Goal: Task Accomplishment & Management: Use online tool/utility

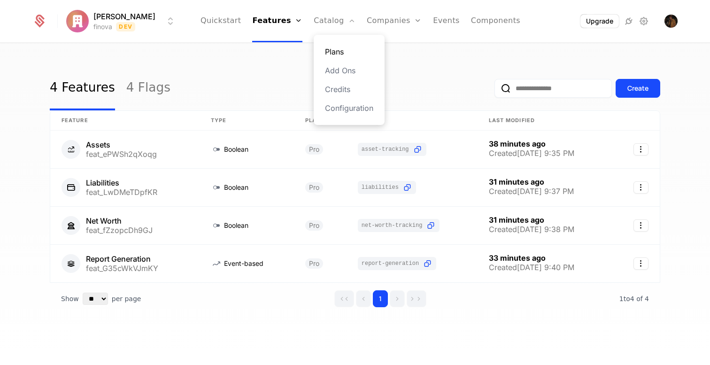
click at [327, 56] on link "Plans" at bounding box center [349, 51] width 48 height 11
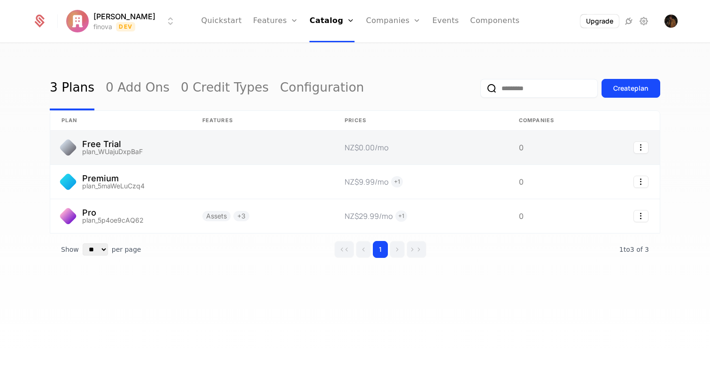
click at [524, 153] on link at bounding box center [545, 148] width 75 height 34
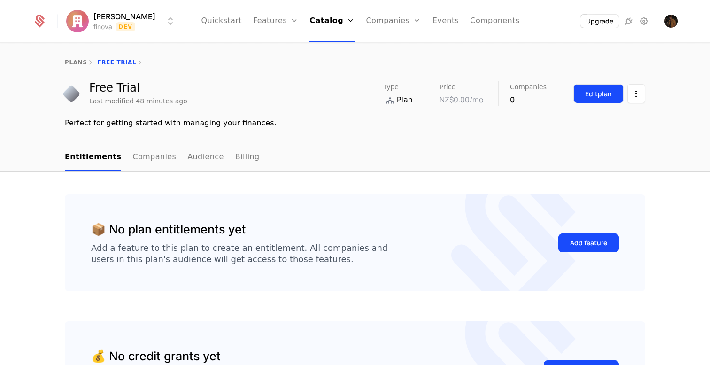
click at [602, 94] on div "Edit plan" at bounding box center [598, 93] width 27 height 9
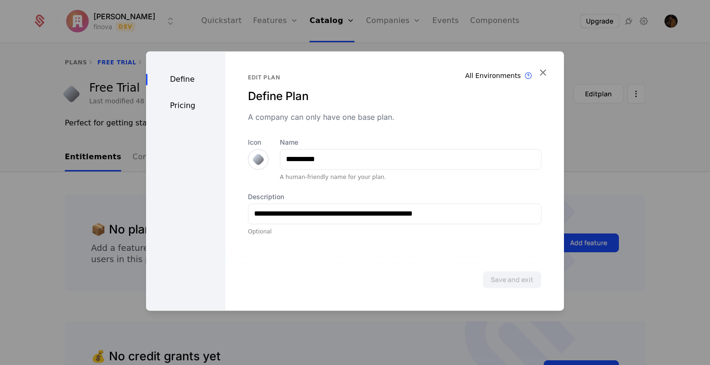
click at [186, 105] on div "Pricing" at bounding box center [185, 105] width 79 height 11
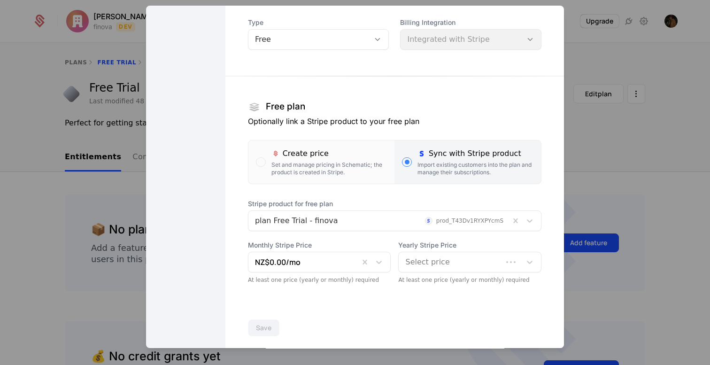
scroll to position [85, 0]
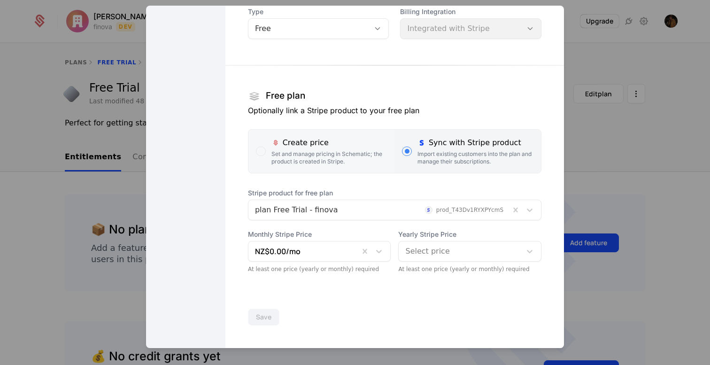
click at [326, 166] on label "Create price Set and manage pricing in Schematic; the product is created in Str…" at bounding box center [321, 151] width 147 height 43
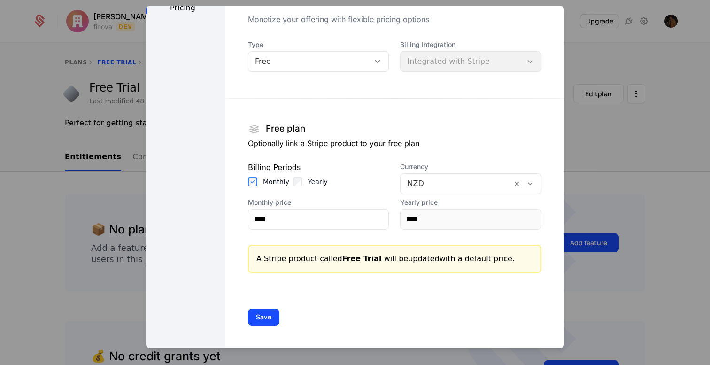
scroll to position [52, 0]
click at [438, 56] on div "Billing Integration Integrated with Stripe" at bounding box center [470, 56] width 141 height 32
click at [337, 67] on div "Free" at bounding box center [309, 61] width 122 height 13
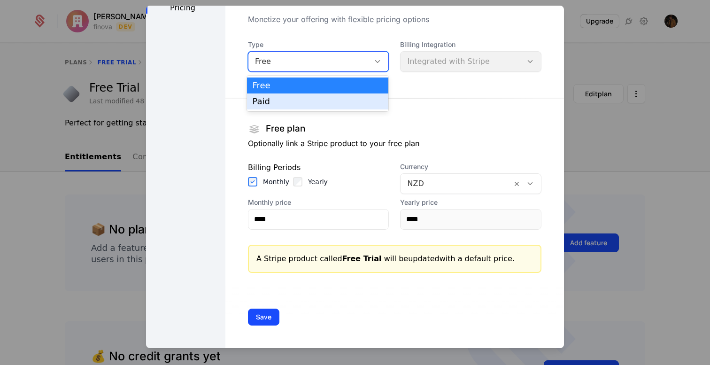
click at [313, 99] on div "Paid" at bounding box center [318, 101] width 131 height 8
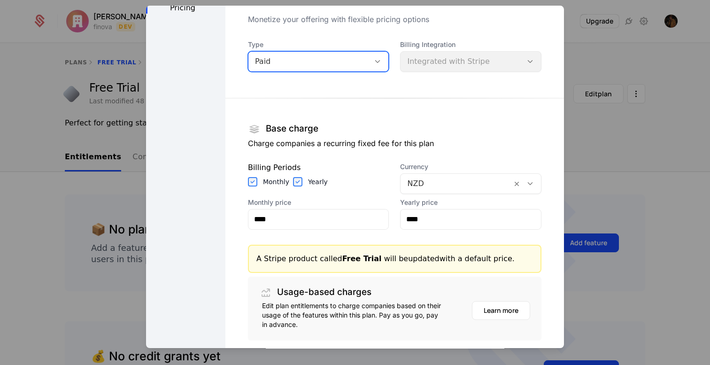
click at [354, 67] on div "Paid" at bounding box center [309, 61] width 109 height 11
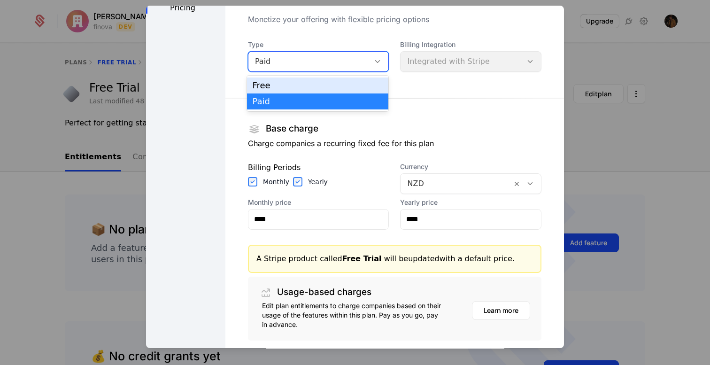
click at [340, 85] on div "Free" at bounding box center [318, 85] width 131 height 8
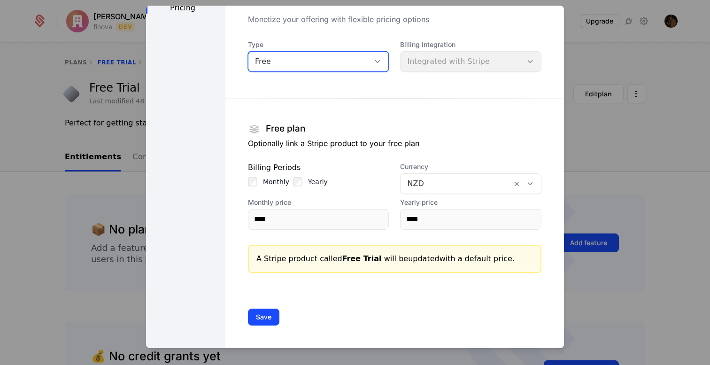
click at [376, 124] on div "Free plan" at bounding box center [395, 129] width 294 height 17
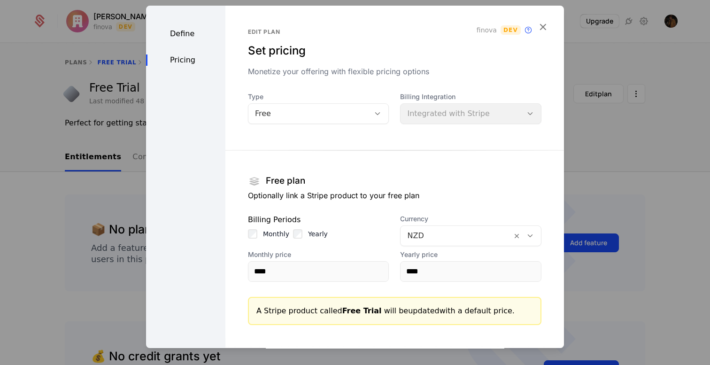
click at [182, 31] on div "Define" at bounding box center [185, 33] width 79 height 11
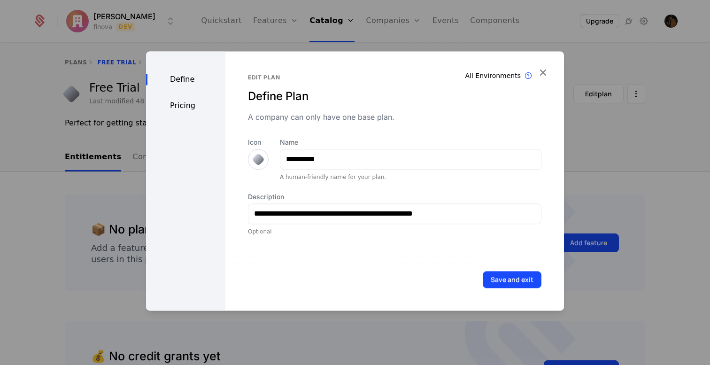
click at [184, 108] on div "Pricing" at bounding box center [185, 105] width 79 height 11
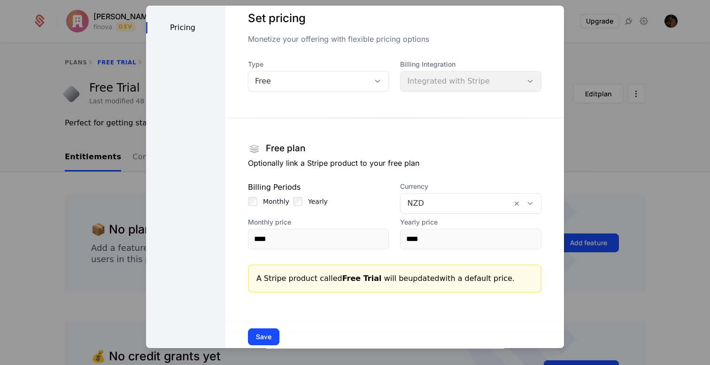
scroll to position [52, 0]
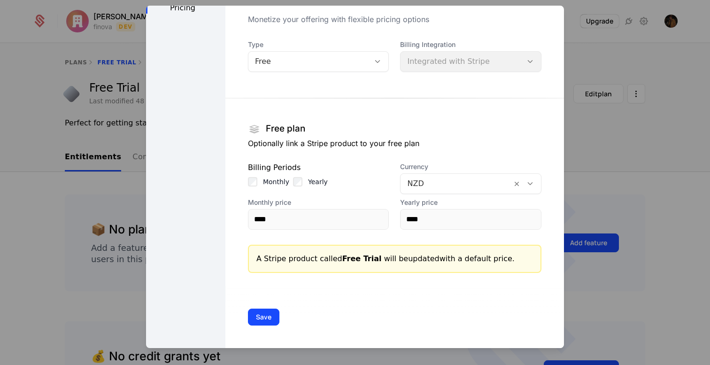
type input "**"
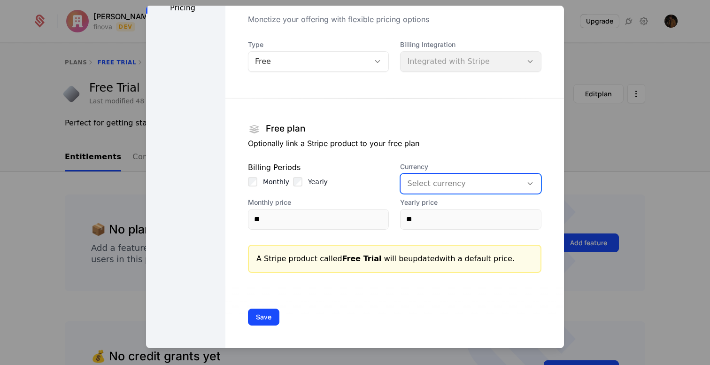
click at [480, 163] on span "Currency" at bounding box center [470, 166] width 141 height 9
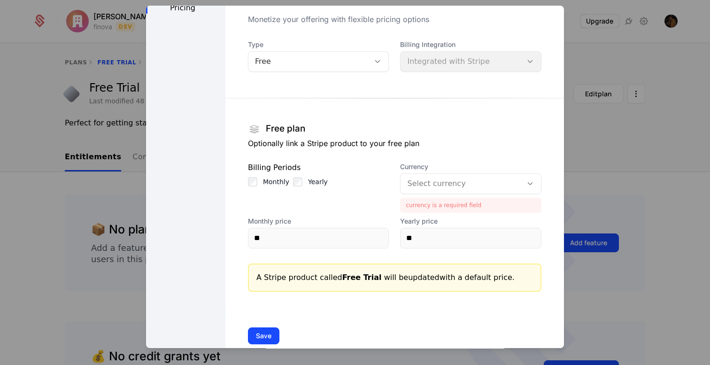
click at [446, 62] on div "Billing Integration Integrated with Stripe" at bounding box center [470, 56] width 141 height 32
click at [329, 49] on span "Type" at bounding box center [318, 44] width 141 height 9
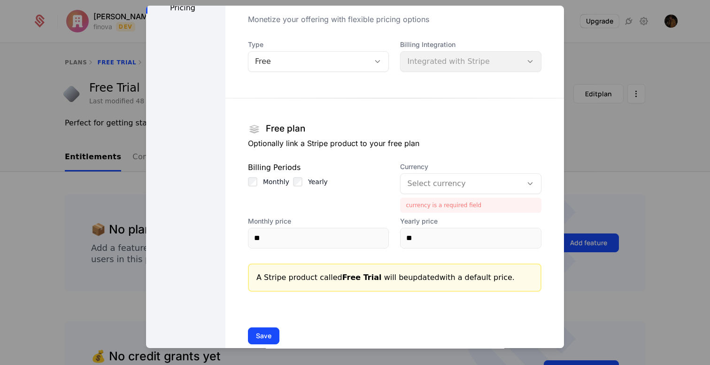
click at [328, 55] on div "Free" at bounding box center [309, 61] width 122 height 13
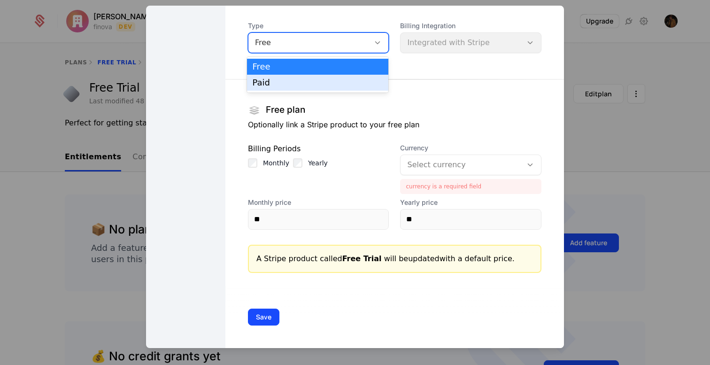
scroll to position [0, 0]
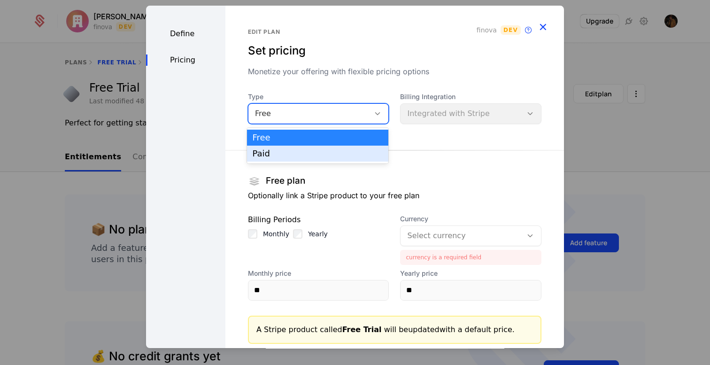
click at [543, 27] on icon "button" at bounding box center [543, 27] width 12 height 12
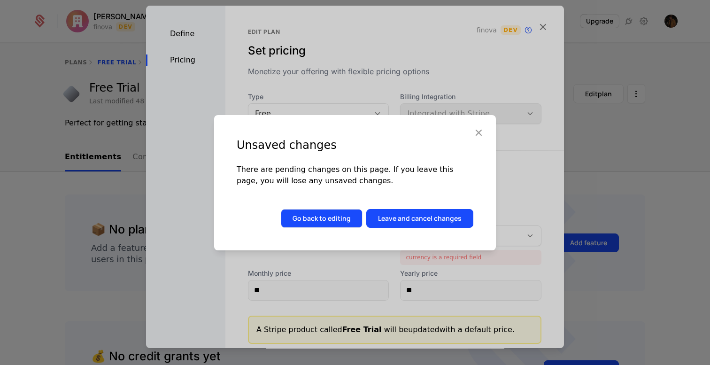
click at [334, 216] on button "Go back to editing" at bounding box center [322, 218] width 82 height 19
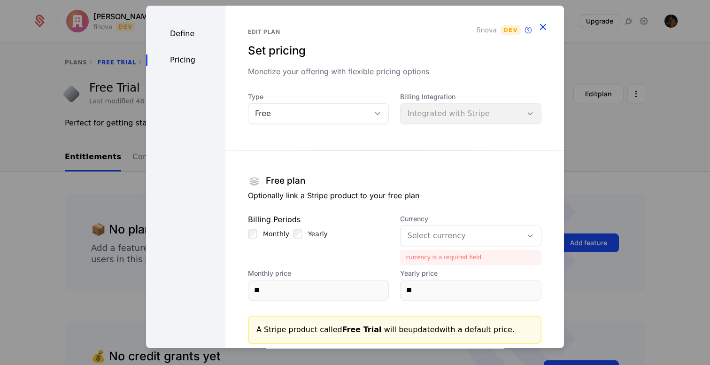
click at [544, 24] on icon "button" at bounding box center [543, 27] width 12 height 12
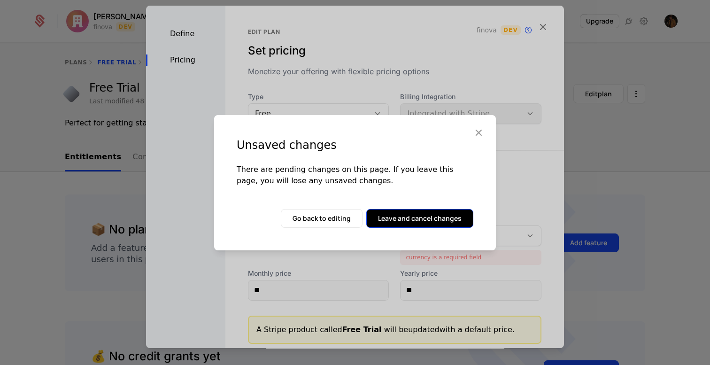
click at [432, 217] on button "Leave and cancel changes" at bounding box center [419, 218] width 107 height 19
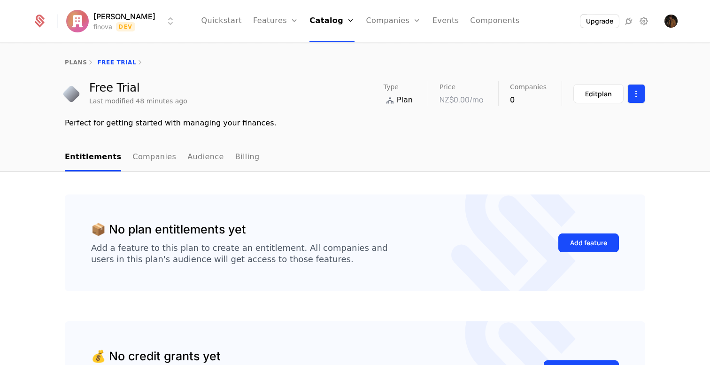
click at [631, 89] on html "Ryan Bakker finova Dev Quickstart Features Features Flags Catalog Plans Add Ons…" at bounding box center [355, 182] width 710 height 365
click at [575, 240] on div "Add feature" at bounding box center [588, 242] width 37 height 9
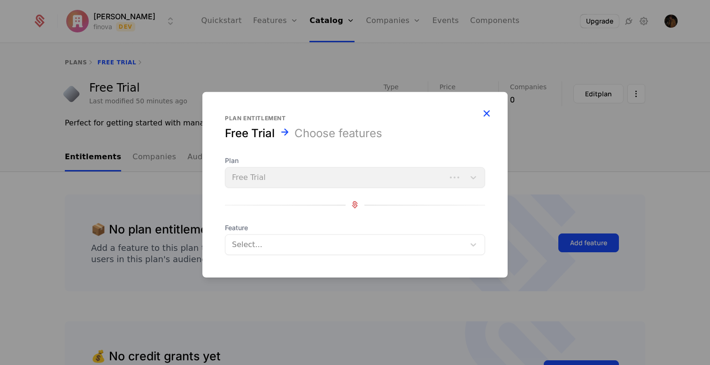
click at [489, 109] on icon "button" at bounding box center [487, 113] width 12 height 12
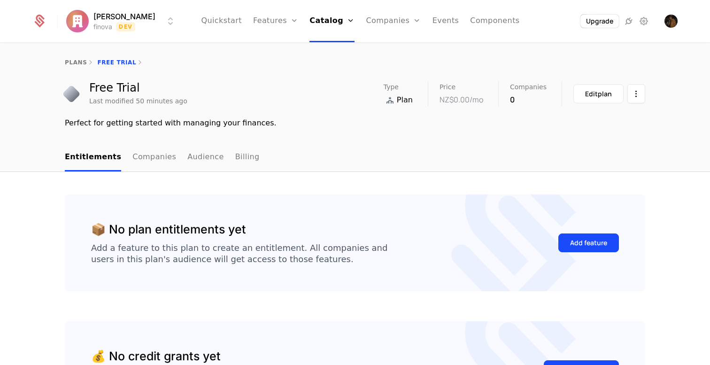
scroll to position [1, 0]
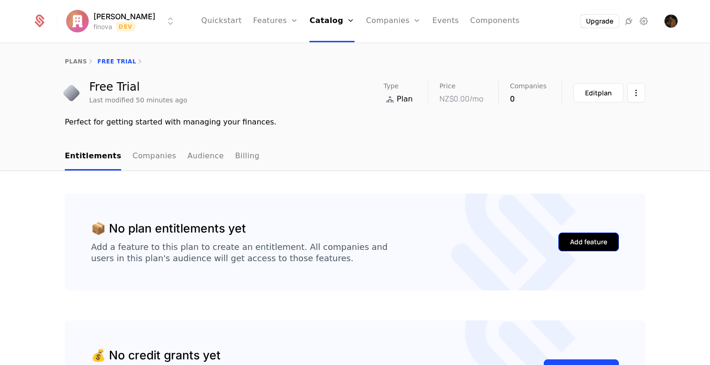
click at [570, 236] on button "Add feature" at bounding box center [588, 242] width 61 height 19
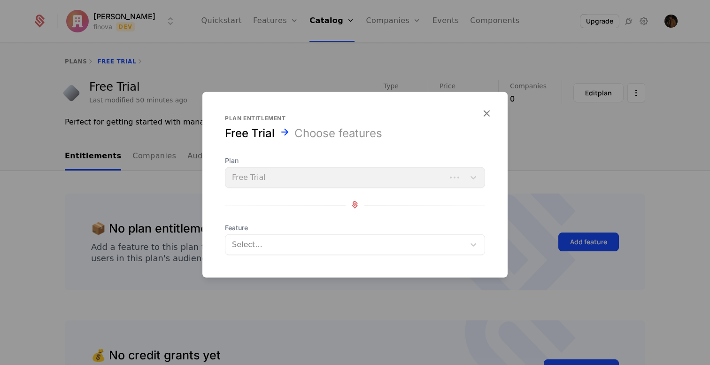
click at [305, 244] on div at bounding box center [346, 244] width 226 height 13
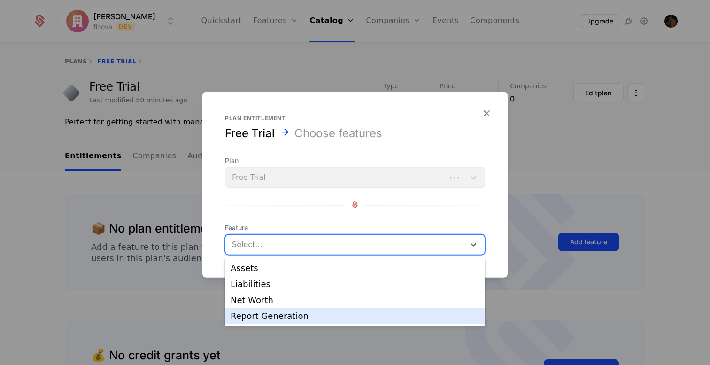
click at [272, 312] on div "Report Generation" at bounding box center [355, 316] width 249 height 8
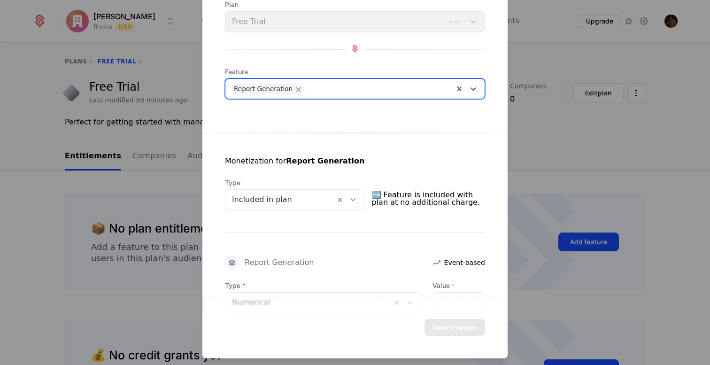
scroll to position [62, 0]
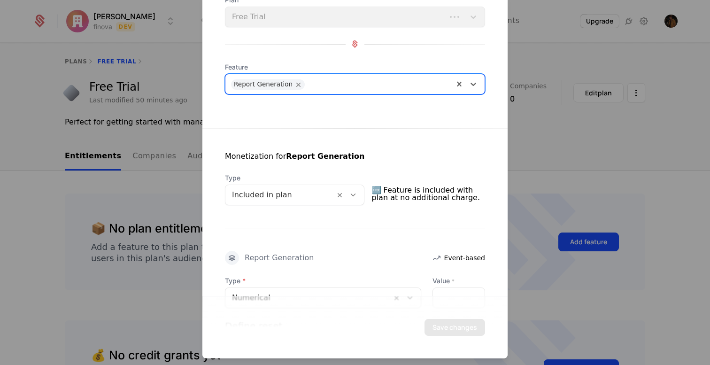
click at [311, 195] on div at bounding box center [280, 194] width 96 height 13
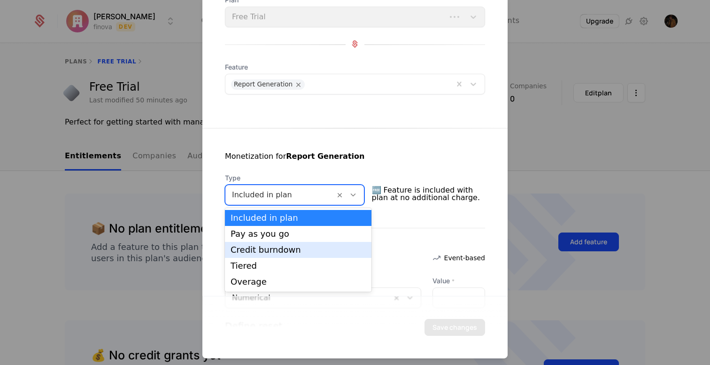
click at [285, 251] on div "Credit burndown" at bounding box center [298, 250] width 135 height 8
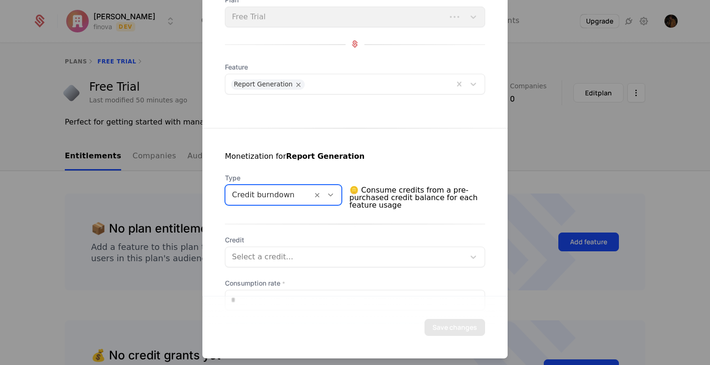
click at [285, 198] on div at bounding box center [269, 194] width 74 height 13
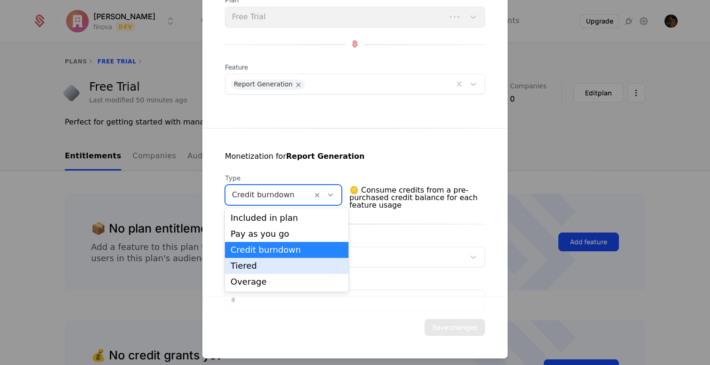
click at [277, 261] on div "Tiered" at bounding box center [287, 266] width 124 height 16
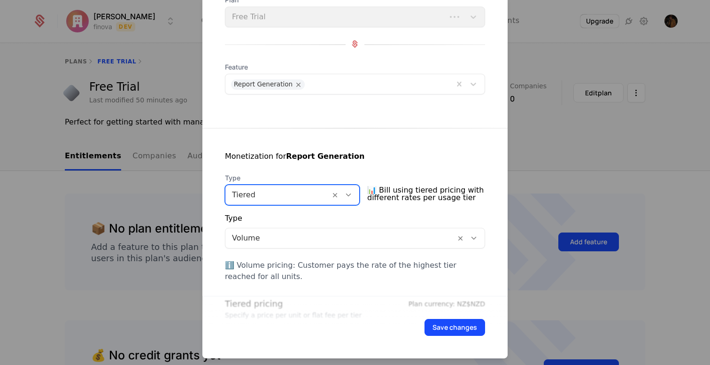
click at [279, 201] on div "Tiered" at bounding box center [277, 194] width 105 height 17
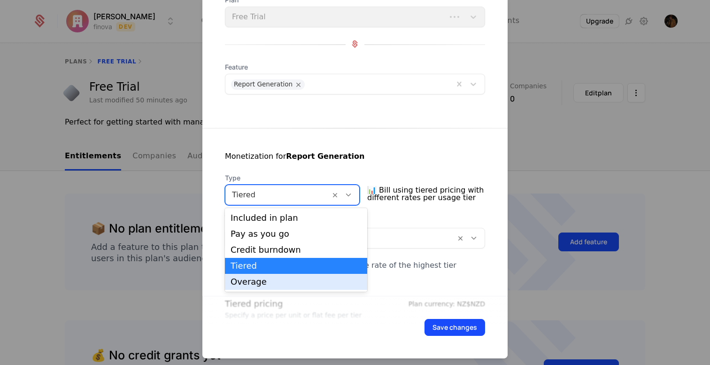
click at [266, 281] on div "Overage" at bounding box center [296, 282] width 131 height 8
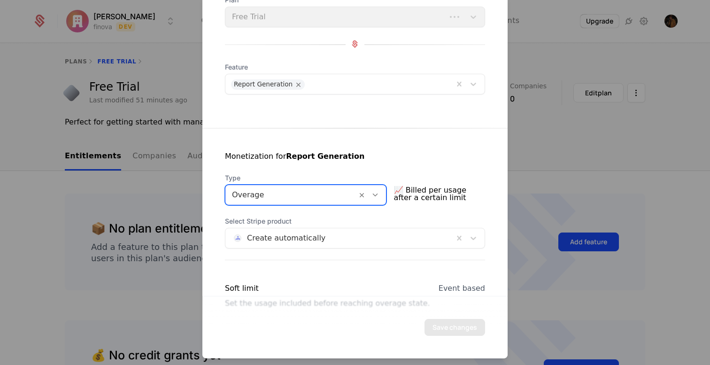
click at [277, 199] on div at bounding box center [291, 194] width 118 height 13
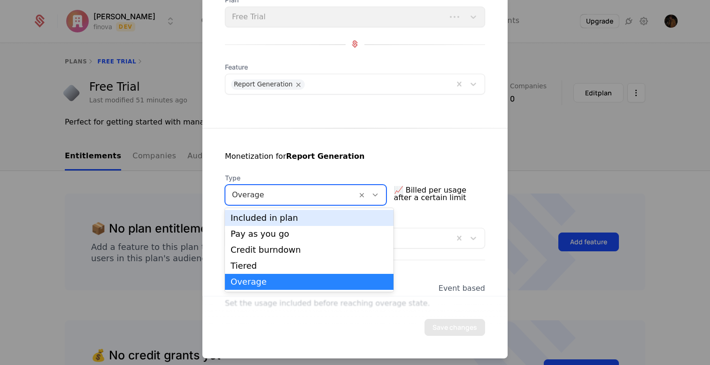
click at [273, 217] on div "Included in plan" at bounding box center [309, 218] width 157 height 8
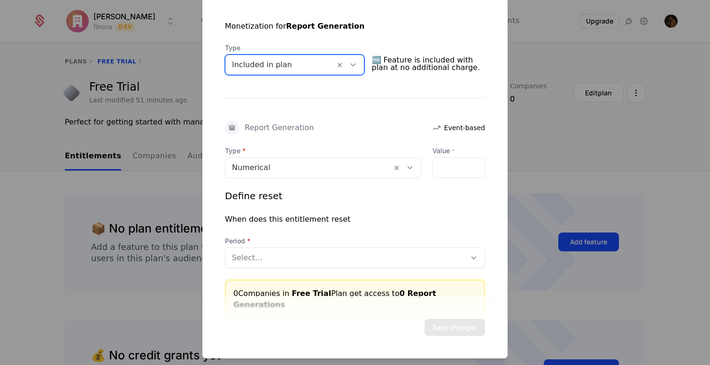
scroll to position [193, 0]
click at [307, 162] on div at bounding box center [308, 166] width 153 height 13
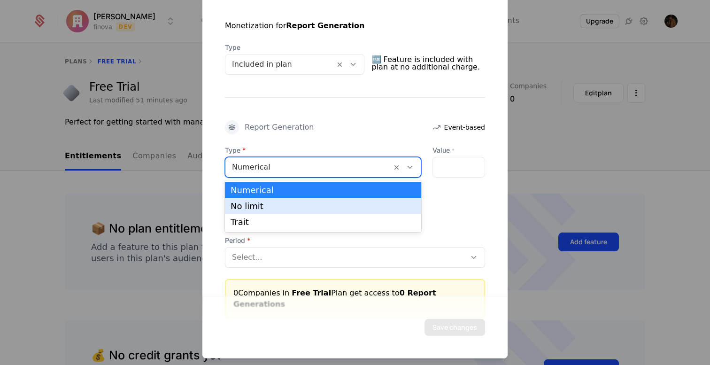
click at [283, 210] on div "No limit" at bounding box center [323, 206] width 185 height 8
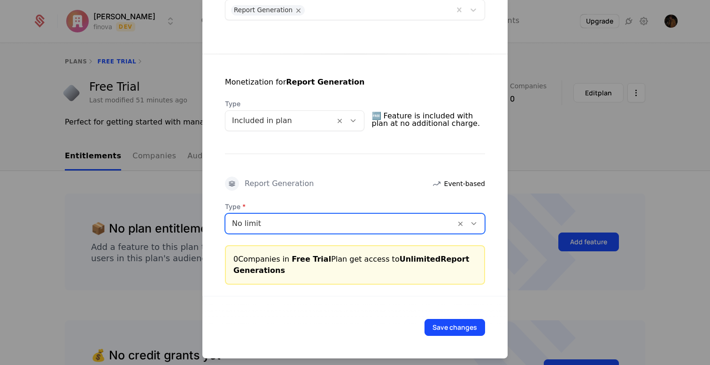
scroll to position [136, 0]
click at [317, 215] on div "No limit" at bounding box center [340, 223] width 230 height 17
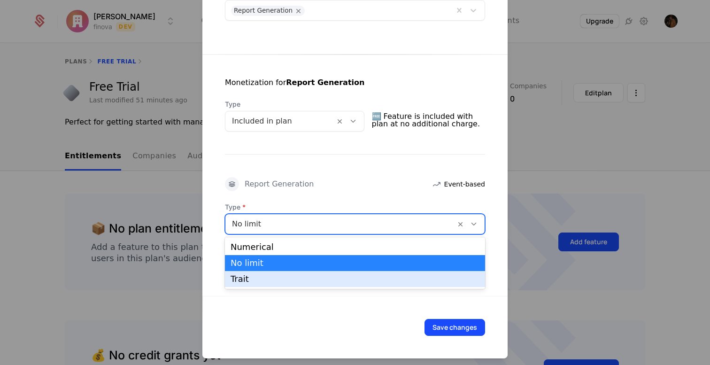
click at [294, 277] on div "Trait" at bounding box center [355, 279] width 249 height 8
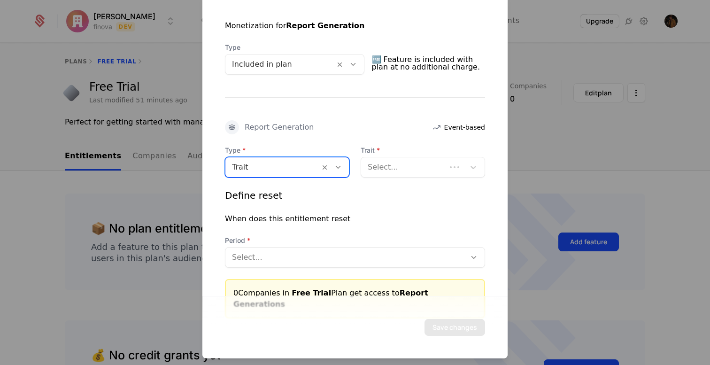
scroll to position [215, 0]
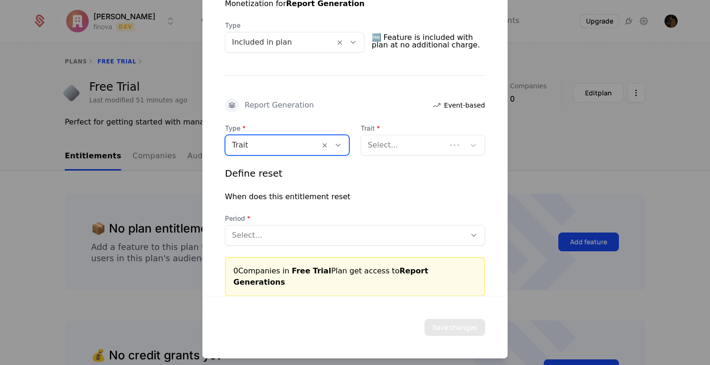
click at [319, 234] on div at bounding box center [345, 234] width 227 height 13
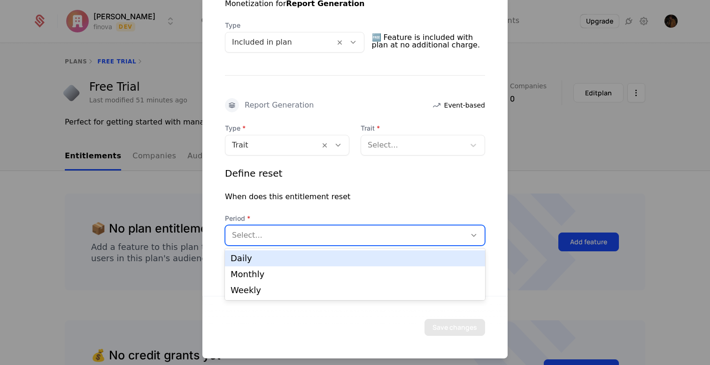
click at [369, 180] on div "Define reset When does this entitlement reset Period Daily, 1 of 3. 3 results a…" at bounding box center [355, 205] width 260 height 79
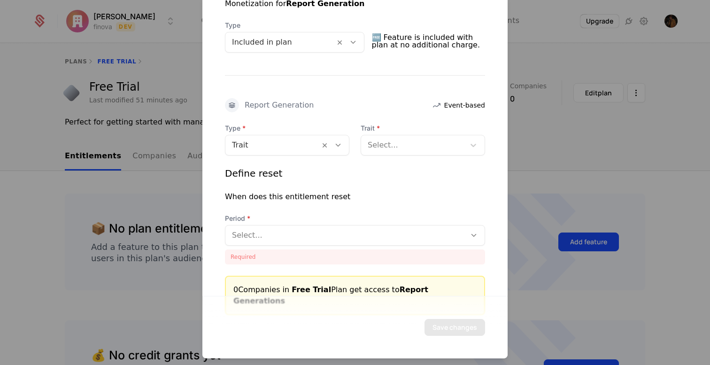
click at [398, 145] on div at bounding box center [413, 144] width 91 height 13
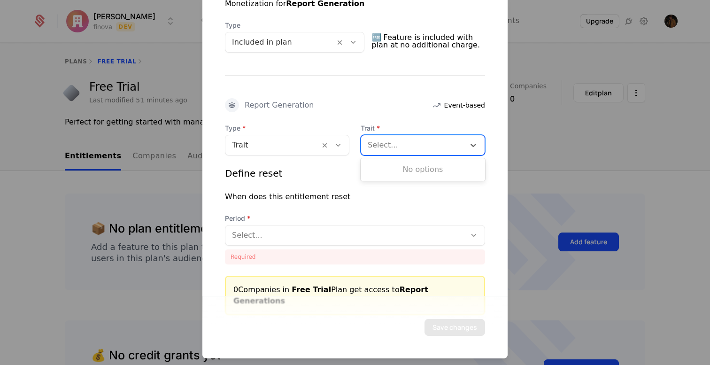
click at [318, 171] on div "Type Trait Trait Use Up and Down to choose options, press Enter to select the c…" at bounding box center [355, 193] width 260 height 141
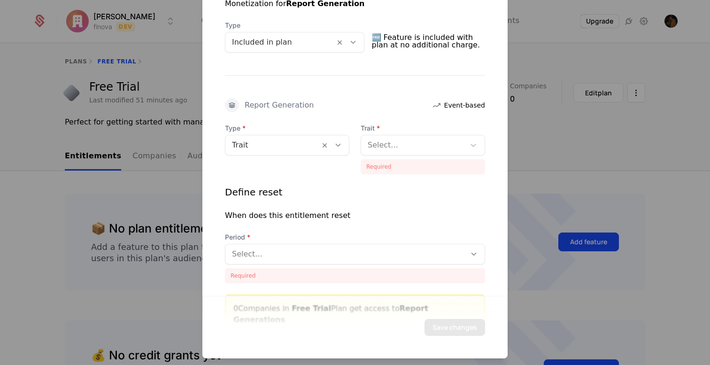
click at [294, 260] on div "Select..." at bounding box center [345, 253] width 240 height 17
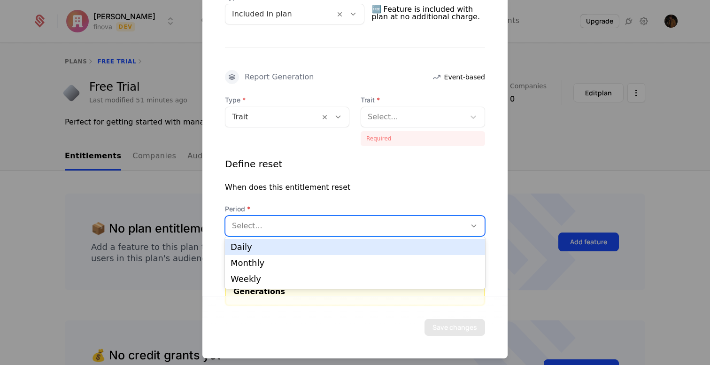
scroll to position [245, 0]
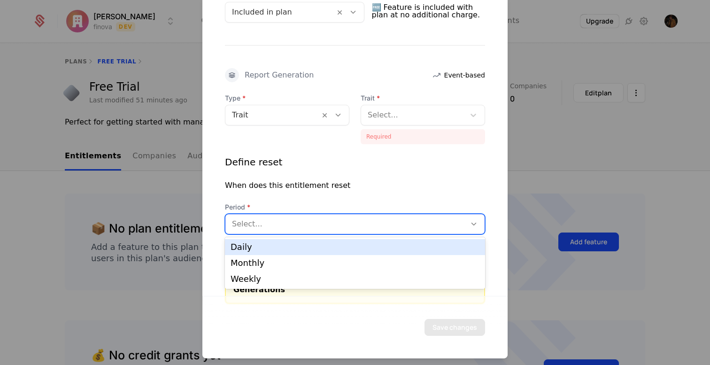
click at [332, 191] on div "Define reset When does this entitlement reset Period Daily, 1 of 3. 3 results a…" at bounding box center [355, 204] width 260 height 98
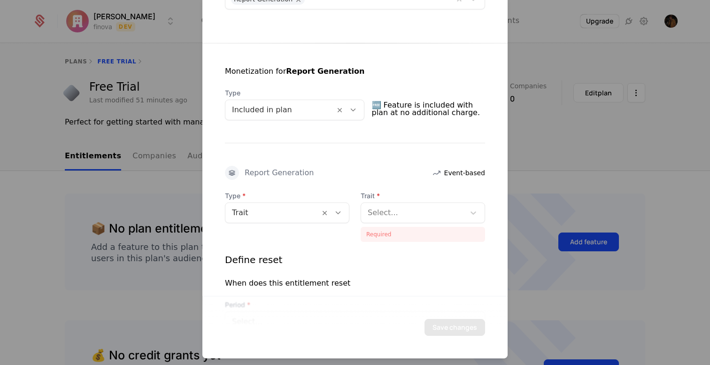
scroll to position [153, 0]
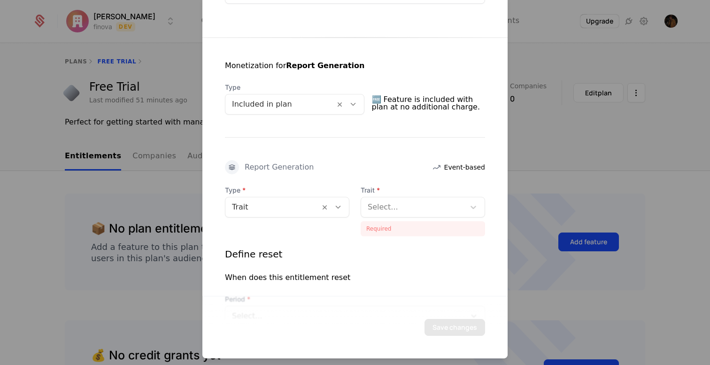
click at [302, 113] on div "Included in plan" at bounding box center [295, 103] width 140 height 21
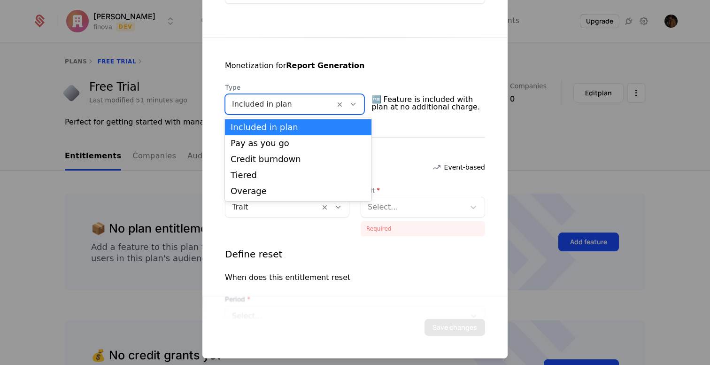
click at [299, 106] on div at bounding box center [280, 103] width 96 height 13
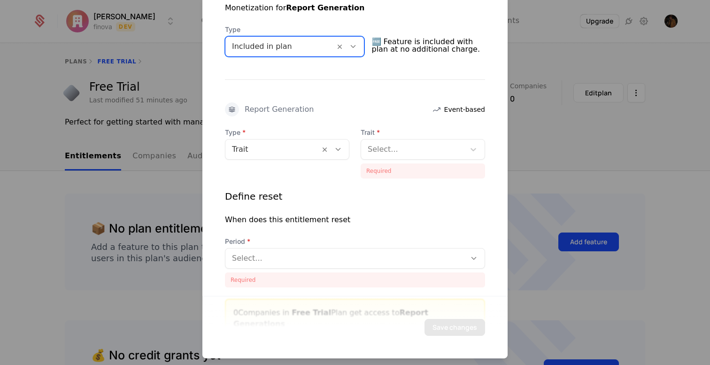
scroll to position [217, 0]
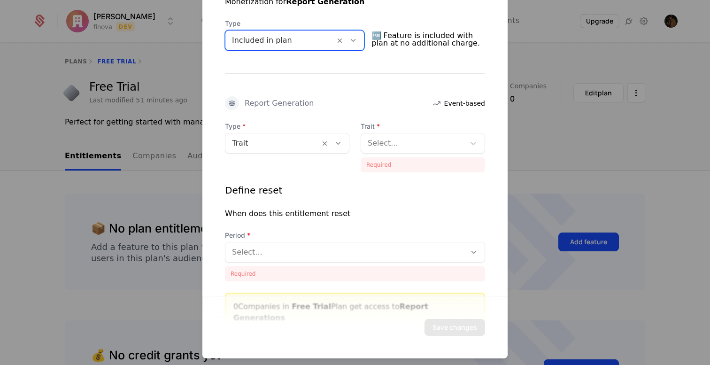
click at [285, 144] on div at bounding box center [272, 142] width 81 height 13
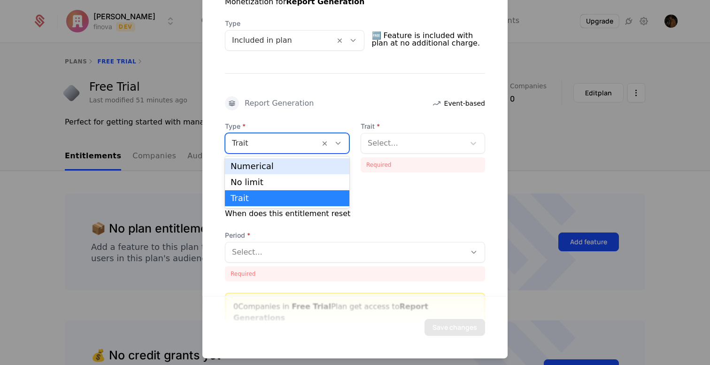
click at [276, 164] on div "Numerical" at bounding box center [287, 166] width 113 height 8
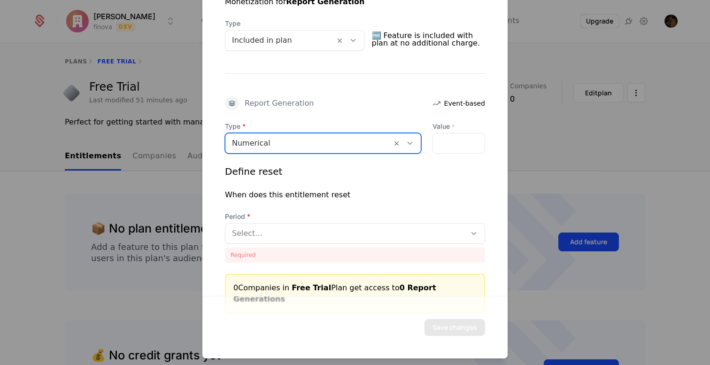
scroll to position [233, 0]
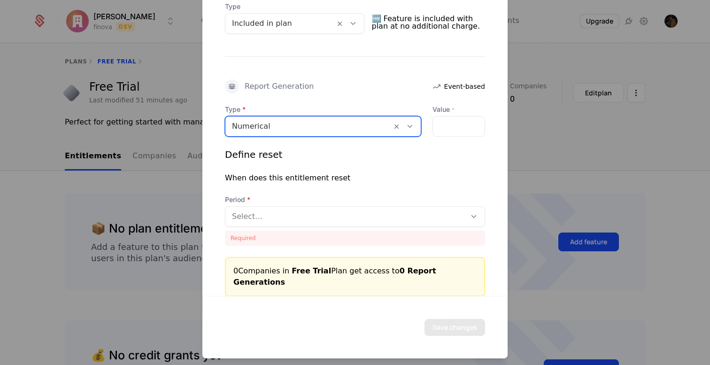
click at [359, 208] on div "Select..." at bounding box center [345, 216] width 240 height 17
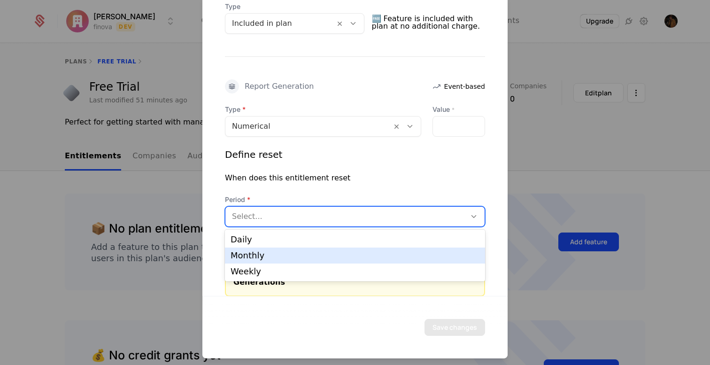
click at [286, 252] on div "Monthly" at bounding box center [355, 255] width 249 height 8
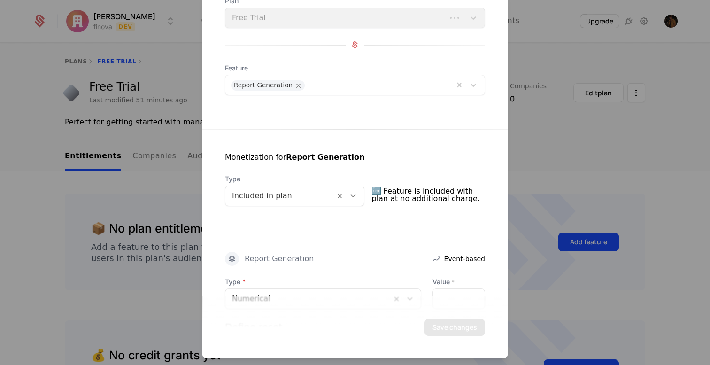
scroll to position [0, 0]
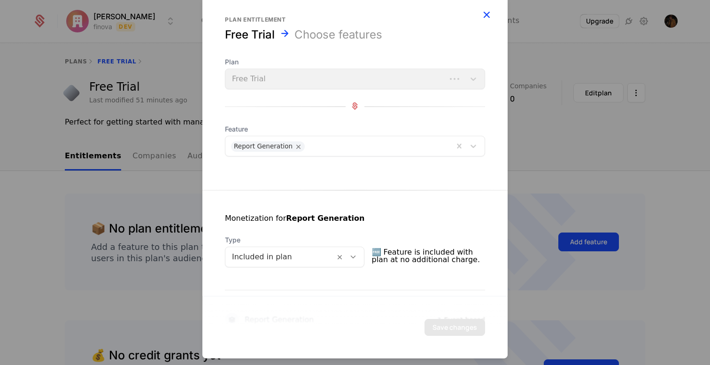
click at [485, 16] on icon "button" at bounding box center [487, 14] width 12 height 12
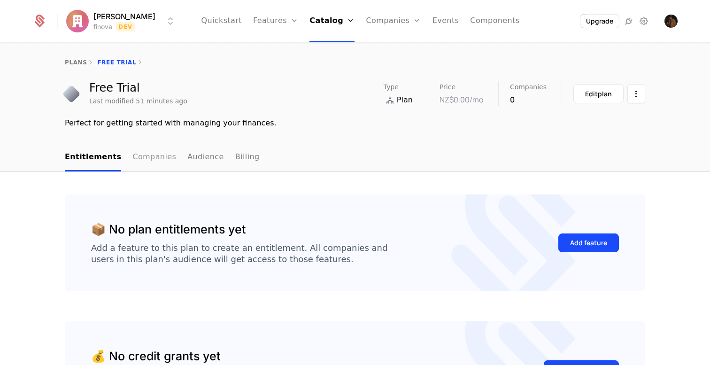
click at [155, 162] on link "Companies" at bounding box center [154, 158] width 44 height 28
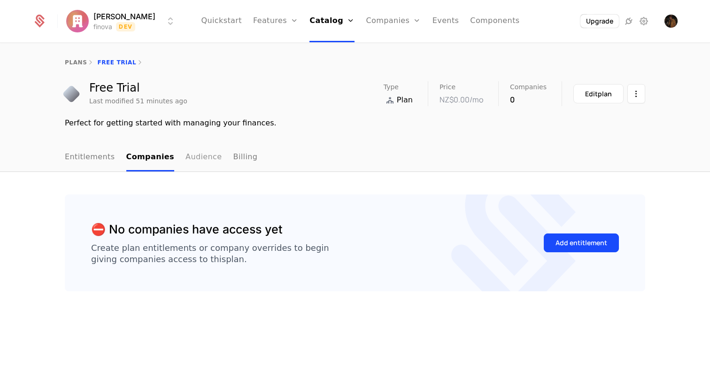
click at [198, 162] on link "Audience" at bounding box center [204, 158] width 37 height 28
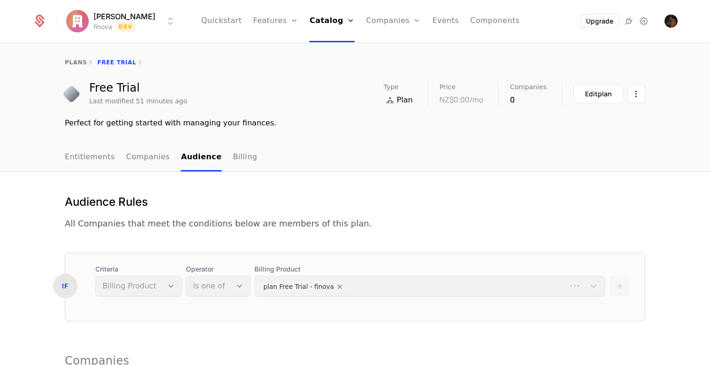
click at [233, 160] on link "Billing" at bounding box center [245, 158] width 24 height 28
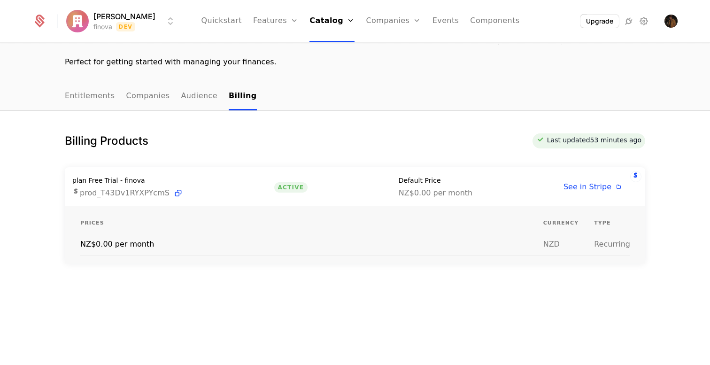
scroll to position [64, 0]
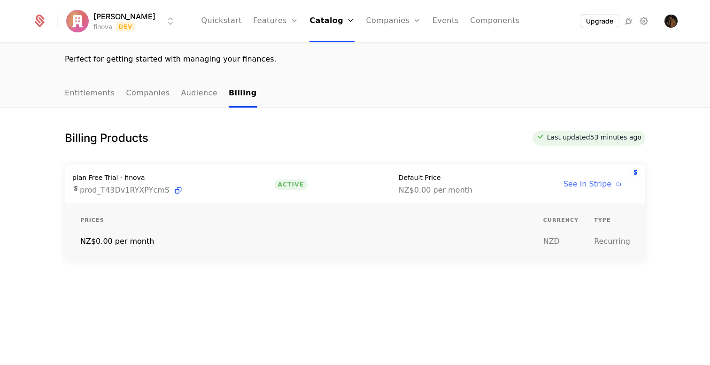
click at [618, 186] on icon at bounding box center [619, 184] width 8 height 8
click at [353, 131] on div "Billing Products Last updated 54 minutes ago" at bounding box center [355, 138] width 581 height 15
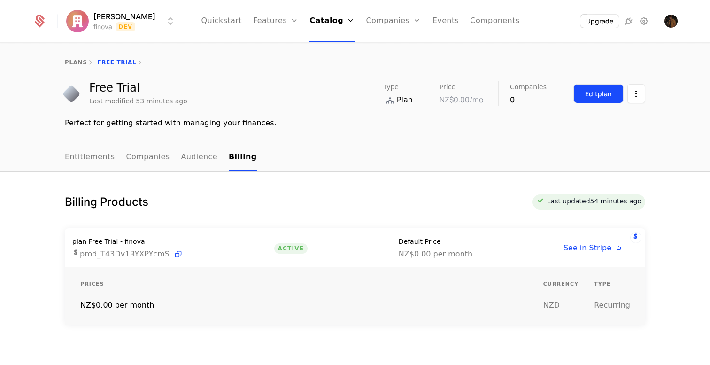
click at [590, 98] on div "Edit plan" at bounding box center [598, 93] width 27 height 9
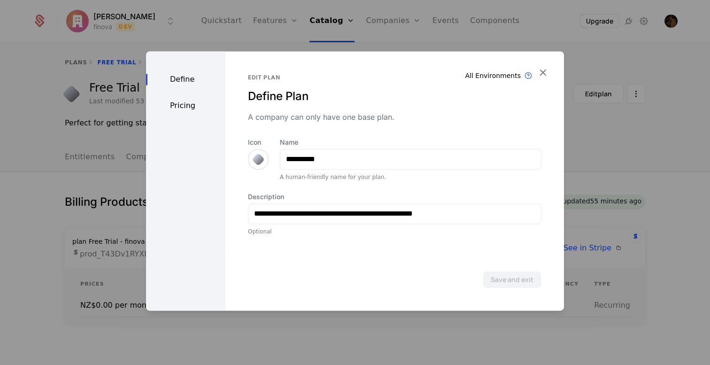
click at [183, 105] on div "Pricing" at bounding box center [185, 105] width 79 height 11
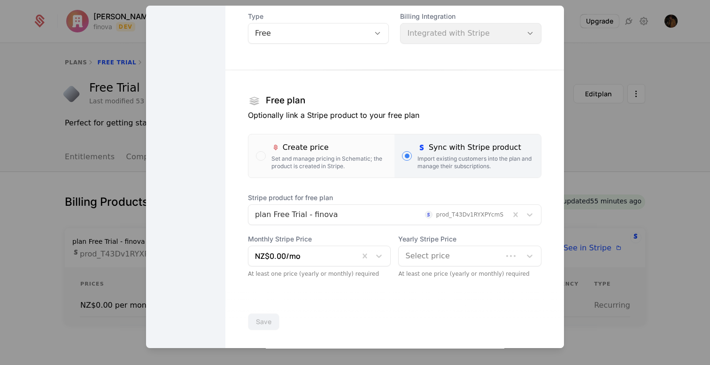
scroll to position [85, 0]
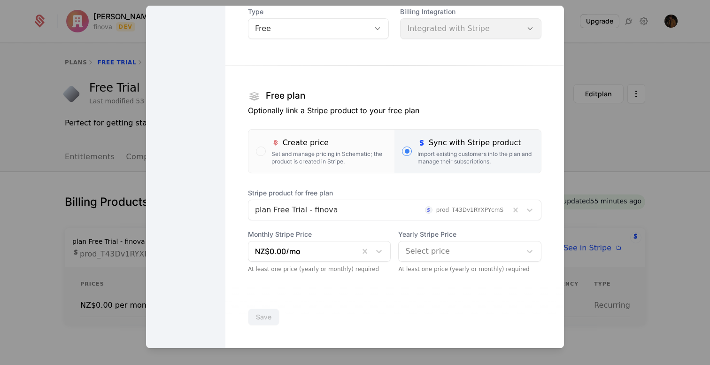
click at [371, 214] on div at bounding box center [379, 209] width 248 height 13
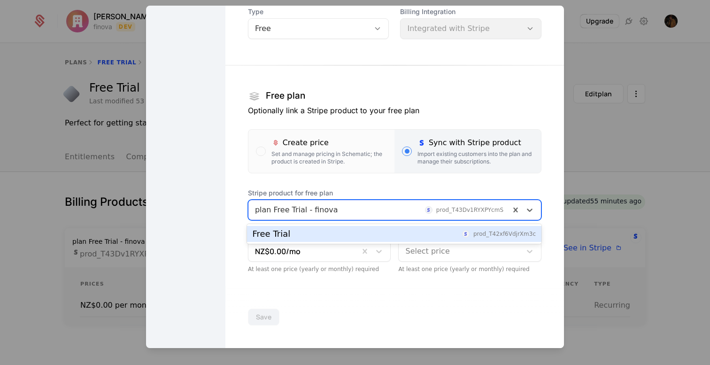
click at [367, 211] on div at bounding box center [379, 209] width 248 height 13
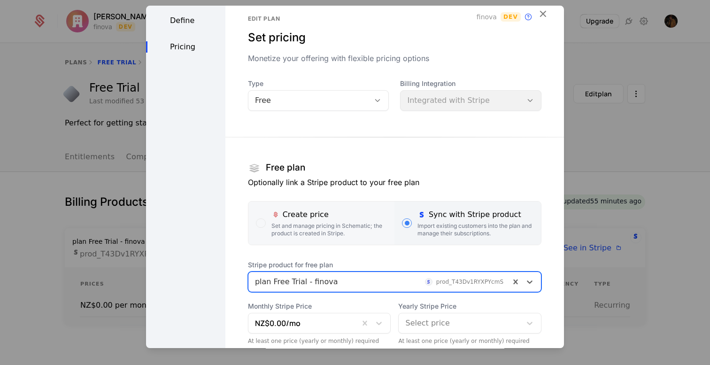
scroll to position [0, 0]
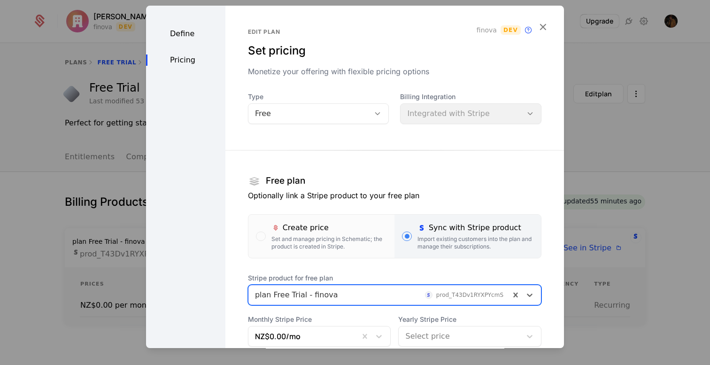
click at [348, 115] on div "Free" at bounding box center [309, 113] width 109 height 11
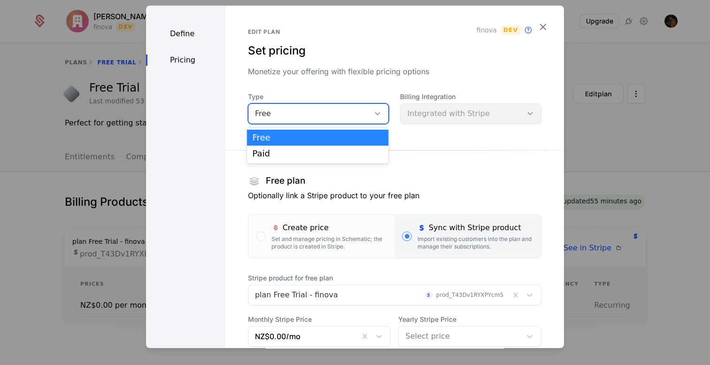
click at [348, 115] on div "Free" at bounding box center [309, 113] width 109 height 11
click at [339, 148] on div "Paid" at bounding box center [318, 154] width 142 height 16
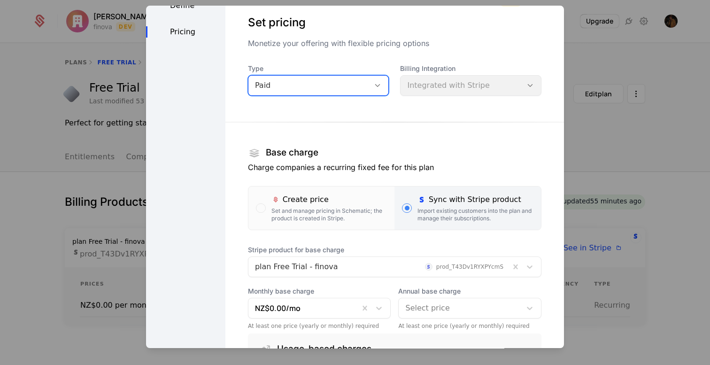
scroll to position [27, 0]
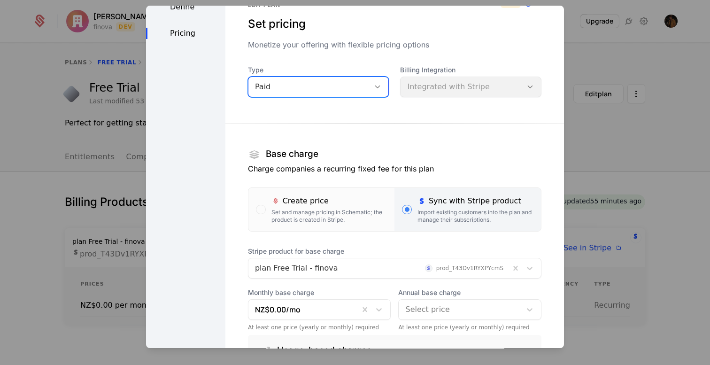
click at [349, 90] on div "Paid" at bounding box center [309, 86] width 109 height 11
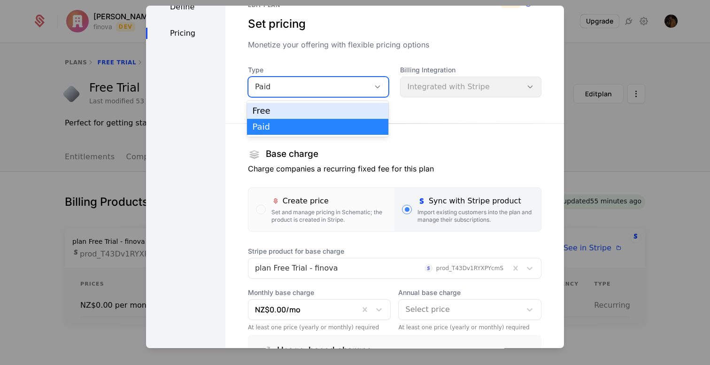
click at [338, 109] on div "Free" at bounding box center [318, 111] width 131 height 8
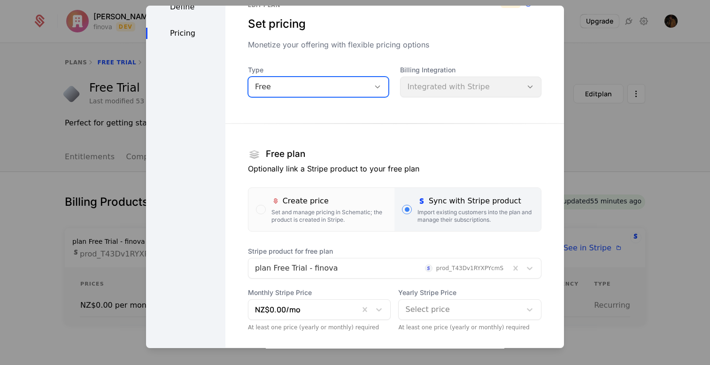
click at [329, 87] on div "Free" at bounding box center [309, 86] width 109 height 11
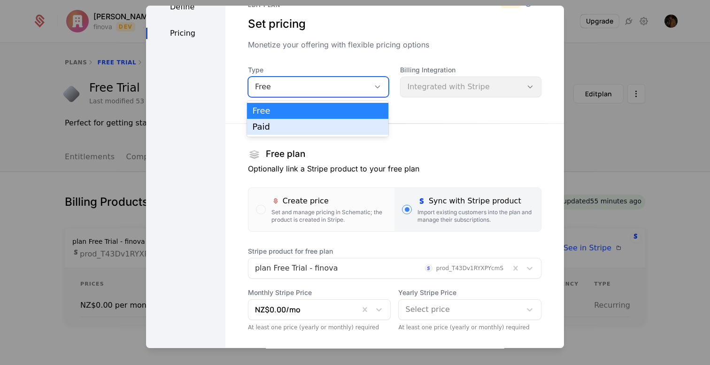
click at [322, 124] on div "Paid" at bounding box center [318, 127] width 131 height 8
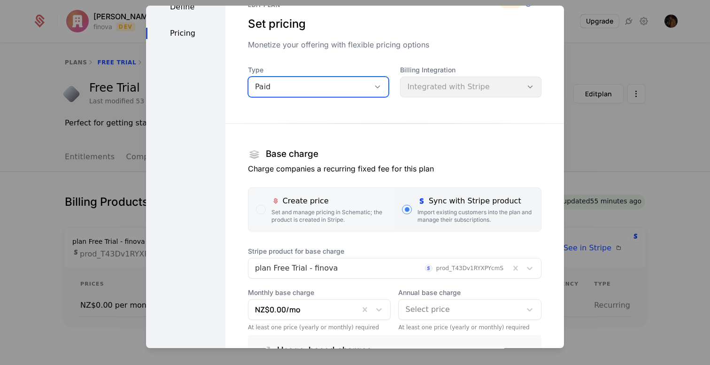
click at [344, 205] on div "Create price" at bounding box center [329, 200] width 116 height 11
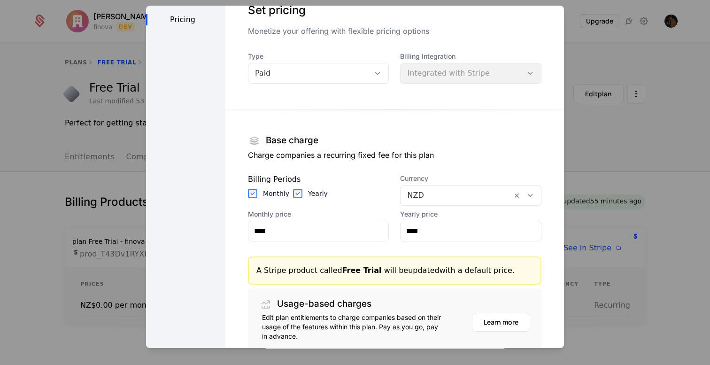
scroll to position [0, 0]
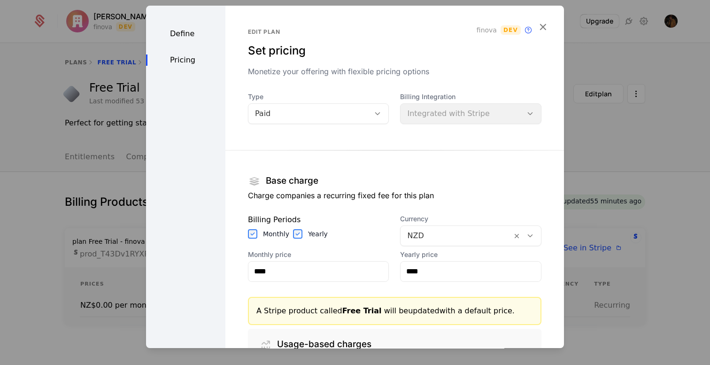
click at [328, 108] on div "Paid" at bounding box center [309, 113] width 109 height 11
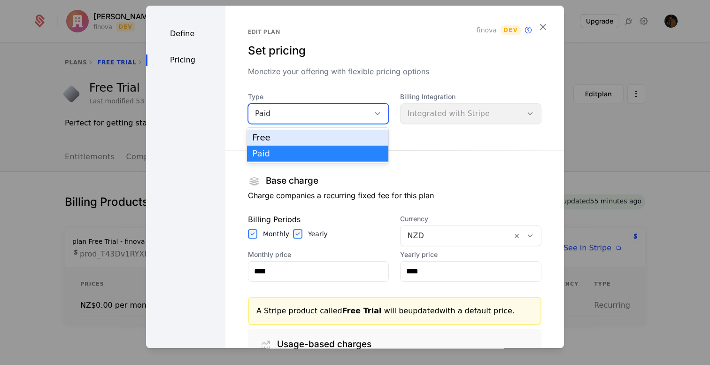
click at [322, 135] on div "Free" at bounding box center [318, 137] width 131 height 8
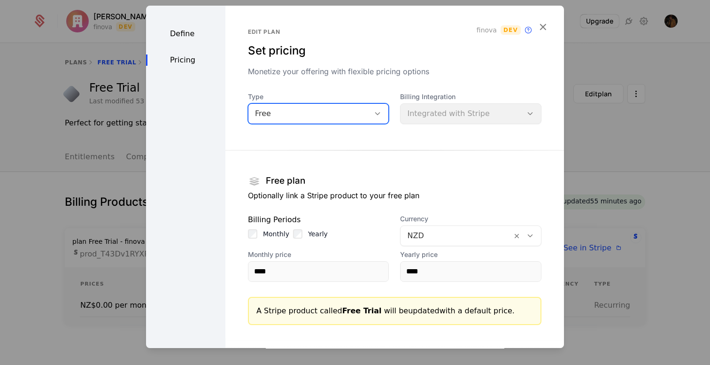
scroll to position [52, 0]
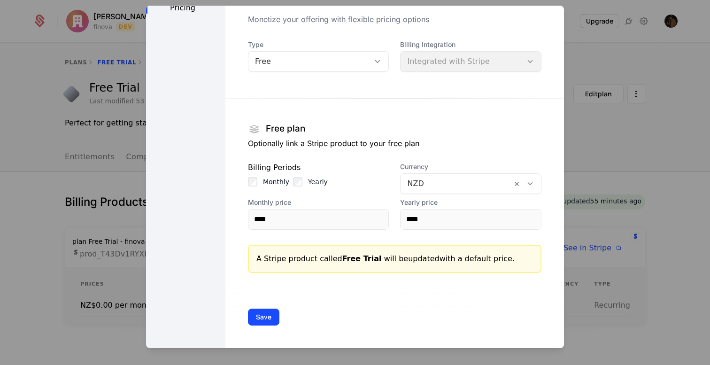
click at [255, 142] on p "Optionally link a Stripe product to your free plan" at bounding box center [395, 143] width 294 height 11
click at [316, 149] on div "Free plan Optionally link a Stripe product to your free plan" at bounding box center [395, 140] width 294 height 38
click at [394, 142] on p "Optionally link a Stripe product to your free plan" at bounding box center [395, 143] width 294 height 11
click at [456, 146] on p "Optionally link a Stripe product to your free plan" at bounding box center [395, 143] width 294 height 11
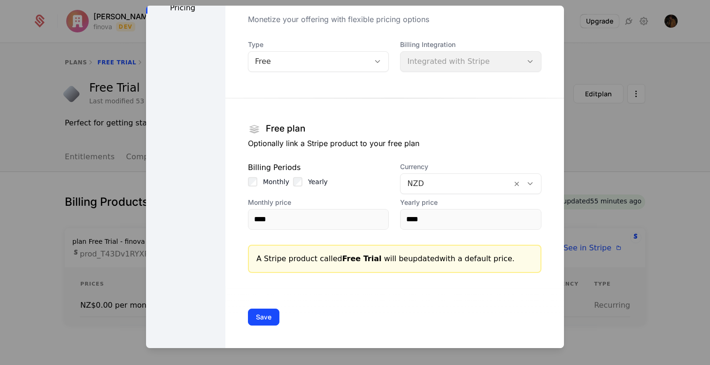
scroll to position [0, 0]
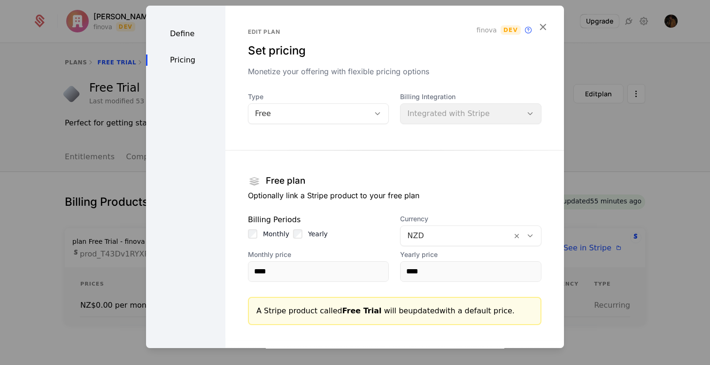
click at [179, 36] on div "Define" at bounding box center [185, 33] width 79 height 11
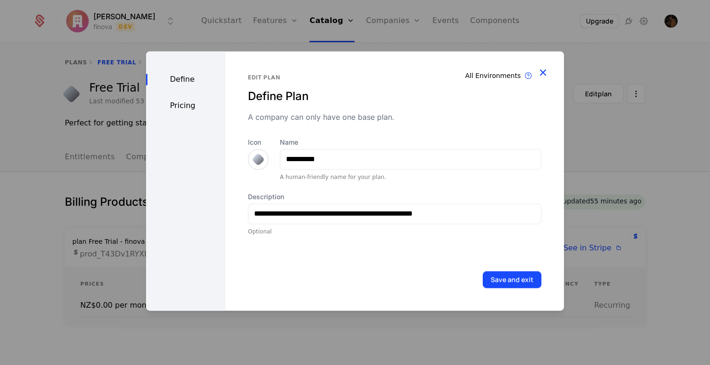
click at [545, 70] on icon "button" at bounding box center [543, 72] width 12 height 12
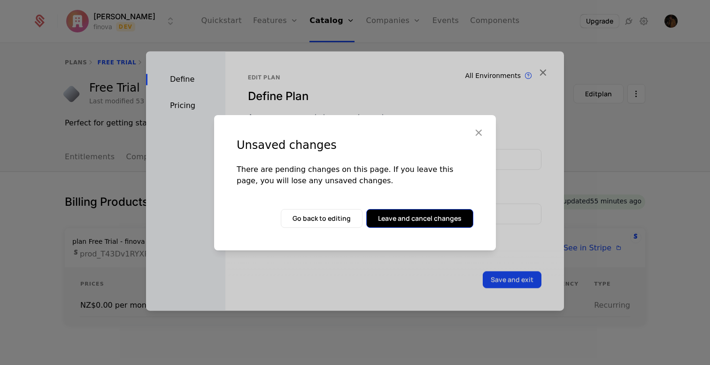
click at [403, 216] on button "Leave and cancel changes" at bounding box center [419, 218] width 107 height 19
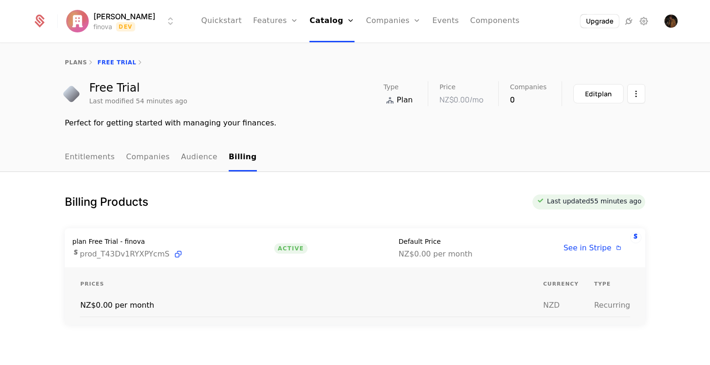
click at [366, 171] on nav "Entitlements Companies Audience Billing" at bounding box center [355, 158] width 581 height 28
click at [95, 159] on link "Entitlements" at bounding box center [90, 158] width 50 height 28
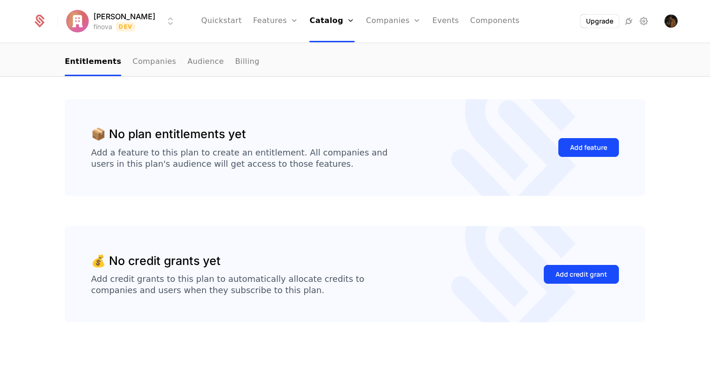
scroll to position [96, 0]
click at [608, 148] on button "Add feature" at bounding box center [588, 147] width 61 height 19
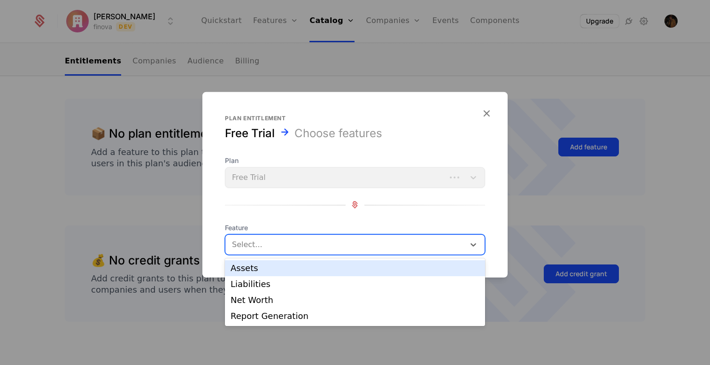
click at [329, 247] on div at bounding box center [346, 244] width 226 height 13
click at [316, 271] on div "Assets" at bounding box center [355, 268] width 249 height 8
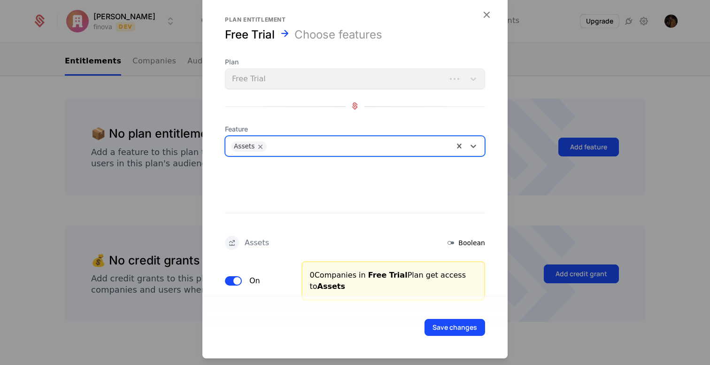
scroll to position [16, 0]
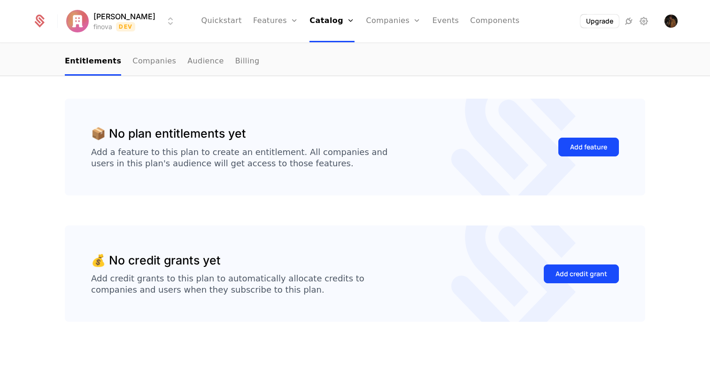
scroll to position [105, 0]
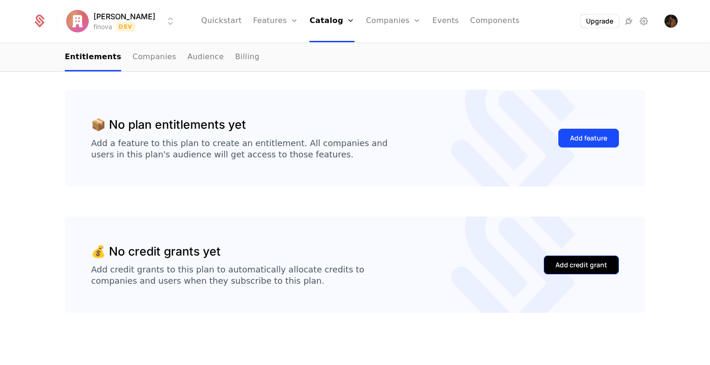
click at [568, 261] on div "Add credit grant" at bounding box center [582, 264] width 52 height 9
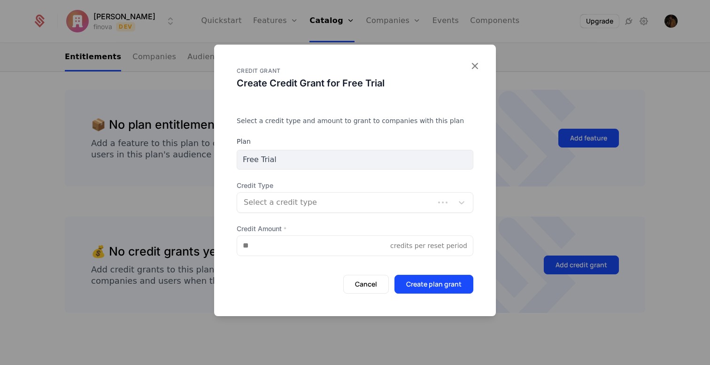
click at [359, 202] on div at bounding box center [336, 202] width 184 height 13
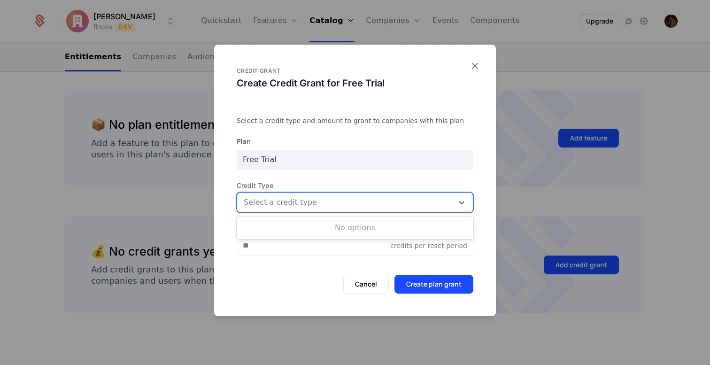
click at [359, 202] on div at bounding box center [345, 202] width 203 height 13
click at [375, 285] on button "Cancel" at bounding box center [366, 284] width 46 height 19
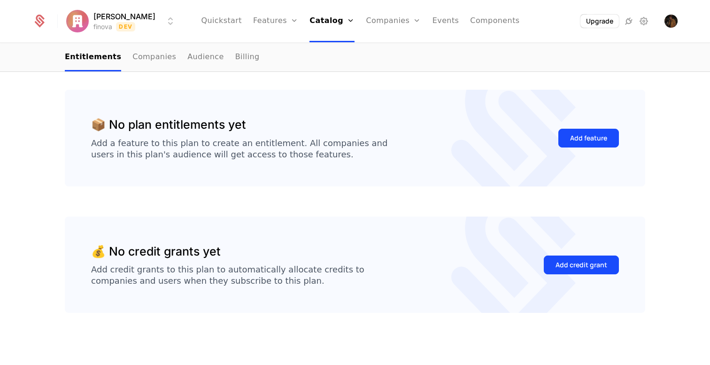
scroll to position [0, 0]
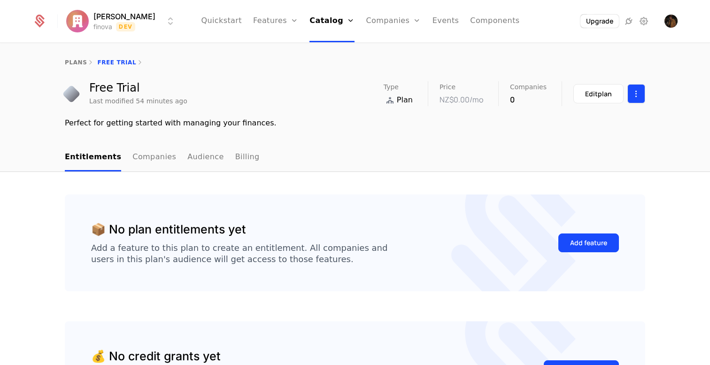
click at [635, 93] on html "Ryan Bakker finova Dev Quickstart Features Features Flags Catalog Plans Add Ons…" at bounding box center [355, 182] width 710 height 365
click at [341, 105] on link "Configuration" at bounding box center [345, 107] width 48 height 11
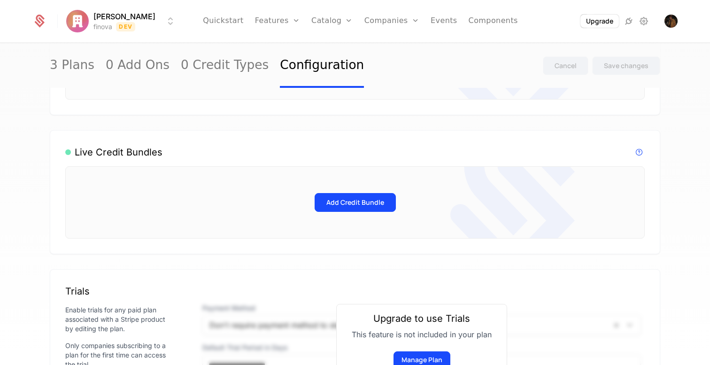
scroll to position [325, 0]
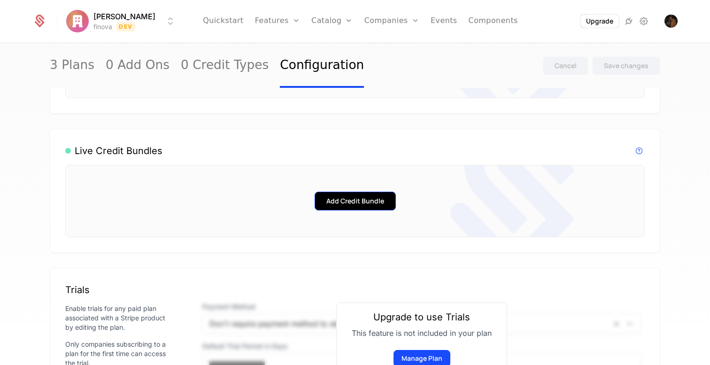
click at [355, 199] on button "Add Credit Bundle" at bounding box center [355, 201] width 81 height 19
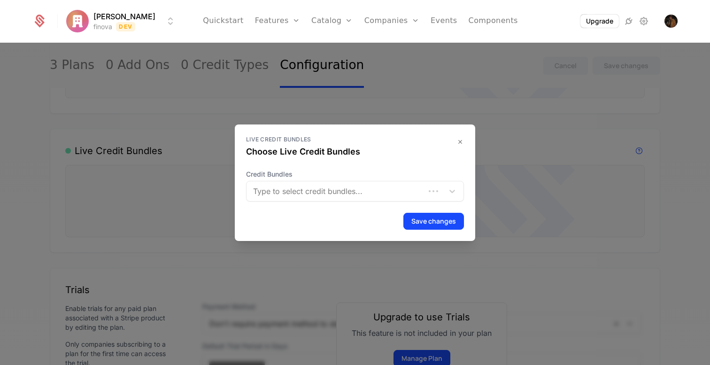
click at [365, 192] on div at bounding box center [336, 191] width 165 height 13
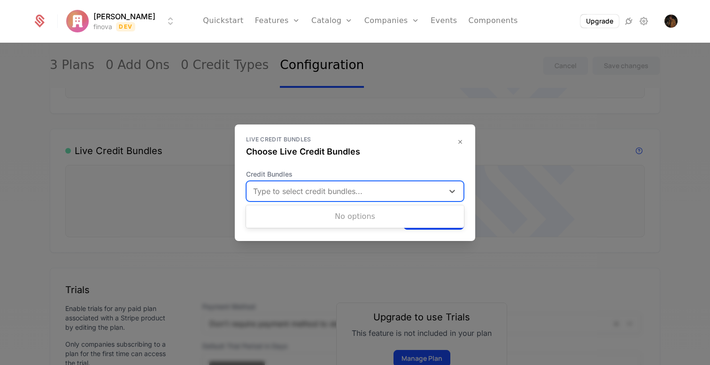
click at [468, 140] on div "Live Credit Bundles Choose Live Credit Bundles Credit Bundles Use Up and Down t…" at bounding box center [355, 182] width 240 height 116
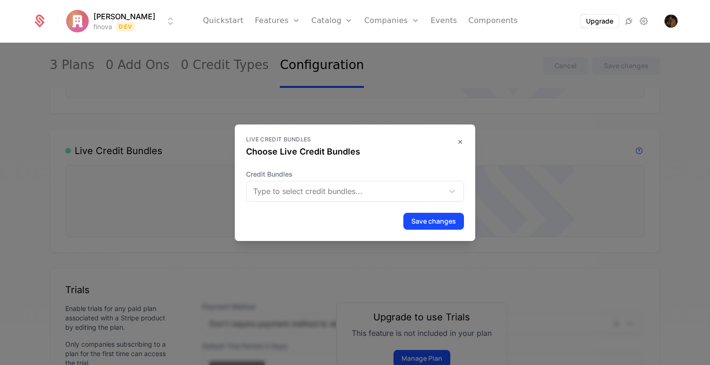
click at [461, 142] on icon "button" at bounding box center [461, 142] width 8 height 8
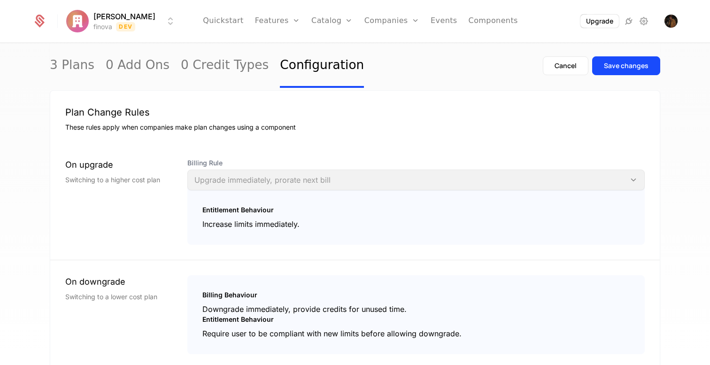
scroll to position [822, 0]
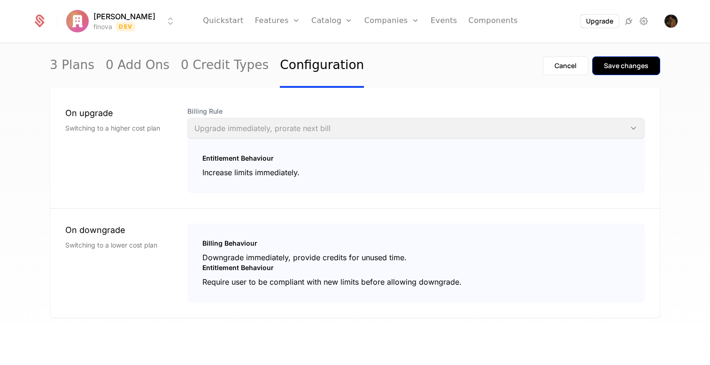
click at [626, 69] on div "Save changes" at bounding box center [626, 65] width 45 height 9
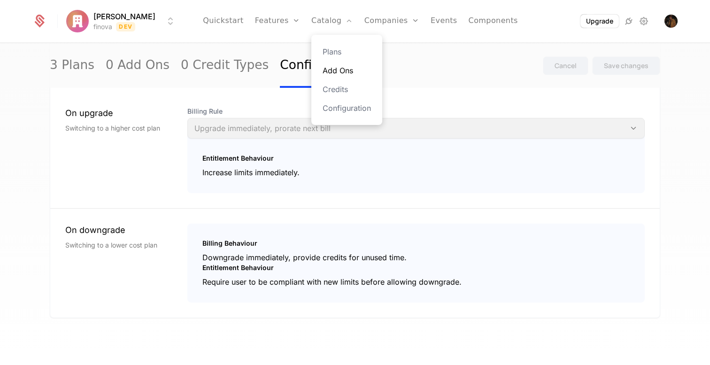
click at [333, 72] on link "Add Ons" at bounding box center [347, 70] width 48 height 11
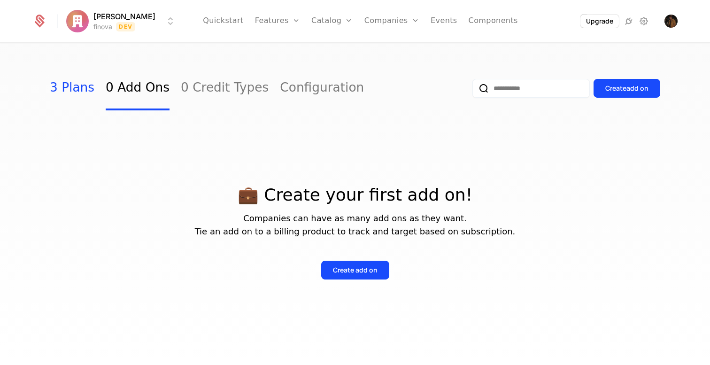
click at [74, 86] on link "3 Plans" at bounding box center [72, 88] width 45 height 44
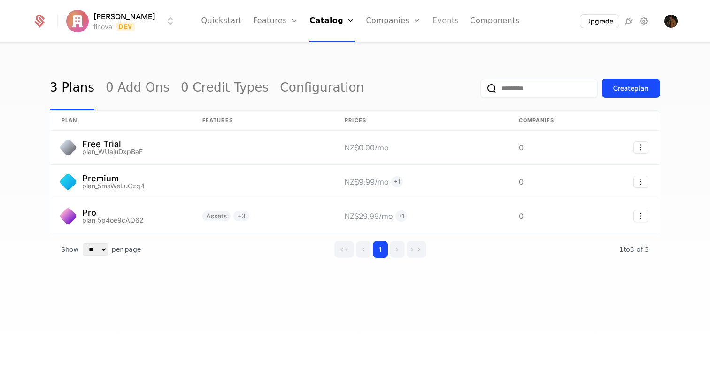
click at [435, 22] on link "Events" at bounding box center [446, 21] width 27 height 42
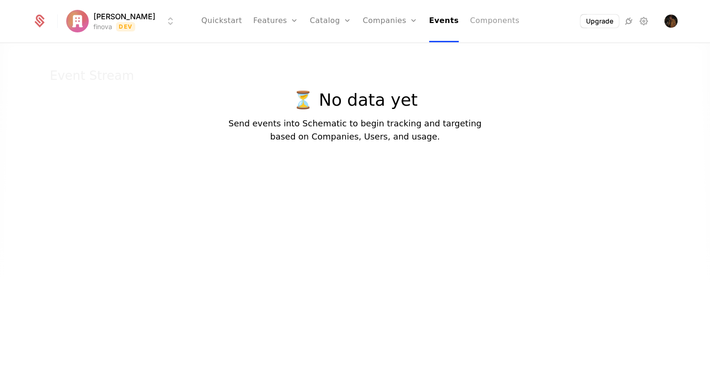
click at [470, 22] on link "Components" at bounding box center [494, 21] width 49 height 42
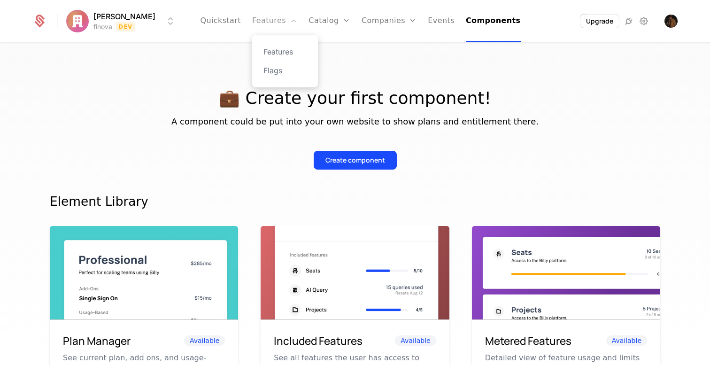
click at [273, 23] on link "Features" at bounding box center [274, 21] width 45 height 42
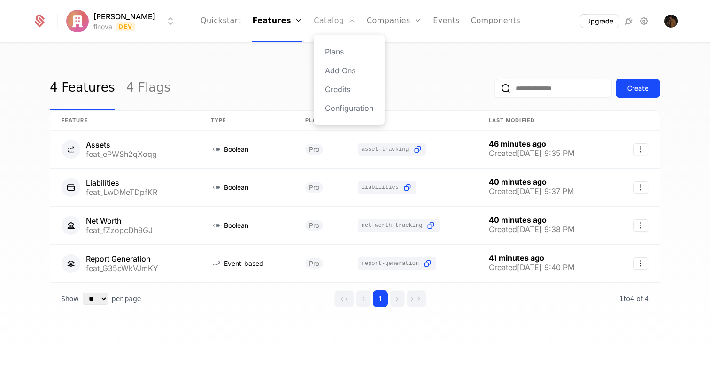
click at [317, 23] on link "Catalog" at bounding box center [335, 21] width 42 height 42
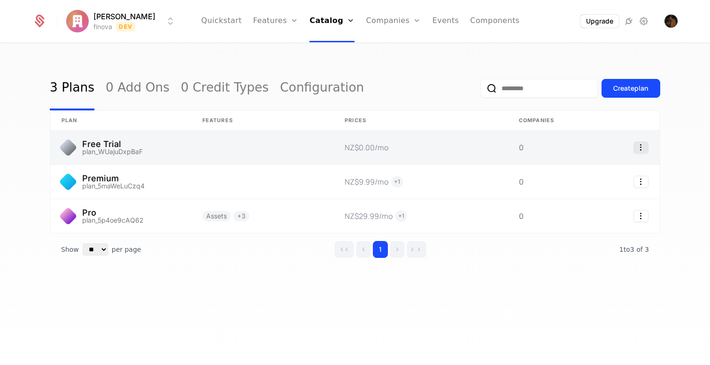
click at [643, 145] on icon "Select action" at bounding box center [641, 147] width 15 height 12
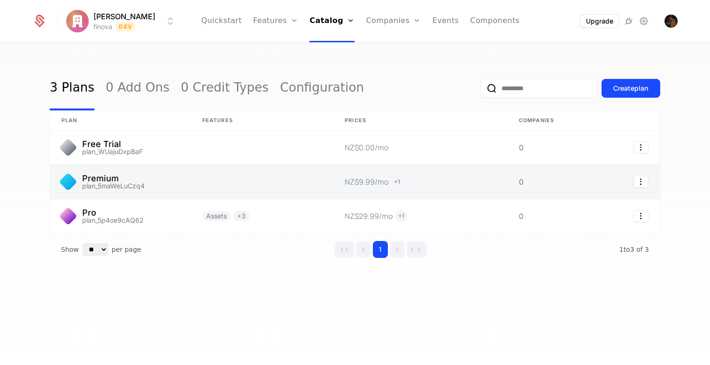
click at [248, 170] on link at bounding box center [262, 182] width 142 height 34
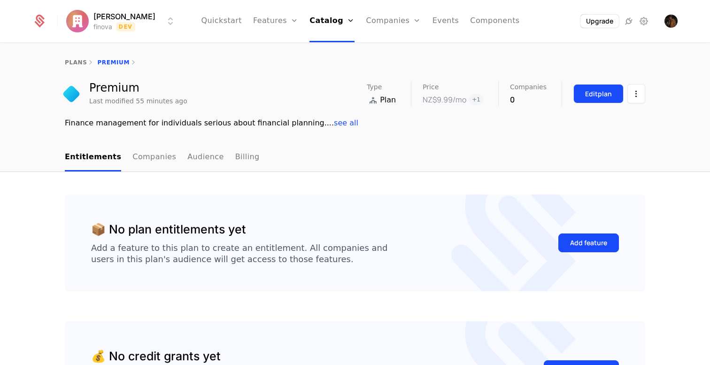
click at [601, 97] on div "Edit plan" at bounding box center [598, 93] width 27 height 9
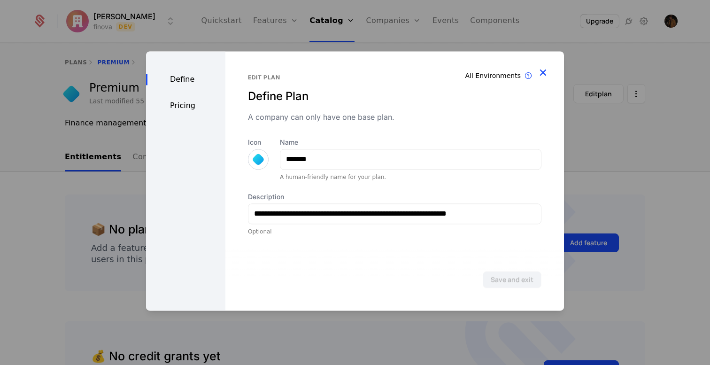
click at [542, 74] on icon "button" at bounding box center [543, 72] width 12 height 12
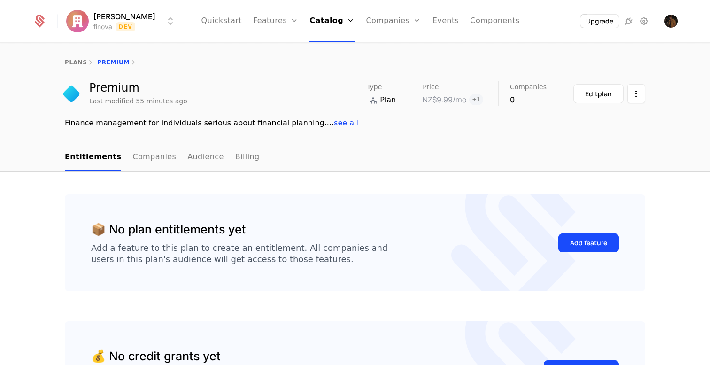
click at [379, 104] on icon at bounding box center [373, 100] width 12 height 12
click at [379, 99] on icon at bounding box center [373, 100] width 12 height 12
click at [334, 50] on link "Plans" at bounding box center [345, 51] width 48 height 11
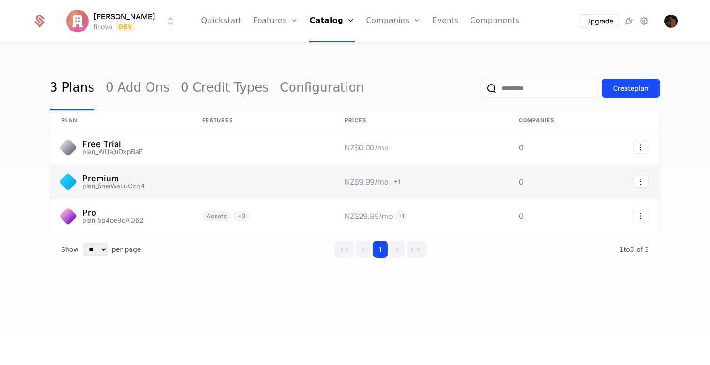
click at [216, 180] on link at bounding box center [262, 182] width 142 height 34
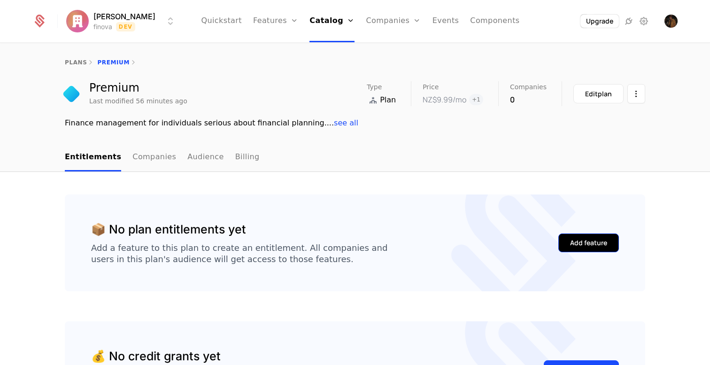
click at [595, 241] on div "Add feature" at bounding box center [588, 242] width 37 height 9
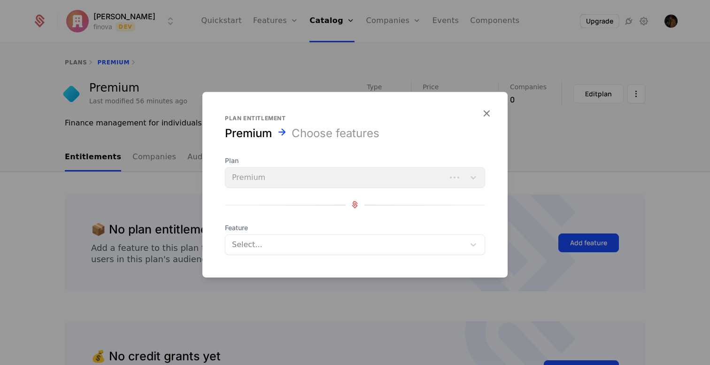
click at [287, 242] on div at bounding box center [346, 244] width 226 height 13
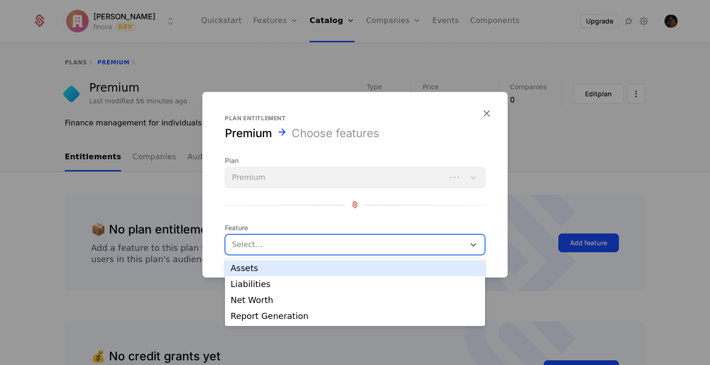
click at [272, 271] on div "Assets" at bounding box center [355, 268] width 249 height 8
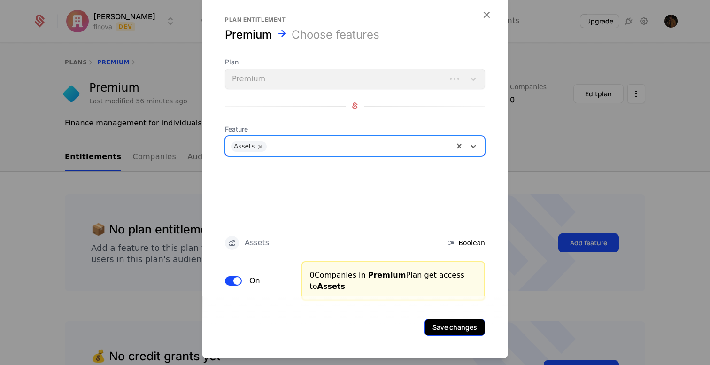
click at [461, 328] on button "Save changes" at bounding box center [455, 326] width 61 height 17
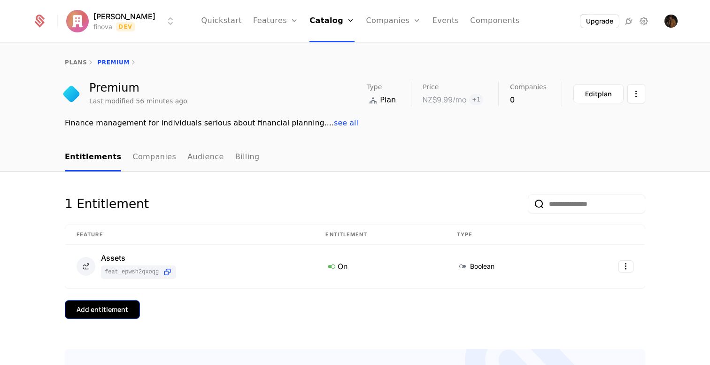
click at [101, 315] on button "Add entitlement" at bounding box center [102, 309] width 75 height 19
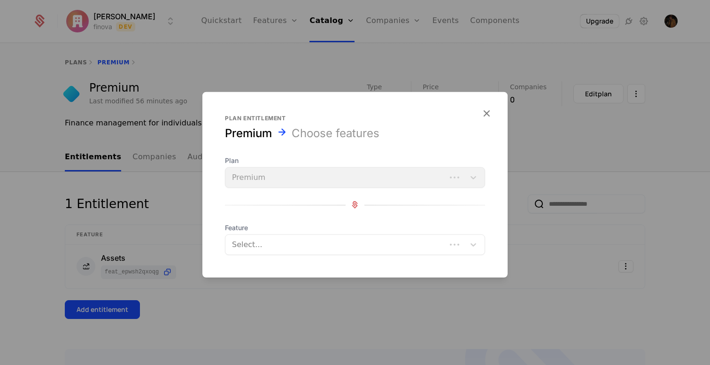
click at [314, 244] on div at bounding box center [337, 244] width 208 height 13
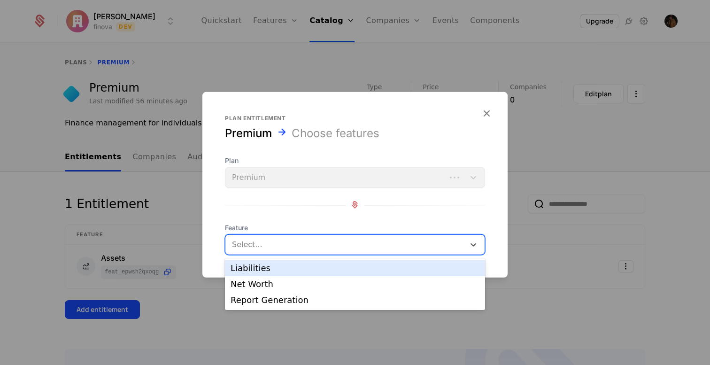
click at [295, 270] on div "Liabilities" at bounding box center [355, 268] width 249 height 8
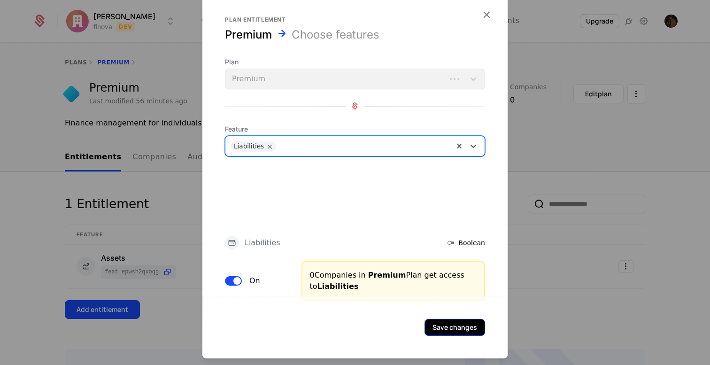
click at [443, 323] on button "Save changes" at bounding box center [455, 326] width 61 height 17
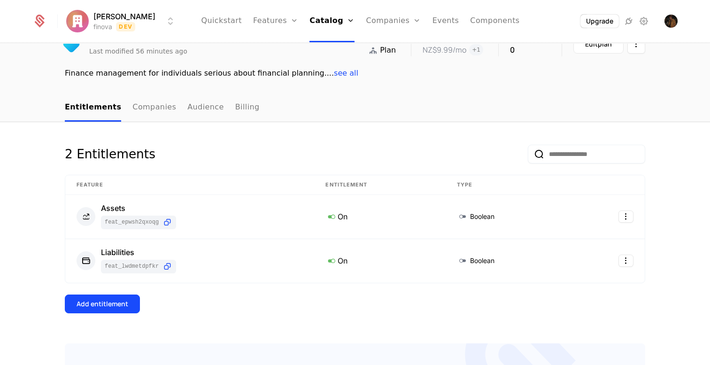
scroll to position [64, 0]
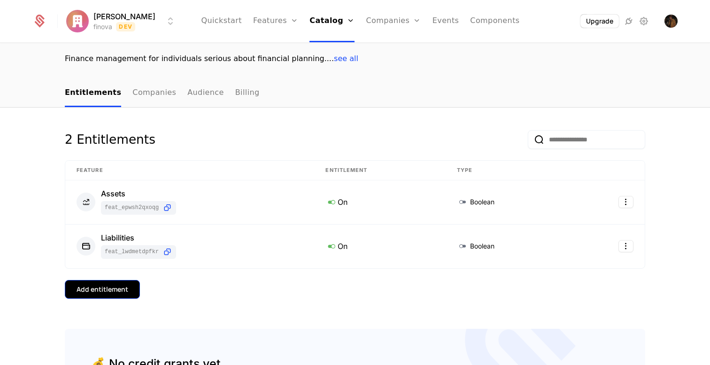
click at [113, 283] on button "Add entitlement" at bounding box center [102, 289] width 75 height 19
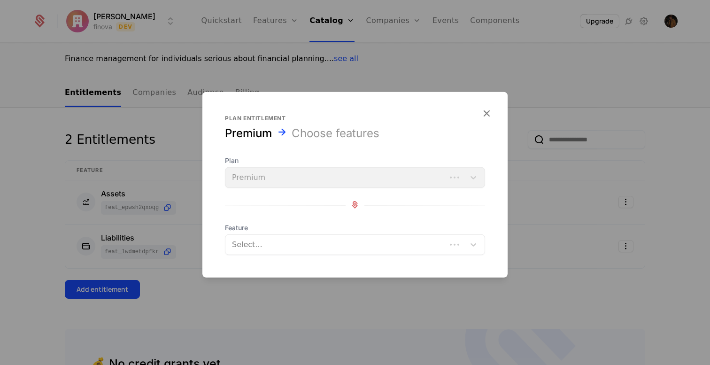
click at [305, 240] on div at bounding box center [337, 244] width 208 height 13
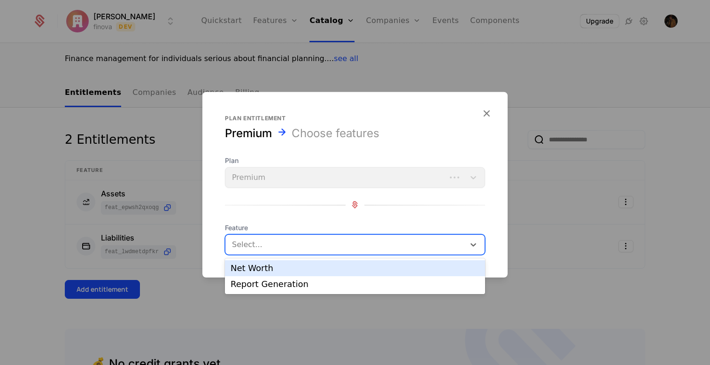
click at [294, 269] on div "Net Worth" at bounding box center [355, 268] width 249 height 8
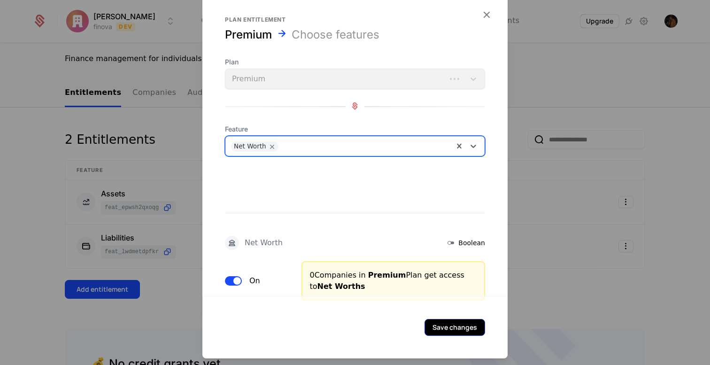
click at [450, 328] on button "Save changes" at bounding box center [455, 326] width 61 height 17
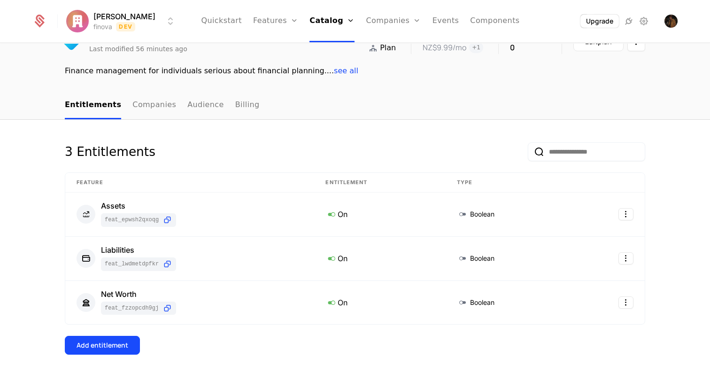
scroll to position [115, 0]
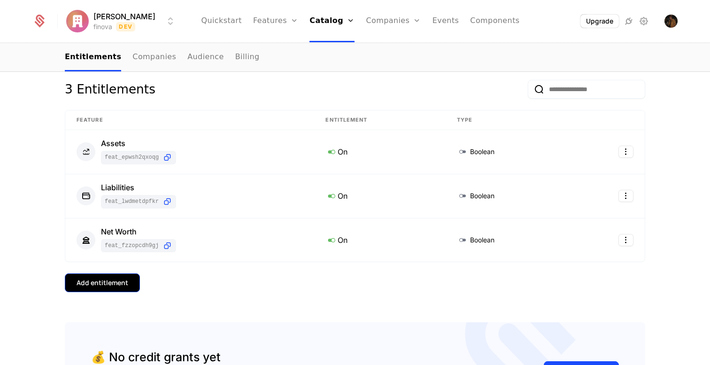
click at [118, 280] on div "Add entitlement" at bounding box center [103, 282] width 52 height 9
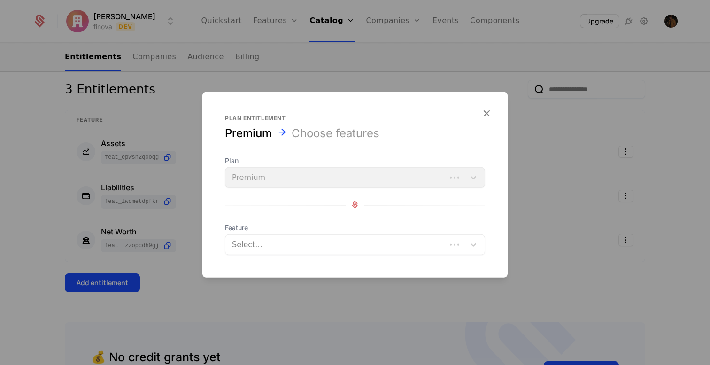
click at [333, 243] on div at bounding box center [337, 244] width 208 height 13
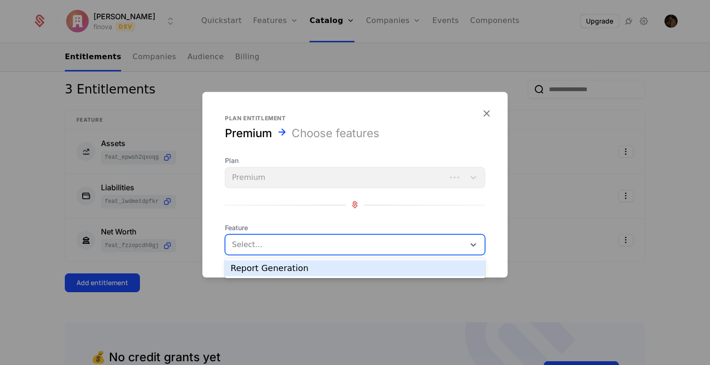
click at [324, 268] on div "Report Generation" at bounding box center [355, 268] width 249 height 8
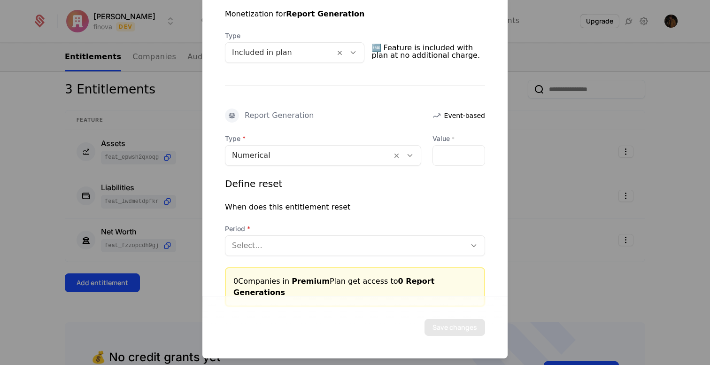
scroll to position [215, 0]
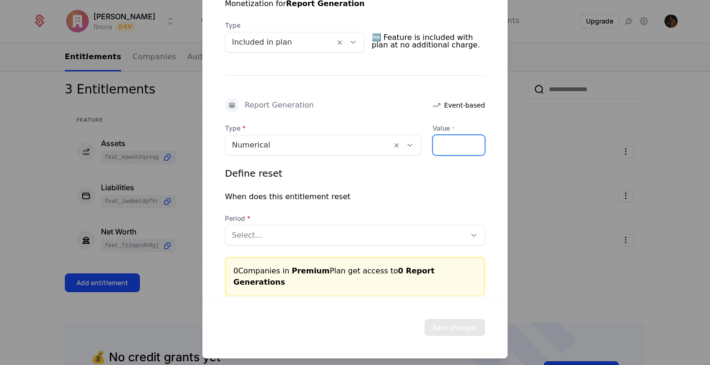
click at [451, 144] on input "*" at bounding box center [459, 145] width 52 height 20
type input "*"
click at [357, 238] on div at bounding box center [345, 234] width 227 height 13
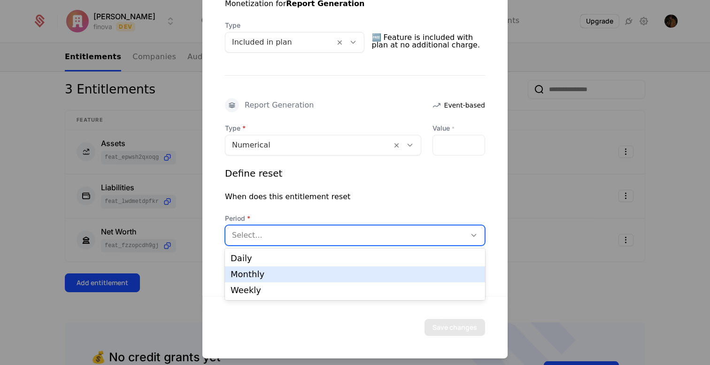
click at [306, 279] on div "Monthly" at bounding box center [355, 274] width 260 height 16
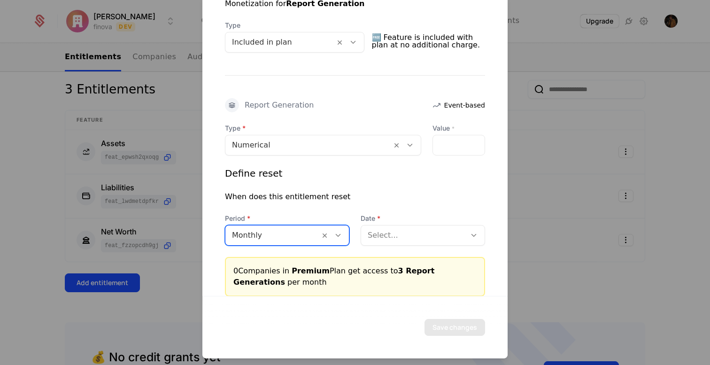
click at [425, 228] on div at bounding box center [414, 234] width 92 height 13
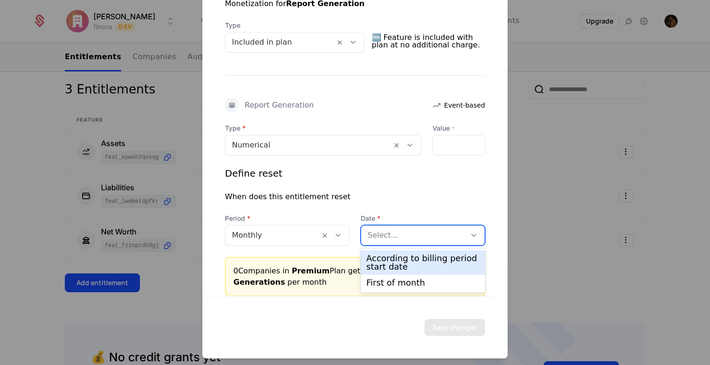
click at [411, 261] on div "According to billing period start date" at bounding box center [422, 262] width 113 height 17
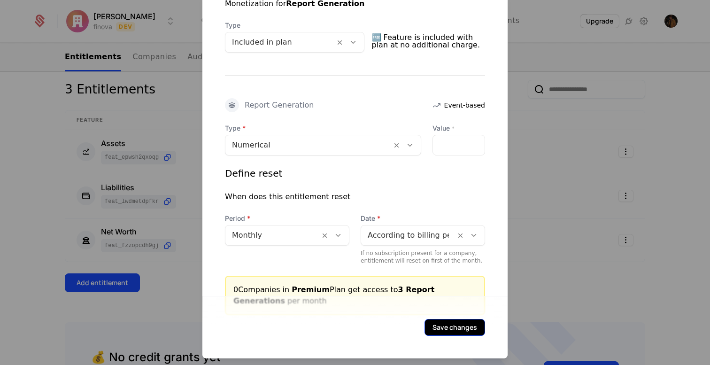
click at [443, 326] on button "Save changes" at bounding box center [455, 326] width 61 height 17
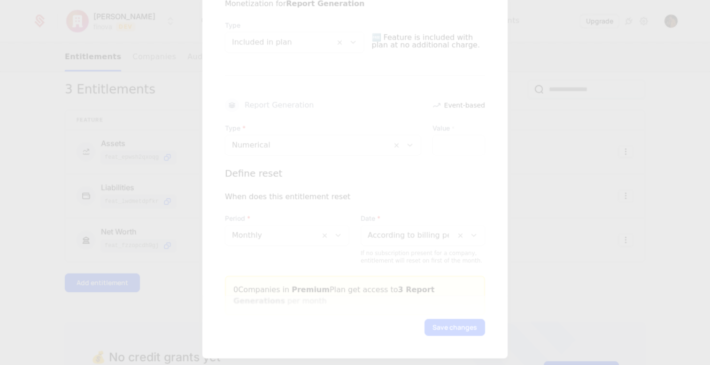
scroll to position [0, 0]
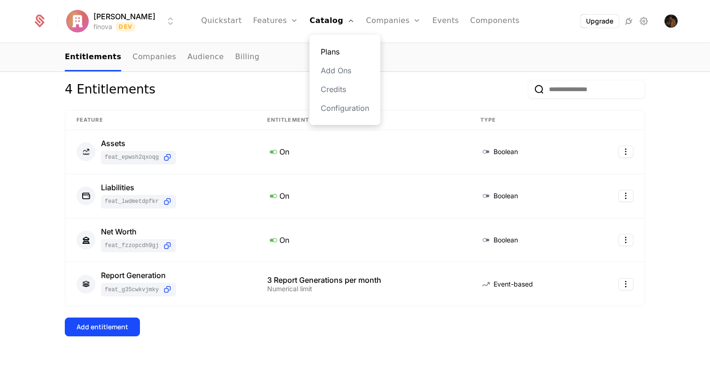
click at [321, 49] on link "Plans" at bounding box center [345, 51] width 48 height 11
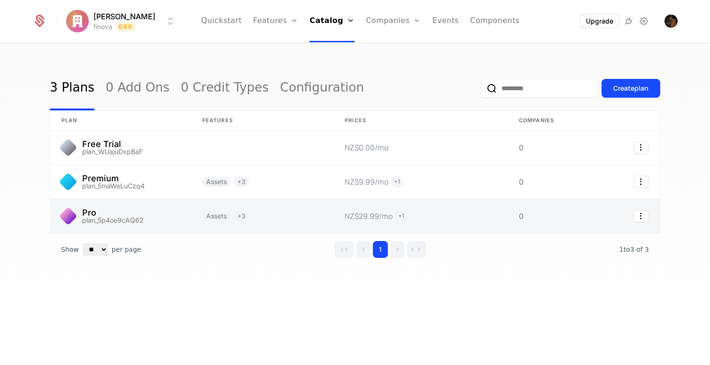
click at [169, 222] on link at bounding box center [120, 216] width 141 height 34
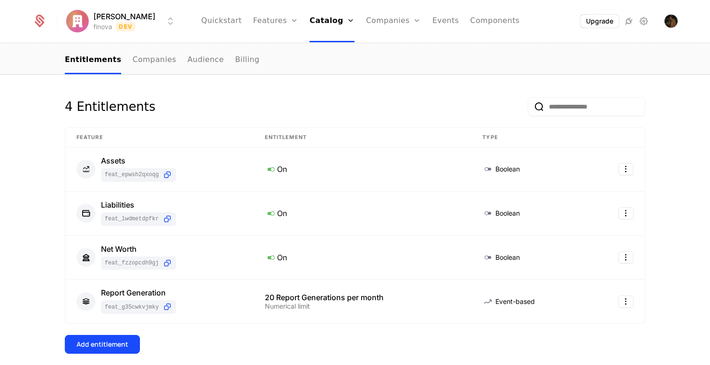
scroll to position [98, 0]
click at [622, 302] on html "Ryan Bakker finova Dev Quickstart Features Features Flags Catalog Plans Add Ons…" at bounding box center [355, 182] width 710 height 365
click at [577, 256] on div "Edit" at bounding box center [586, 260] width 71 height 13
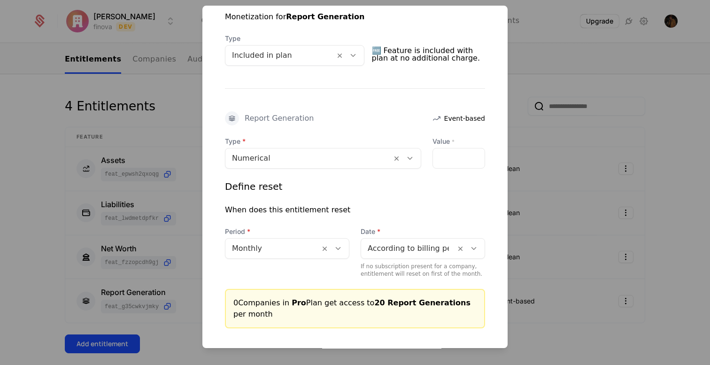
scroll to position [212, 0]
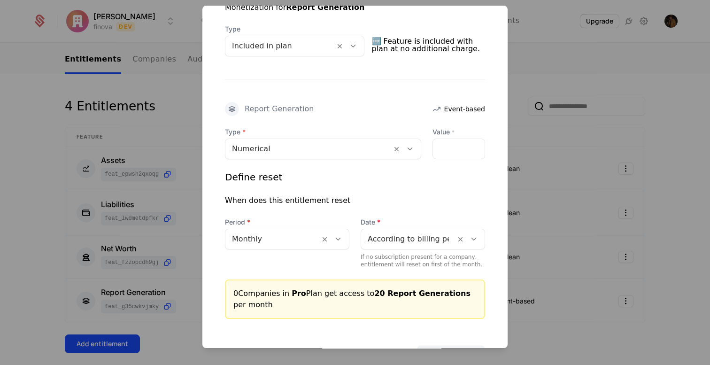
click at [535, 240] on div at bounding box center [355, 182] width 710 height 365
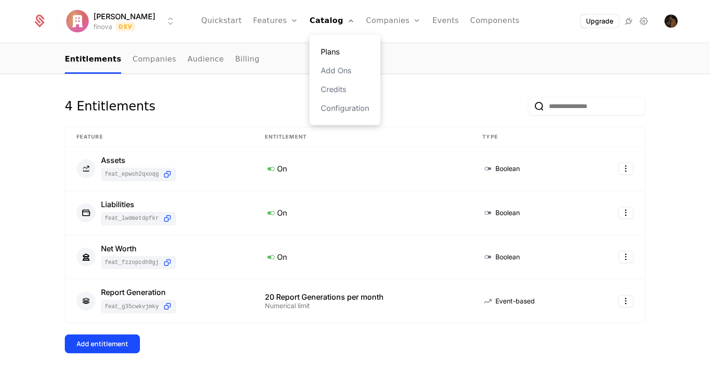
click at [326, 47] on link "Plans" at bounding box center [345, 51] width 48 height 11
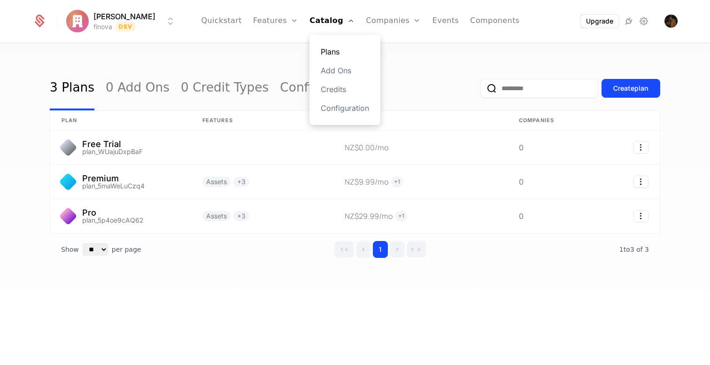
click at [330, 52] on link "Plans" at bounding box center [345, 51] width 48 height 11
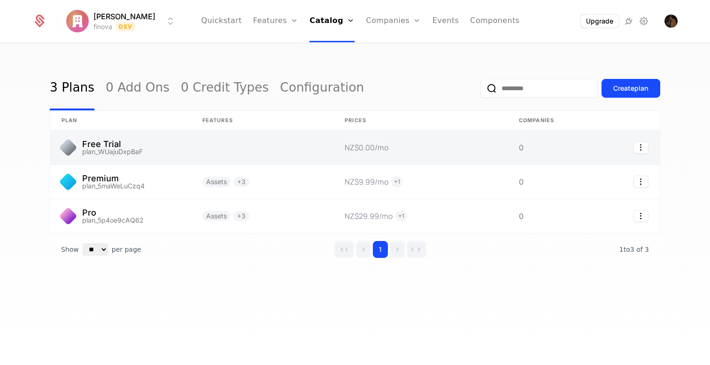
click at [225, 149] on link at bounding box center [262, 148] width 142 height 34
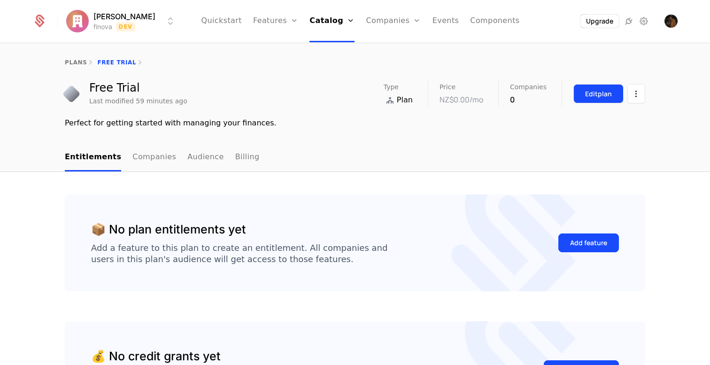
click at [599, 87] on button "Edit plan" at bounding box center [599, 93] width 50 height 19
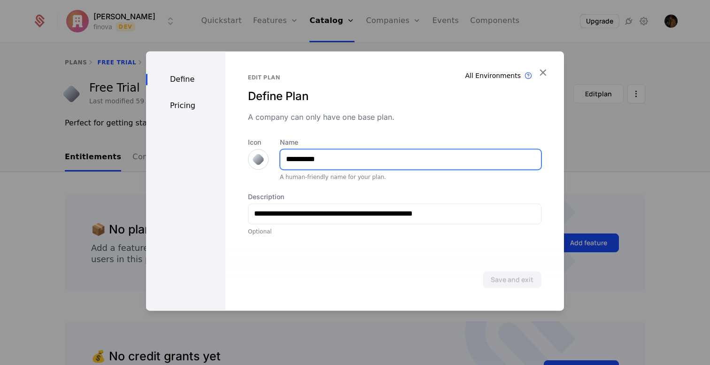
click at [332, 161] on input "**********" at bounding box center [410, 159] width 261 height 20
type input "****"
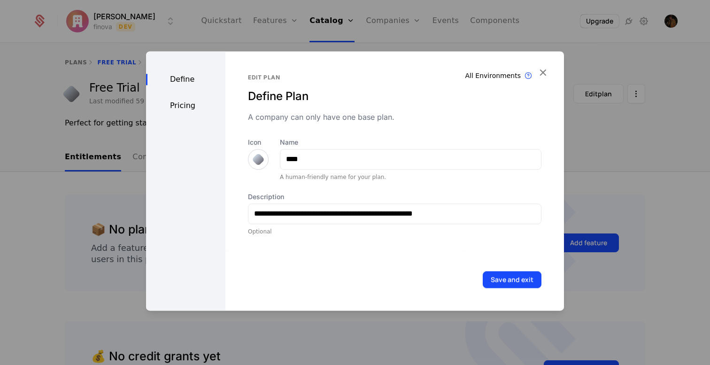
click at [188, 110] on div "Pricing" at bounding box center [185, 105] width 79 height 11
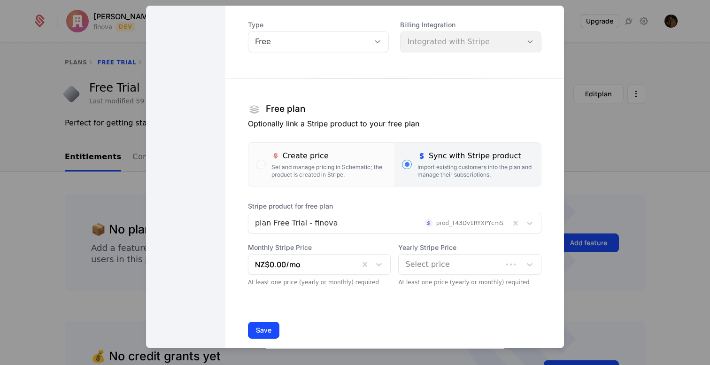
scroll to position [85, 0]
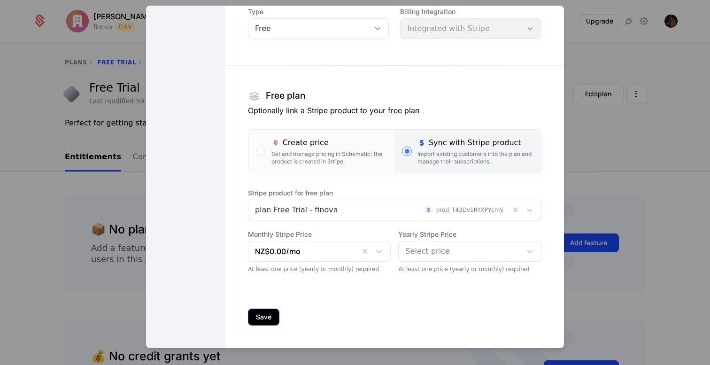
click at [270, 317] on button "Save" at bounding box center [263, 317] width 31 height 17
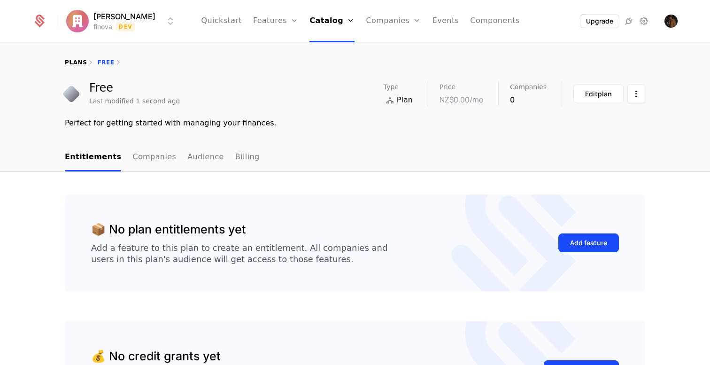
click at [76, 62] on link "plans" at bounding box center [76, 62] width 22 height 7
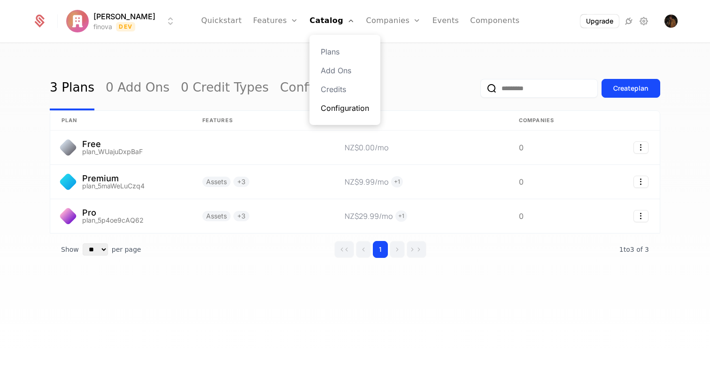
click at [333, 111] on link "Configuration" at bounding box center [345, 107] width 48 height 11
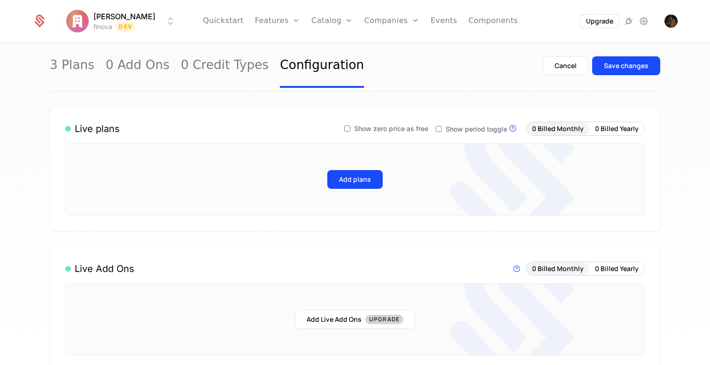
scroll to position [75, 0]
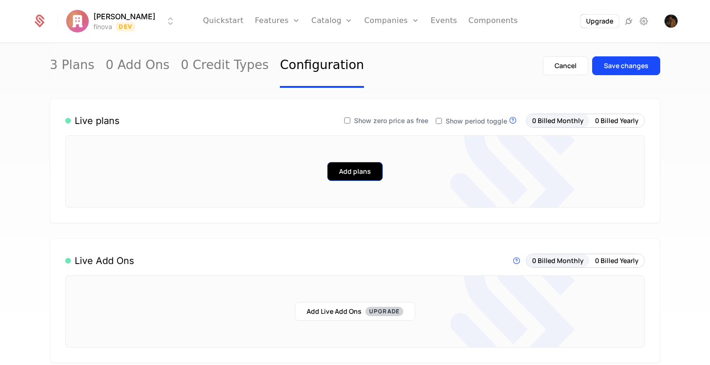
click at [355, 175] on button "Add plans" at bounding box center [354, 171] width 55 height 19
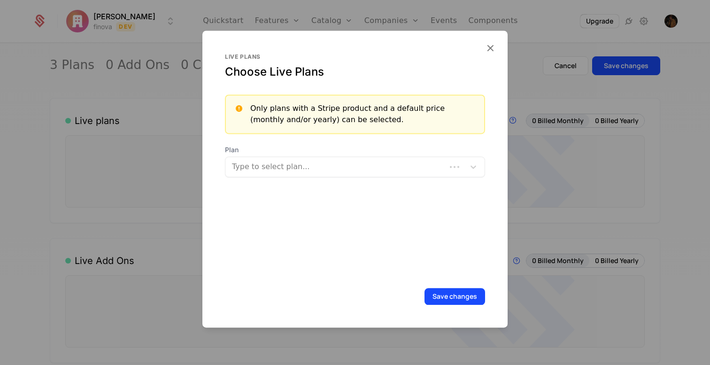
click at [327, 162] on div at bounding box center [337, 166] width 208 height 13
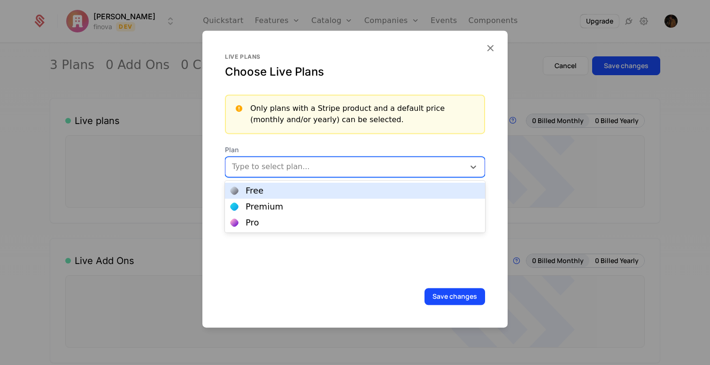
click at [303, 193] on div "Free" at bounding box center [355, 190] width 249 height 8
click at [311, 164] on div at bounding box center [366, 165] width 164 height 13
click at [296, 194] on div "Premium" at bounding box center [355, 190] width 249 height 8
click at [365, 167] on div at bounding box center [401, 165] width 94 height 13
click at [356, 193] on div "Pro" at bounding box center [355, 190] width 249 height 8
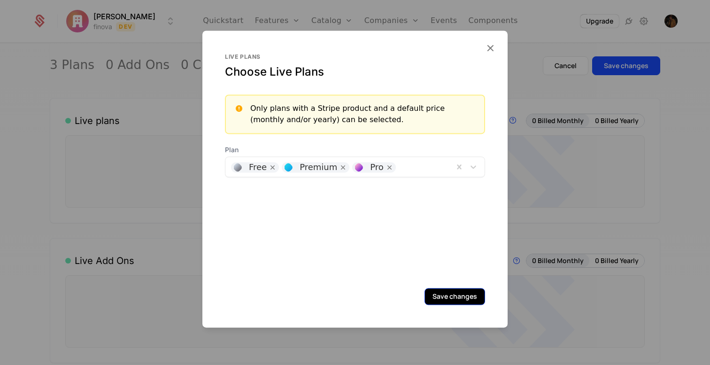
click at [453, 296] on button "Save changes" at bounding box center [455, 296] width 61 height 17
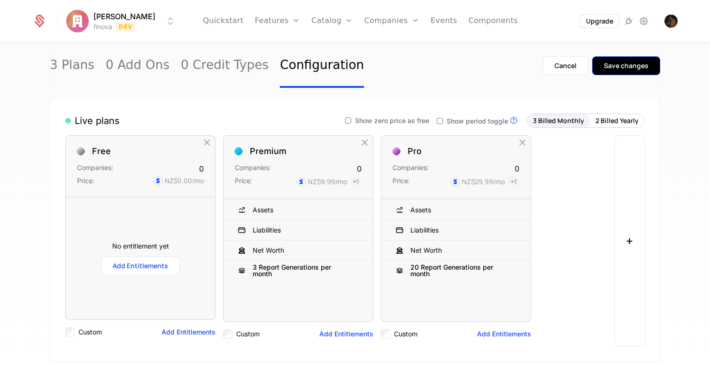
click at [632, 62] on div "Save changes" at bounding box center [626, 65] width 45 height 9
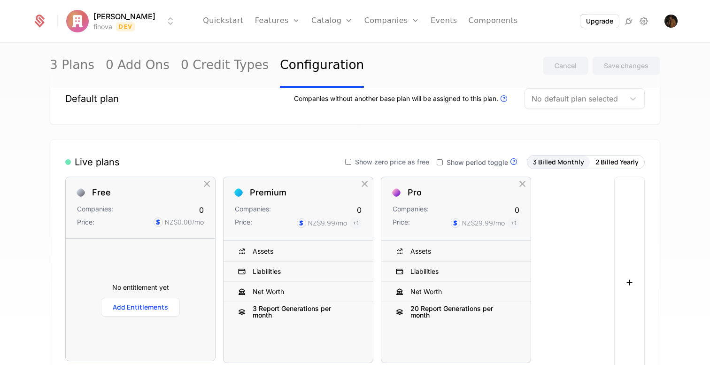
scroll to position [0, 0]
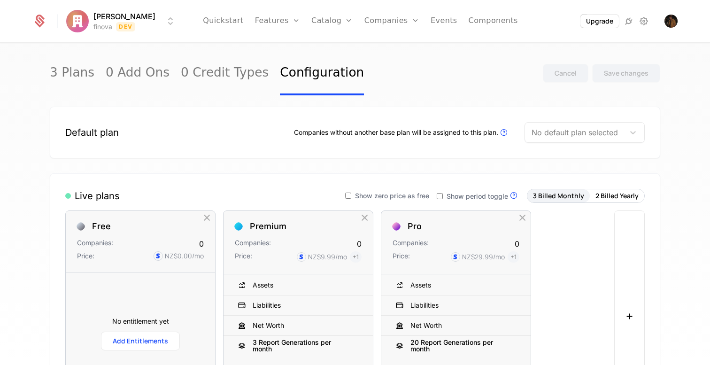
click at [612, 133] on div at bounding box center [575, 132] width 86 height 13
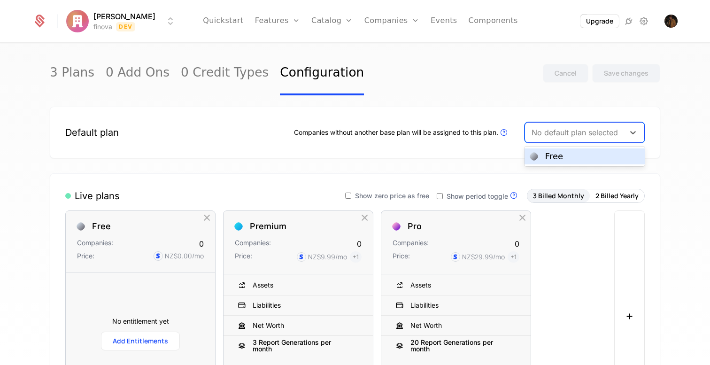
click at [584, 158] on div "Free" at bounding box center [584, 156] width 109 height 8
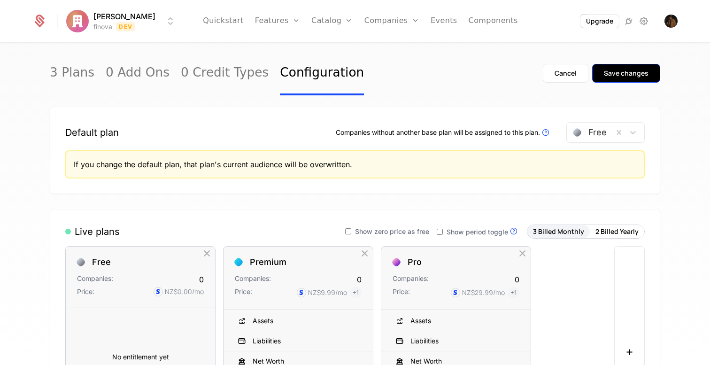
click at [631, 73] on div "Save changes" at bounding box center [626, 73] width 45 height 9
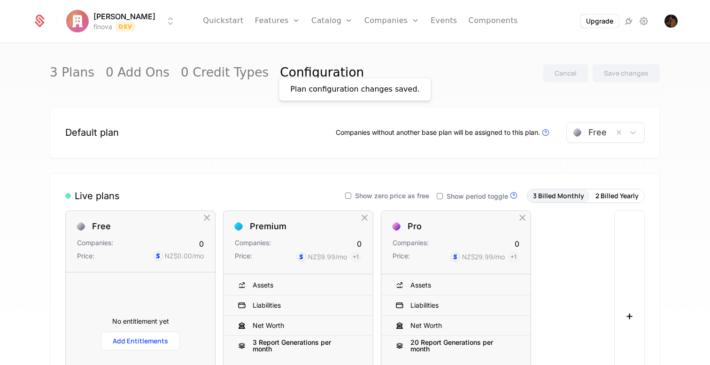
click at [632, 22] on icon at bounding box center [628, 21] width 11 height 11
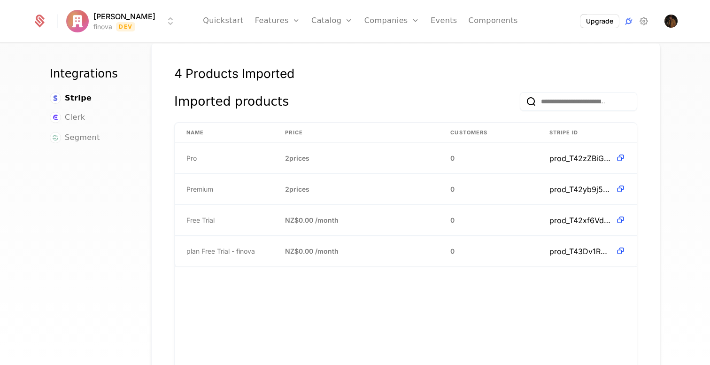
scroll to position [277, 0]
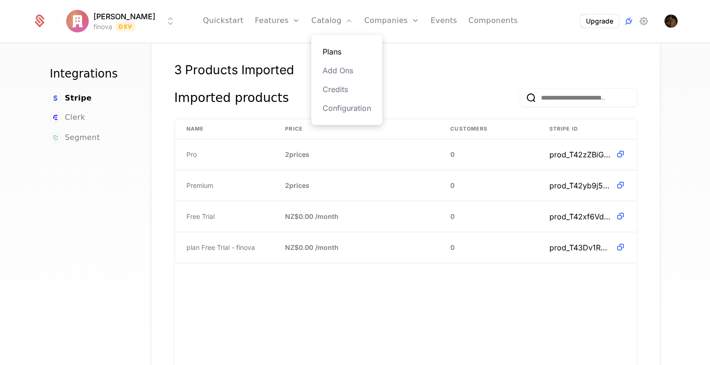
click at [323, 48] on link "Plans" at bounding box center [347, 51] width 48 height 11
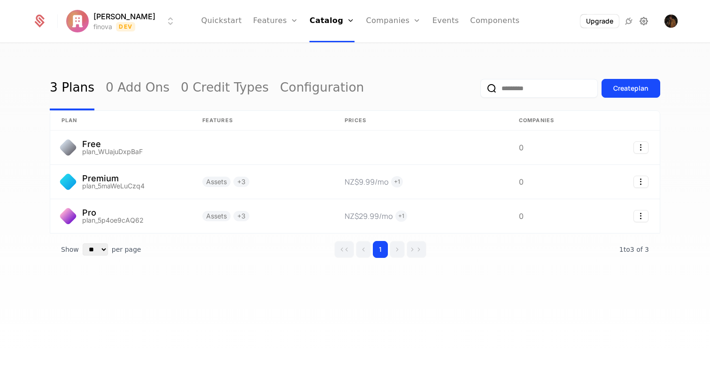
click at [641, 24] on icon at bounding box center [643, 21] width 11 height 11
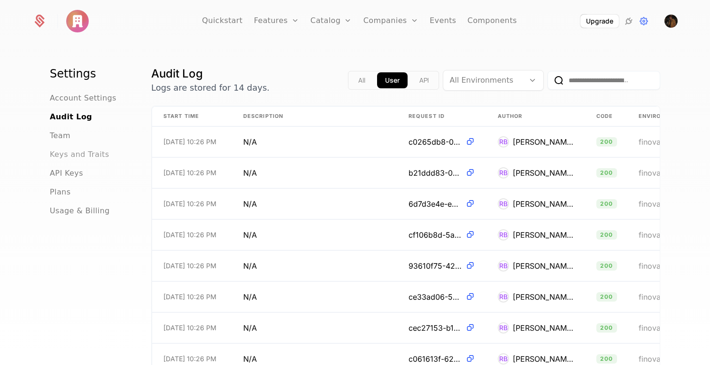
click at [78, 159] on span "Keys and Traits" at bounding box center [79, 154] width 59 height 11
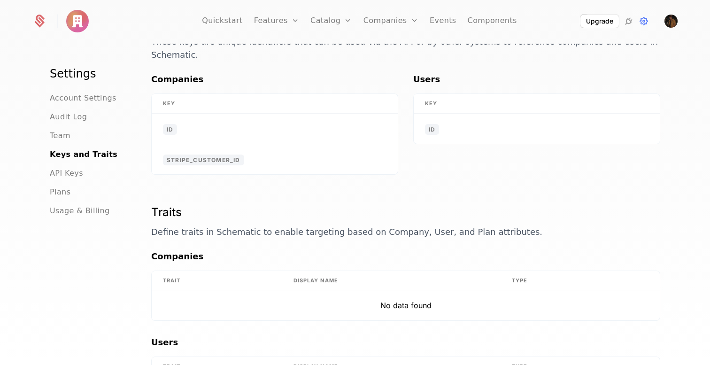
scroll to position [41, 0]
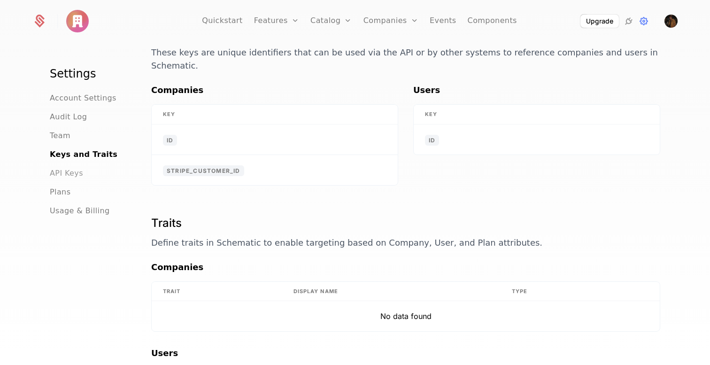
click at [78, 174] on span "API Keys" at bounding box center [66, 173] width 33 height 11
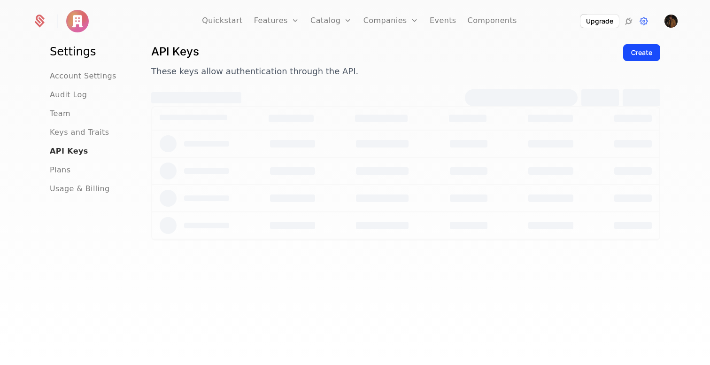
scroll to position [22, 0]
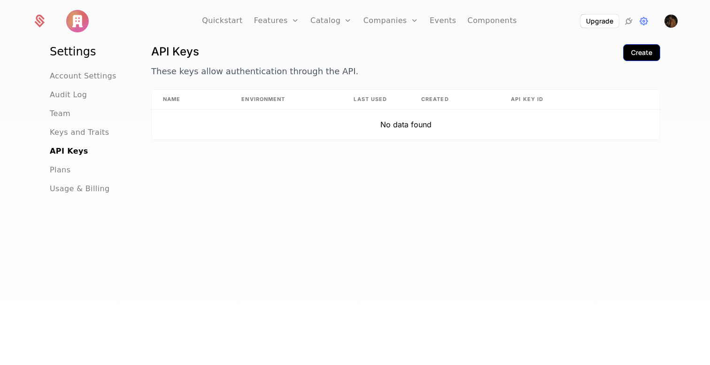
click at [635, 55] on div "Create" at bounding box center [641, 52] width 21 height 9
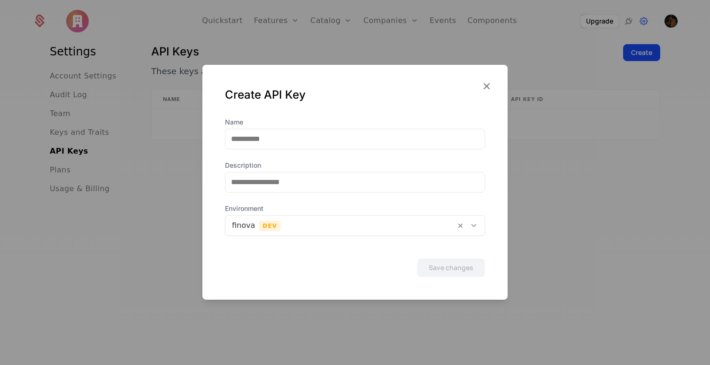
click at [333, 223] on div at bounding box center [340, 225] width 217 height 13
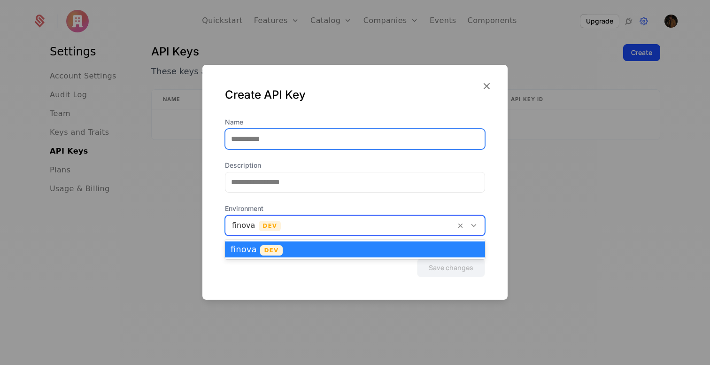
click at [320, 141] on input "Name" at bounding box center [354, 139] width 259 height 20
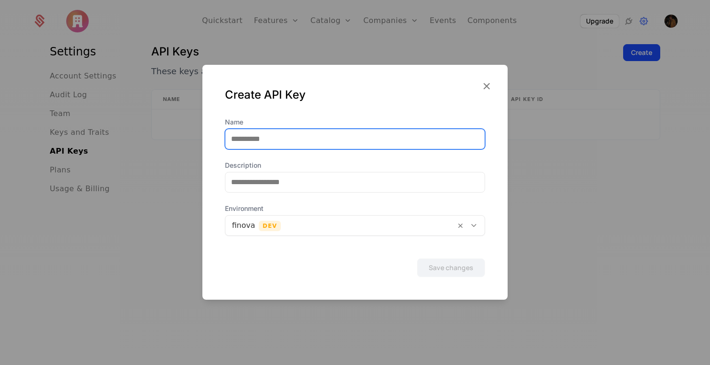
click at [320, 141] on input "Name" at bounding box center [354, 139] width 259 height 20
type input "**********"
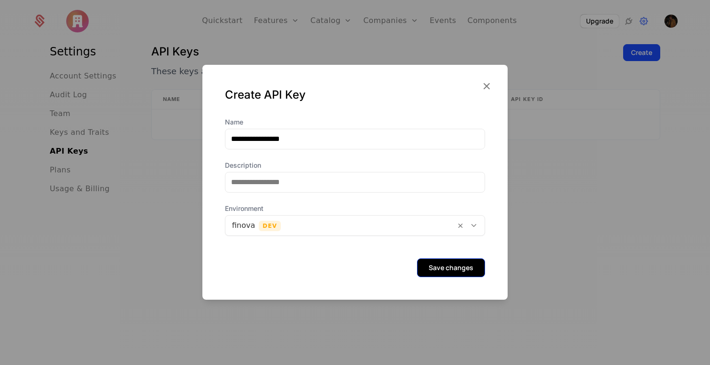
click at [453, 266] on button "Save changes" at bounding box center [451, 267] width 68 height 19
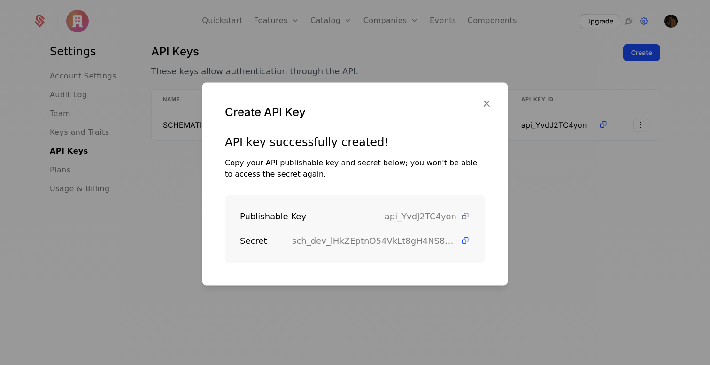
click at [464, 216] on icon at bounding box center [465, 216] width 10 height 10
click at [462, 242] on icon at bounding box center [465, 241] width 10 height 10
click at [484, 104] on icon "button" at bounding box center [487, 103] width 12 height 12
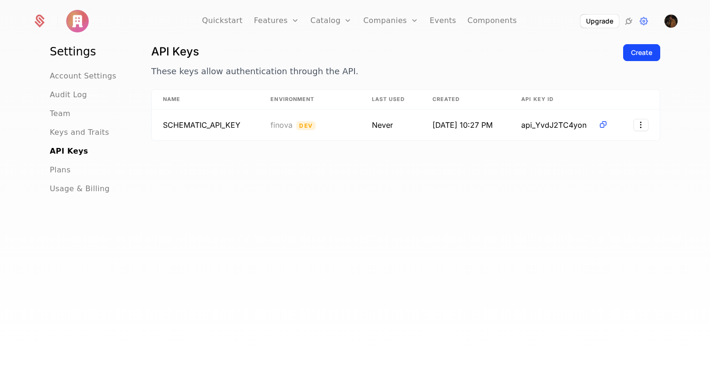
click at [419, 206] on div "API Keys These keys allow authentication through the API. Create Name Environme…" at bounding box center [405, 196] width 509 height 304
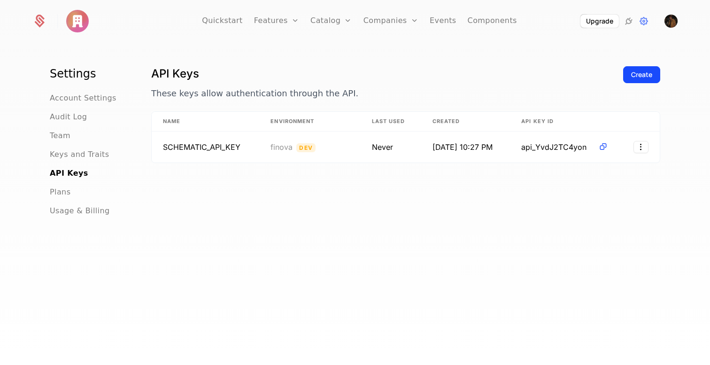
click at [455, 77] on h1 "API Keys" at bounding box center [383, 73] width 465 height 15
click at [344, 206] on div "API Keys These keys allow authentication through the API. Create Name Environme…" at bounding box center [405, 218] width 509 height 304
click at [625, 23] on icon at bounding box center [628, 21] width 11 height 11
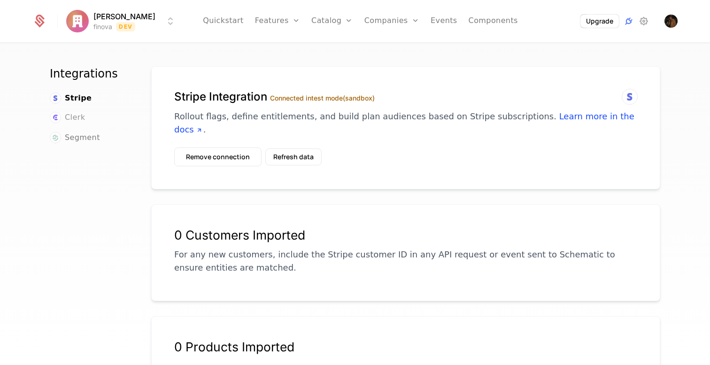
click at [71, 120] on span "Clerk" at bounding box center [75, 117] width 20 height 11
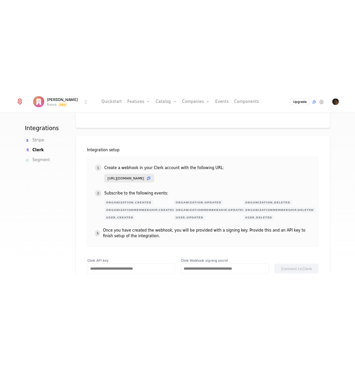
scroll to position [84, 0]
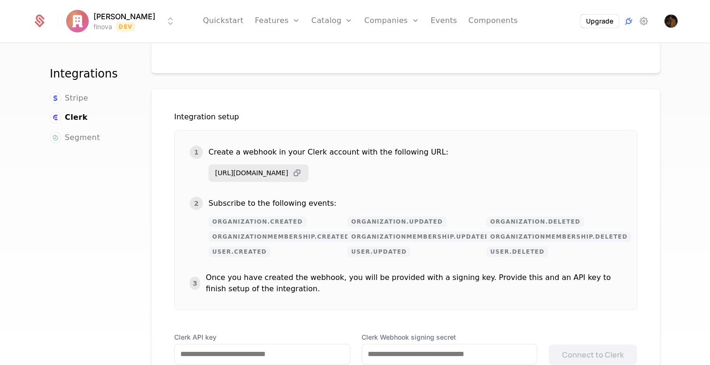
click at [302, 172] on icon at bounding box center [297, 173] width 10 height 10
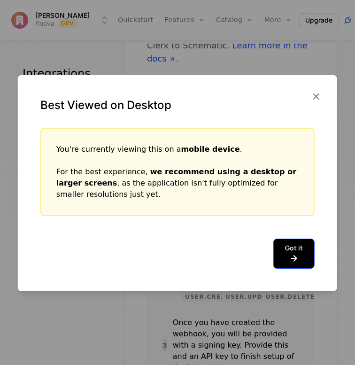
click at [303, 245] on button "Got it" at bounding box center [293, 254] width 41 height 30
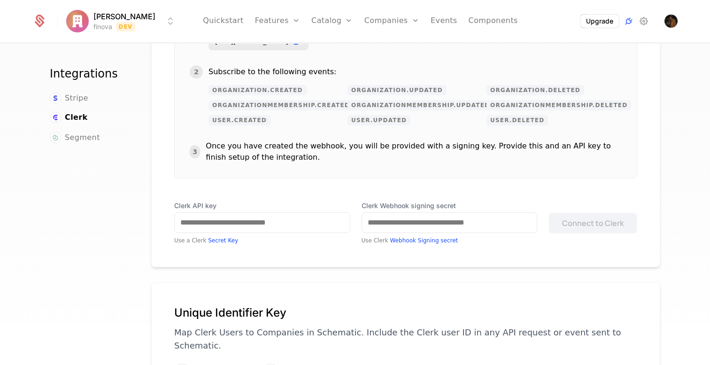
scroll to position [218, 0]
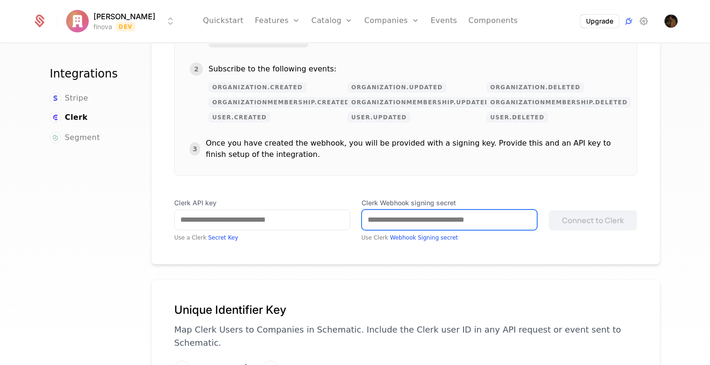
click at [437, 223] on input "Clerk Webhook signing secret" at bounding box center [449, 220] width 175 height 20
paste input "**********"
type input "**********"
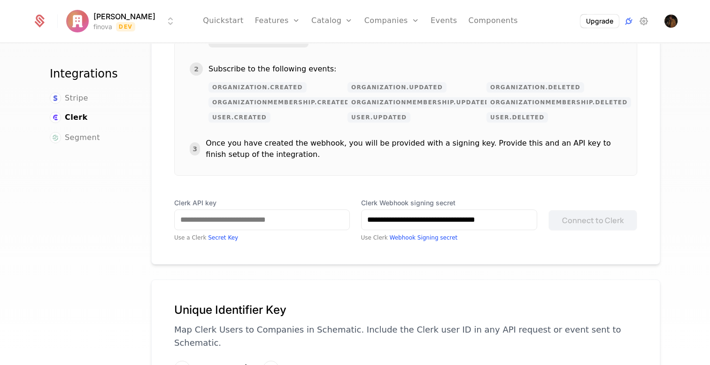
scroll to position [0, 0]
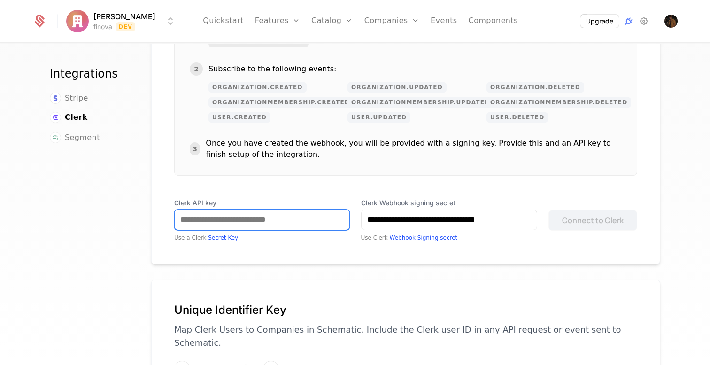
click at [222, 225] on input "Clerk API key" at bounding box center [262, 220] width 175 height 20
paste input "**********"
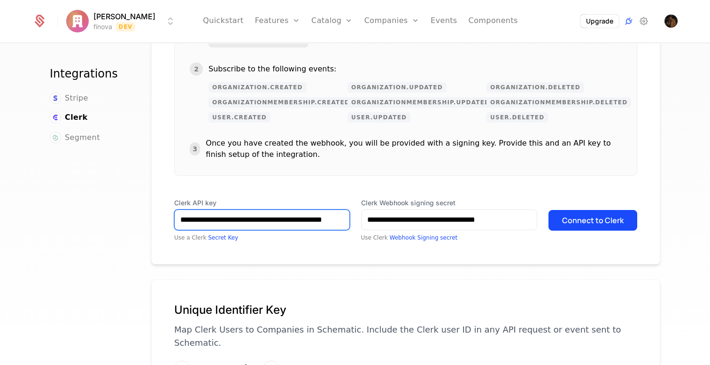
paste input "**********"
paste input "text"
type input "**********"
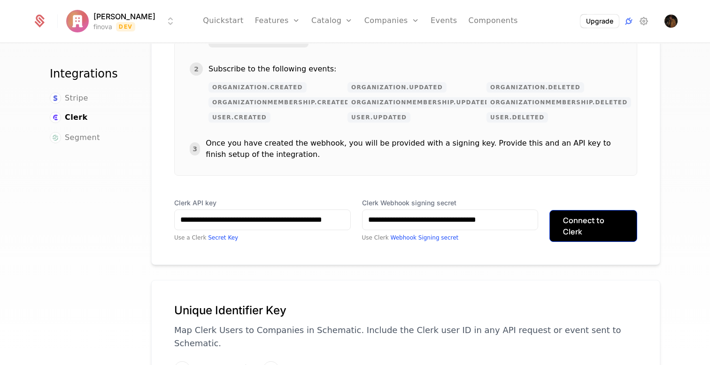
scroll to position [0, 0]
click at [593, 217] on button "Connect to Clerk" at bounding box center [594, 226] width 88 height 32
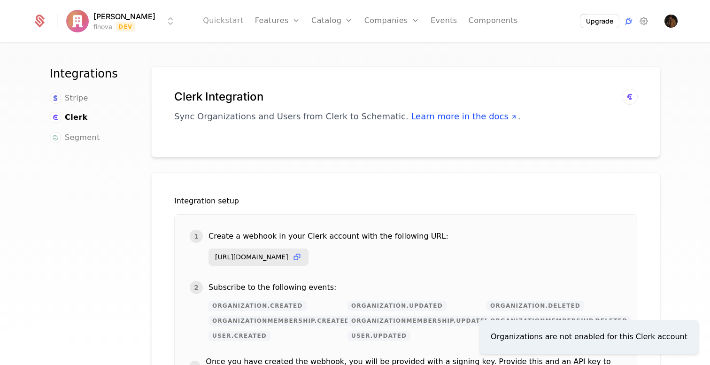
click at [221, 22] on link "Quickstart" at bounding box center [223, 21] width 41 height 42
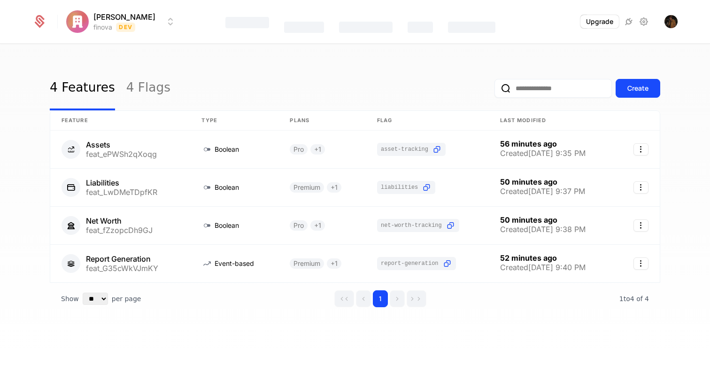
click at [356, 87] on div "4 Features 4 Flags Create" at bounding box center [355, 88] width 611 height 44
click at [385, 64] on div "4 Features 4 Flags Create Feature Type Plans Flag Last Modified Assets feat_ePW…" at bounding box center [355, 207] width 710 height 327
click at [476, 20] on link "Components" at bounding box center [495, 21] width 49 height 42
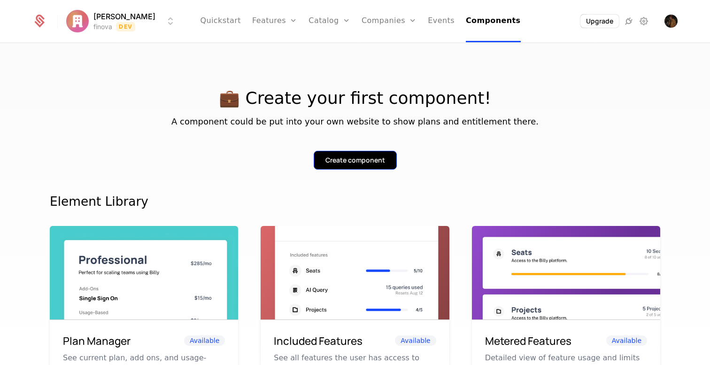
click at [357, 164] on div "Create component" at bounding box center [356, 159] width 60 height 9
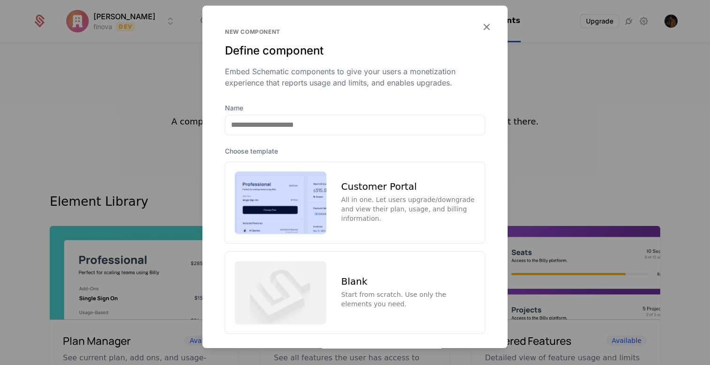
click at [342, 210] on div "All in one. Let users upgrade/downgrade and view their plan, usage, and billing…" at bounding box center [408, 209] width 134 height 28
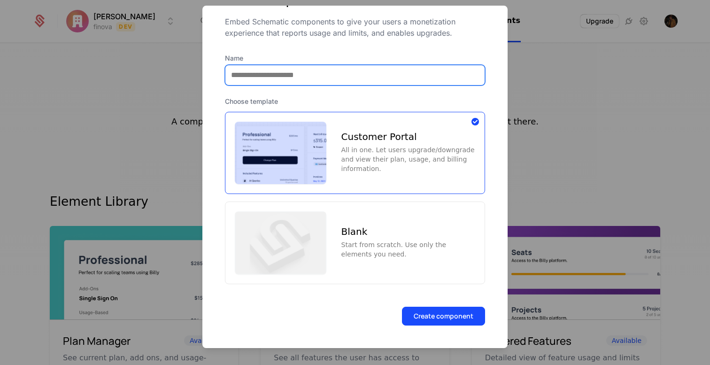
click at [266, 73] on input "Name" at bounding box center [354, 75] width 259 height 20
type input "**********"
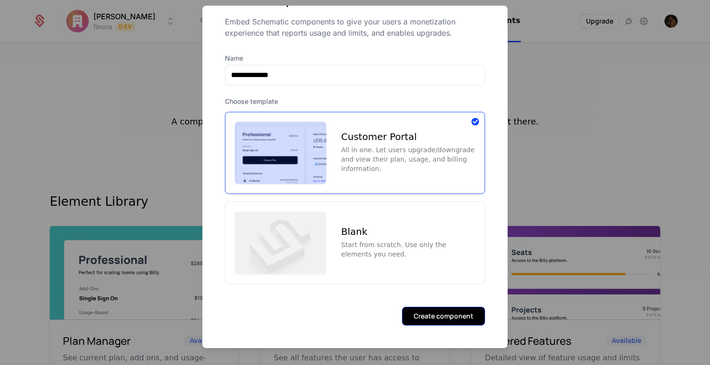
click at [438, 318] on button "Create component" at bounding box center [443, 316] width 83 height 19
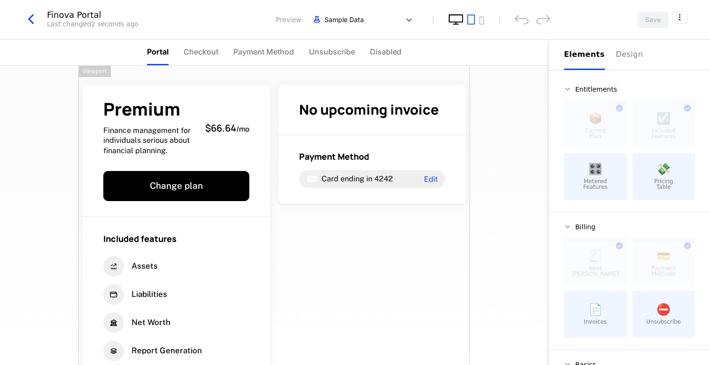
click at [457, 20] on icon "desktop" at bounding box center [456, 19] width 15 height 11
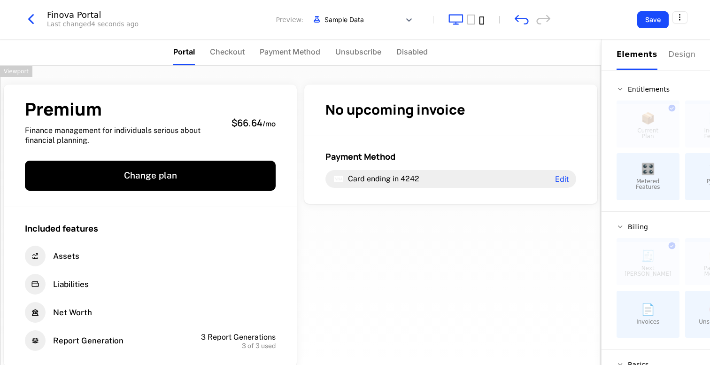
click at [483, 16] on icon "mobile" at bounding box center [482, 20] width 5 height 8
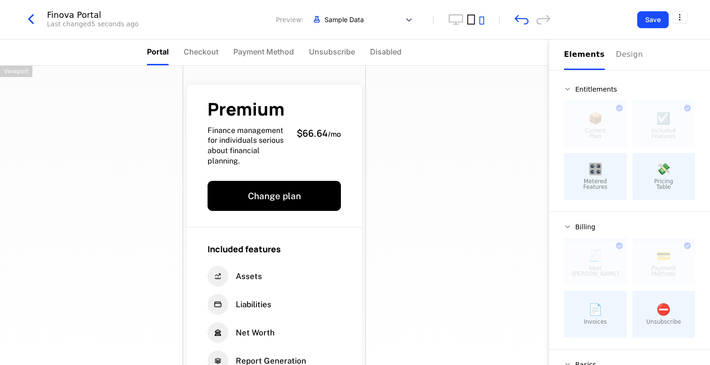
click at [468, 21] on icon "tablet" at bounding box center [471, 20] width 8 height 10
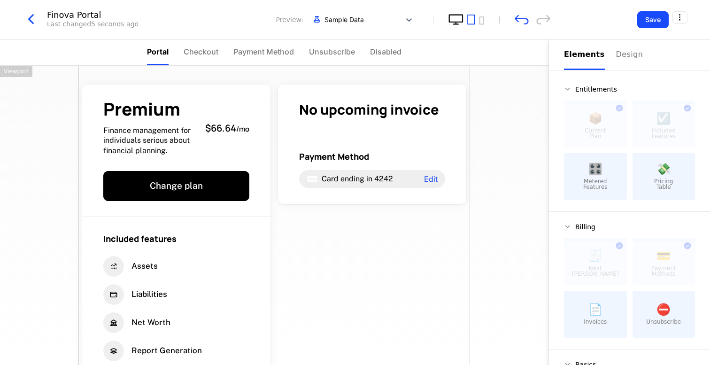
click at [457, 20] on icon "desktop" at bounding box center [456, 19] width 15 height 11
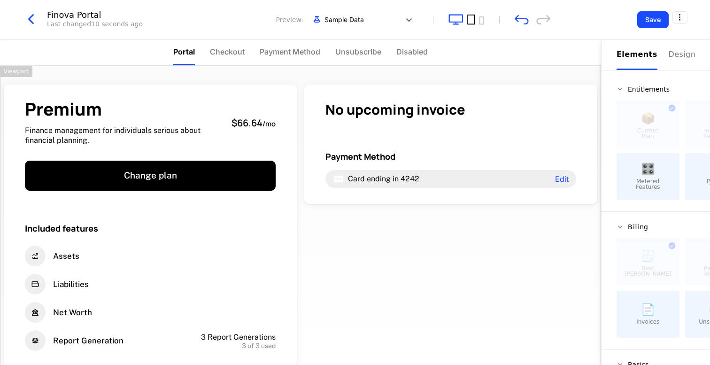
click at [471, 21] on icon "tablet" at bounding box center [471, 19] width 8 height 11
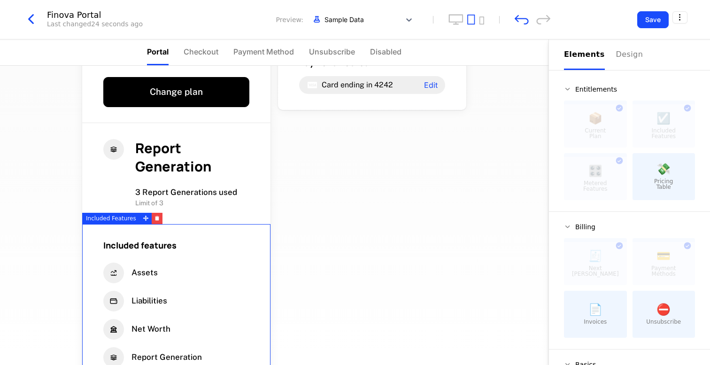
scroll to position [94, 0]
click at [130, 219] on div "Included Features" at bounding box center [111, 218] width 58 height 11
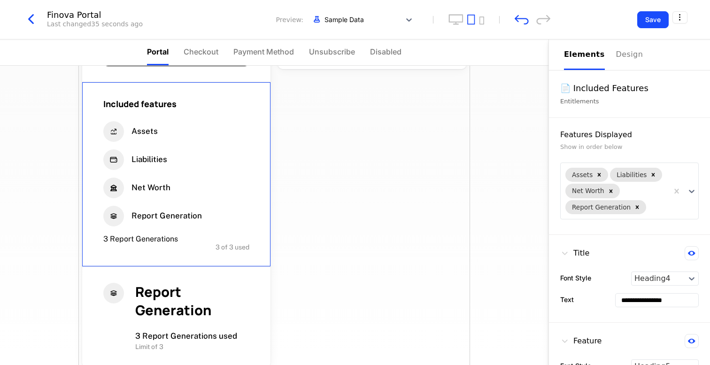
scroll to position [202, 0]
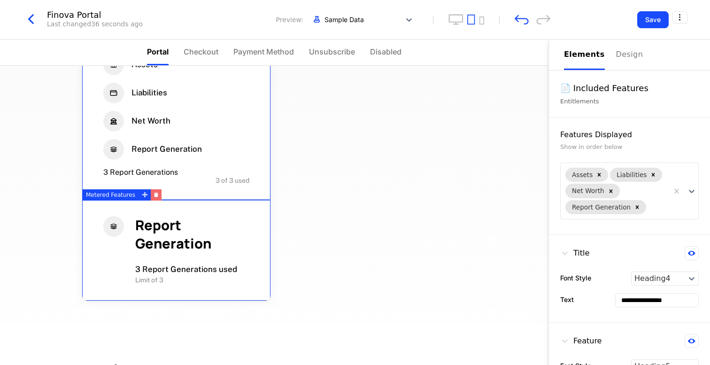
click at [151, 196] on button "button" at bounding box center [156, 194] width 11 height 11
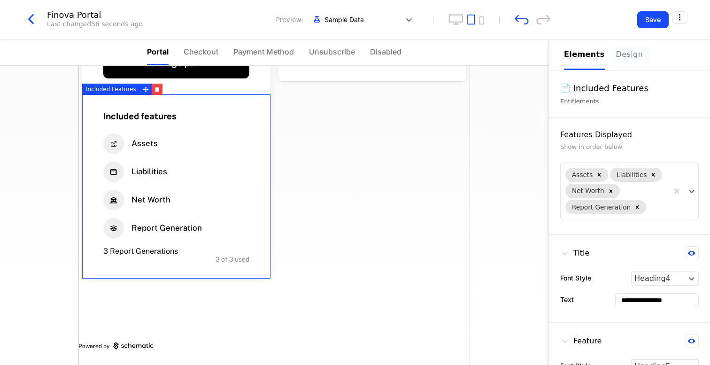
click at [627, 55] on div "Design" at bounding box center [631, 54] width 30 height 11
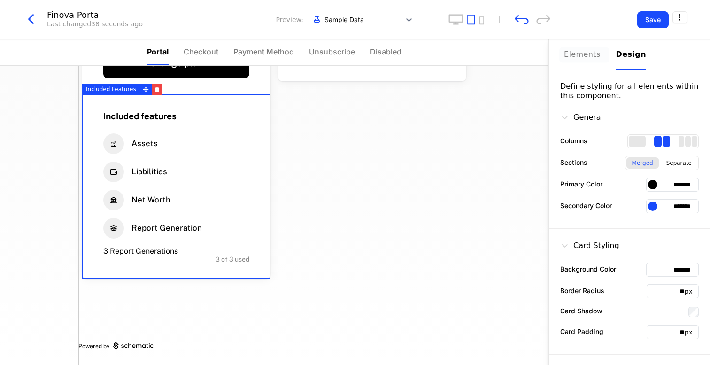
click at [579, 57] on div "Elements" at bounding box center [584, 54] width 41 height 11
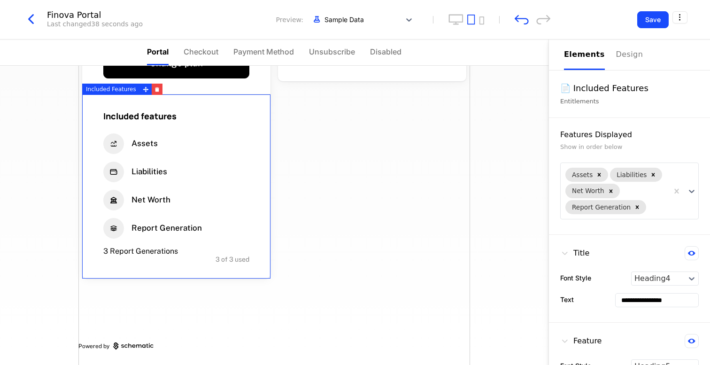
click at [393, 160] on div "Premium Finance management for individuals serious about financial planning. $6…" at bounding box center [274, 154] width 392 height 422
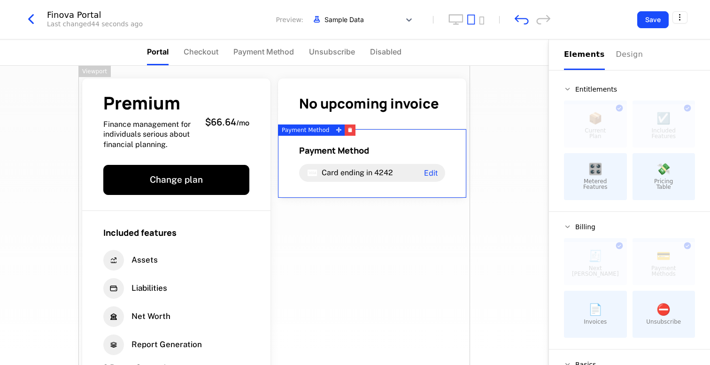
scroll to position [0, 0]
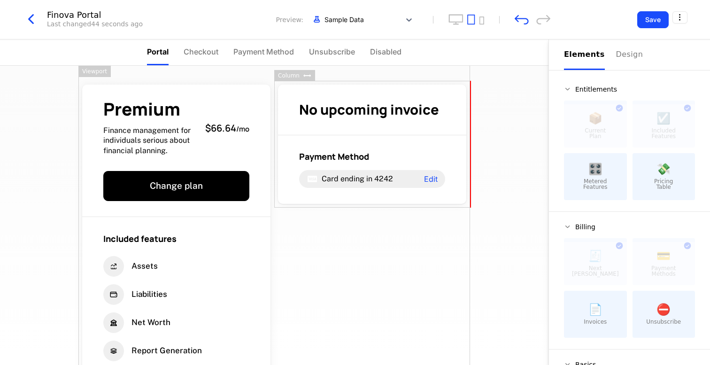
drag, startPoint x: 667, startPoint y: 190, endPoint x: 472, endPoint y: 142, distance: 200.2
click at [458, 17] on icon "desktop" at bounding box center [456, 19] width 15 height 11
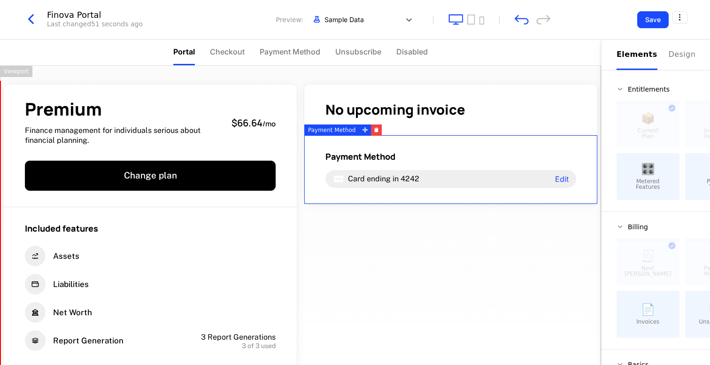
drag, startPoint x: 703, startPoint y: 188, endPoint x: 0, endPoint y: 132, distance: 705.0
click at [471, 21] on icon "tablet" at bounding box center [471, 19] width 8 height 11
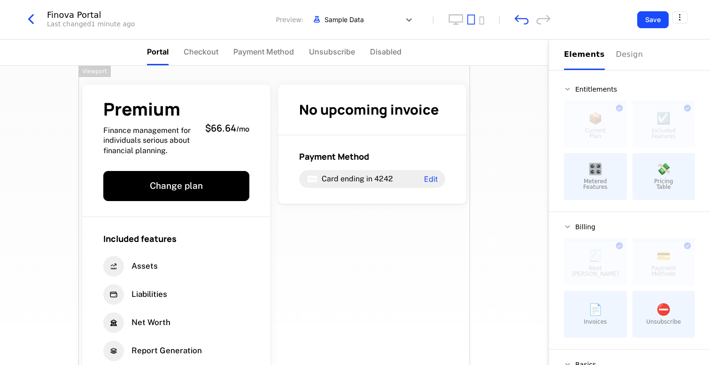
click at [594, 318] on div "📄 Invoices" at bounding box center [595, 314] width 63 height 47
drag, startPoint x: 658, startPoint y: 181, endPoint x: 384, endPoint y: 196, distance: 274.7
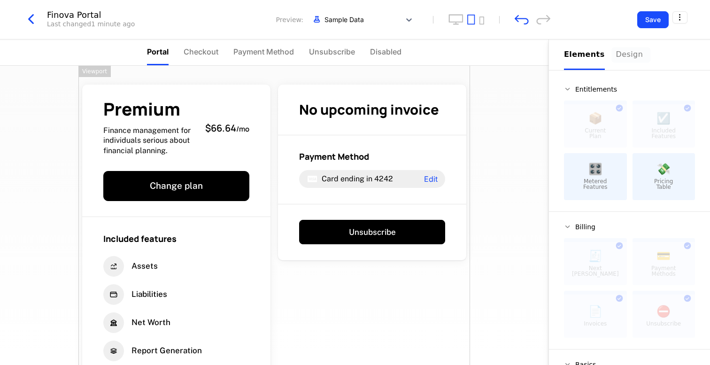
click at [617, 61] on button "Design" at bounding box center [631, 54] width 30 height 31
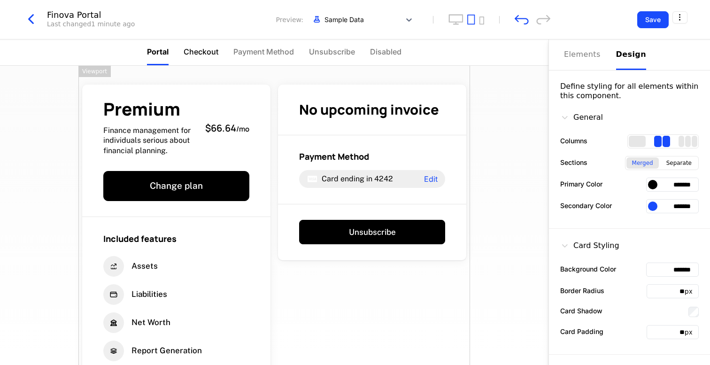
click at [202, 52] on span "Checkout" at bounding box center [201, 51] width 35 height 11
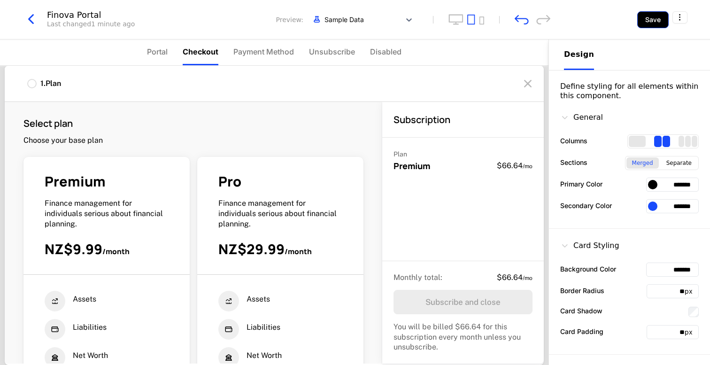
click at [657, 19] on button "Save" at bounding box center [652, 19] width 31 height 17
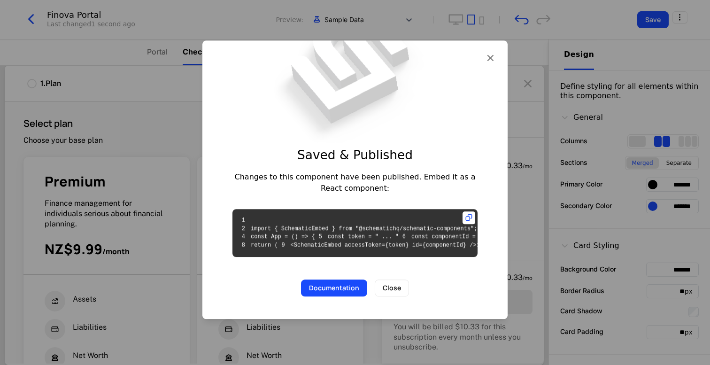
drag, startPoint x: 397, startPoint y: 227, endPoint x: 344, endPoint y: 229, distance: 53.1
click at [344, 229] on code "1 2 import { SchematicEmbed } from "@schematichq/schematic-components"; 3 4 con…" at bounding box center [395, 232] width 315 height 31
copy code "cmpn_Ssr546gyFRC"
click at [396, 297] on button "Close" at bounding box center [392, 288] width 34 height 17
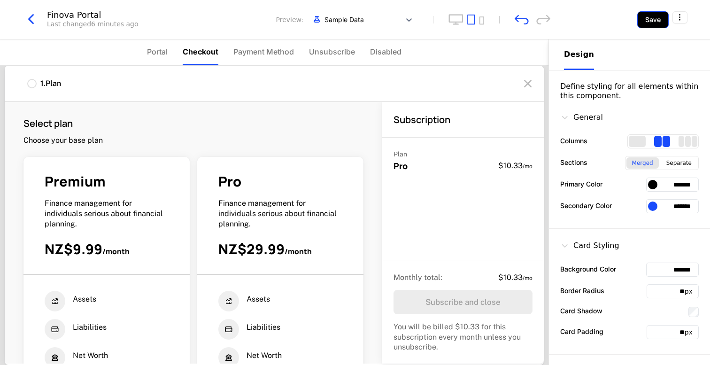
click at [648, 20] on button "Save" at bounding box center [652, 19] width 31 height 17
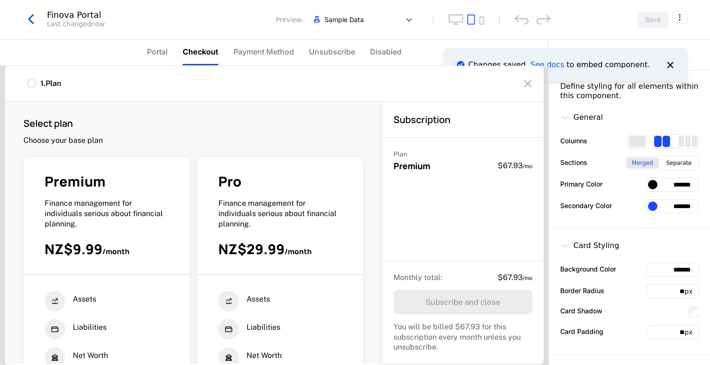
click at [531, 84] on icon at bounding box center [527, 83] width 15 height 15
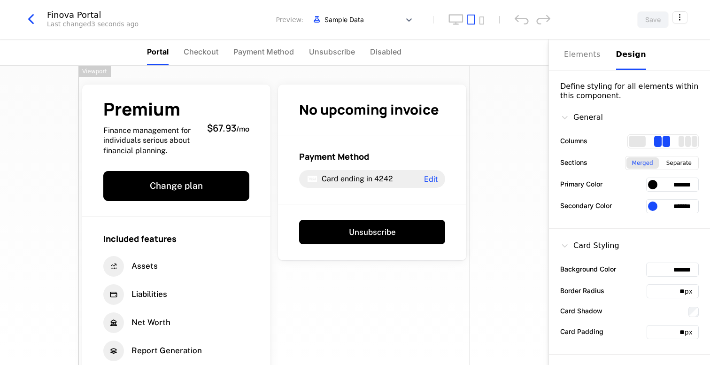
click at [38, 19] on icon "button" at bounding box center [31, 19] width 17 height 17
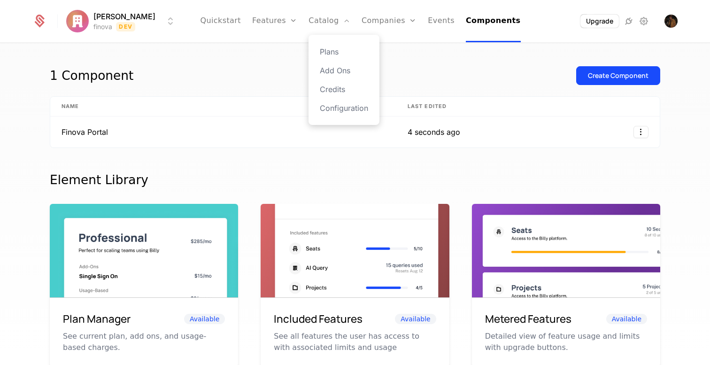
click at [325, 42] on div "Plans Add Ons Credits Configuration" at bounding box center [344, 80] width 71 height 90
click at [324, 48] on link "Plans" at bounding box center [344, 51] width 48 height 11
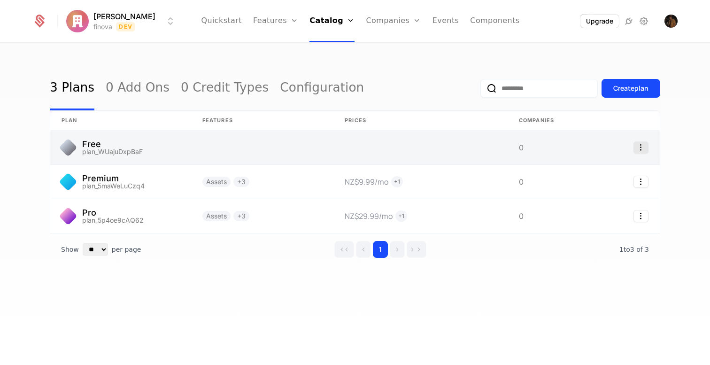
click at [642, 150] on icon "Select action" at bounding box center [641, 147] width 15 height 12
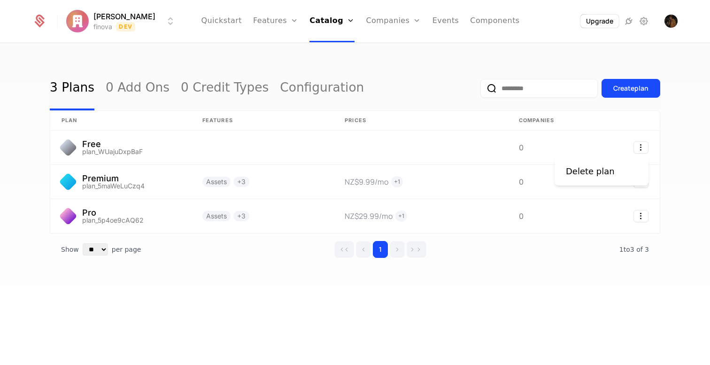
click at [457, 146] on html "[PERSON_NAME] finova Dev Quickstart Features Features Flags Catalog Plans Add O…" at bounding box center [355, 182] width 710 height 365
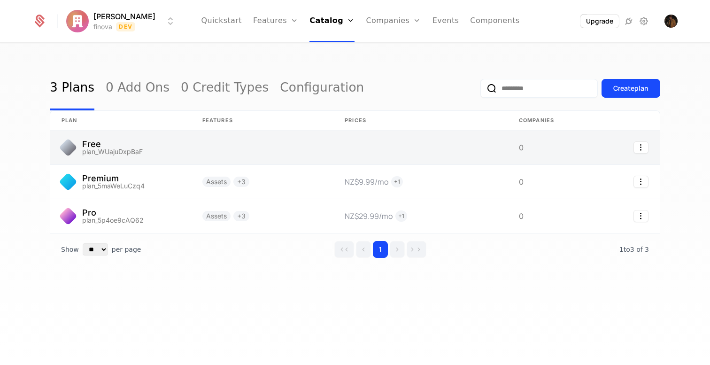
click at [442, 146] on link at bounding box center [421, 148] width 174 height 34
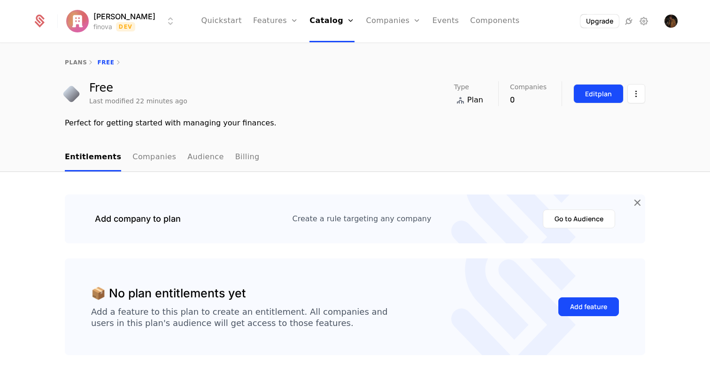
click at [595, 97] on div "Edit plan" at bounding box center [598, 93] width 27 height 9
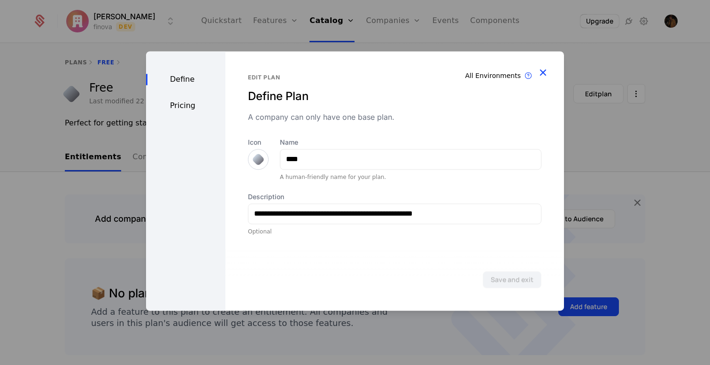
click at [543, 74] on icon "button" at bounding box center [543, 72] width 12 height 12
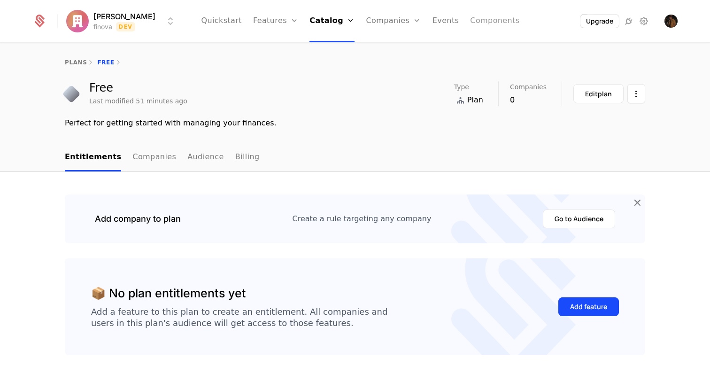
click at [477, 19] on link "Components" at bounding box center [494, 21] width 49 height 42
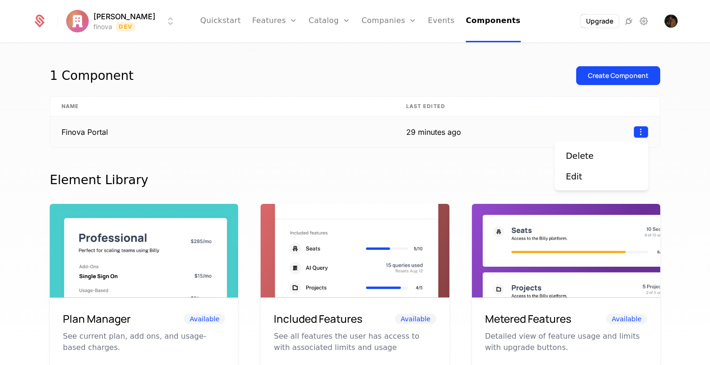
click at [644, 132] on html "[PERSON_NAME] finova Dev Quickstart Features Features Flags Catalog Plans Add O…" at bounding box center [355, 182] width 710 height 365
click at [643, 132] on html "[PERSON_NAME] finova Dev Quickstart Features Features Flags Catalog Plans Add O…" at bounding box center [355, 182] width 710 height 365
click at [638, 135] on html "[PERSON_NAME] finova Dev Quickstart Features Features Flags Catalog Plans Add O…" at bounding box center [355, 182] width 710 height 365
click at [473, 148] on html "[PERSON_NAME] finova Dev Quickstart Features Features Flags Catalog Plans Add O…" at bounding box center [355, 182] width 710 height 365
click at [460, 128] on div "29 minutes ago" at bounding box center [433, 131] width 55 height 11
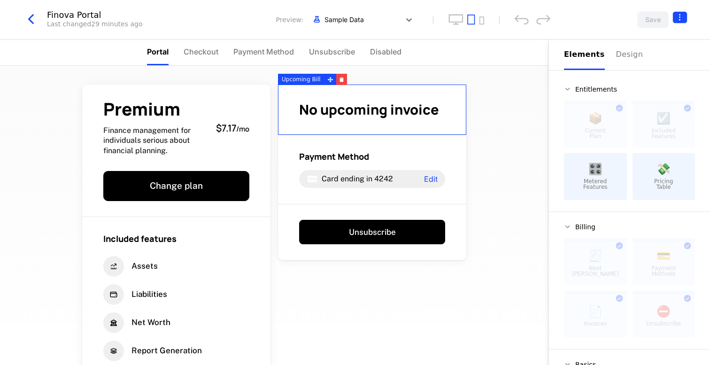
click at [680, 21] on html "[PERSON_NAME] finova Dev Quickstart Features Features Flags Catalog Plans Add O…" at bounding box center [355, 182] width 710 height 365
click at [630, 56] on div "How to install" at bounding box center [625, 56] width 51 height 9
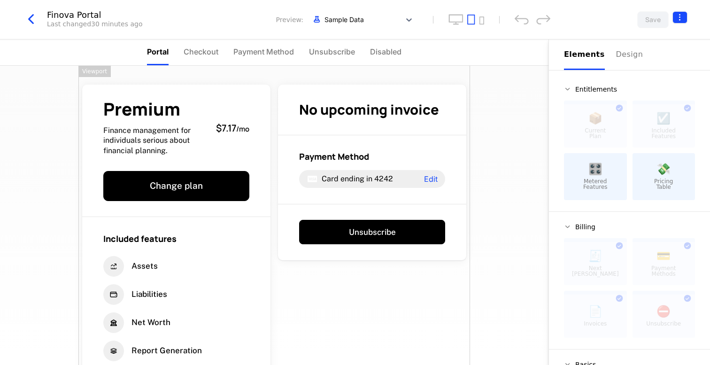
click at [684, 17] on html "[PERSON_NAME] finova Dev Quickstart Features Features Flags Catalog Plans Add O…" at bounding box center [355, 182] width 710 height 365
click at [666, 78] on icon "button" at bounding box center [667, 77] width 10 height 10
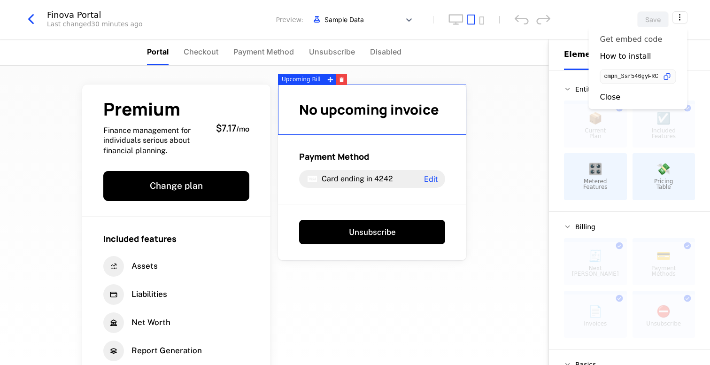
click at [631, 39] on div "Get embed code" at bounding box center [631, 39] width 62 height 9
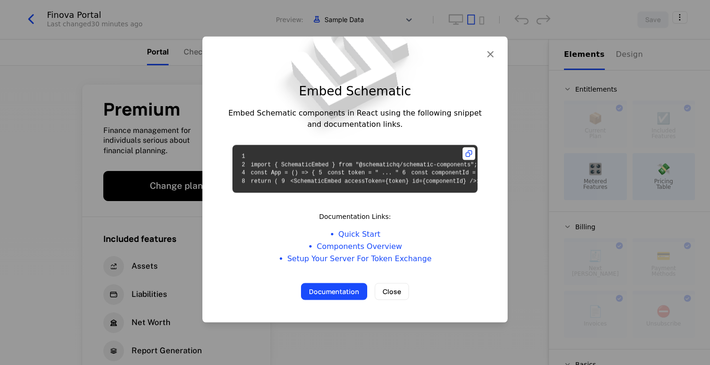
scroll to position [10, 0]
click at [469, 147] on icon at bounding box center [469, 153] width 13 height 13
